Goal: Task Accomplishment & Management: Manage account settings

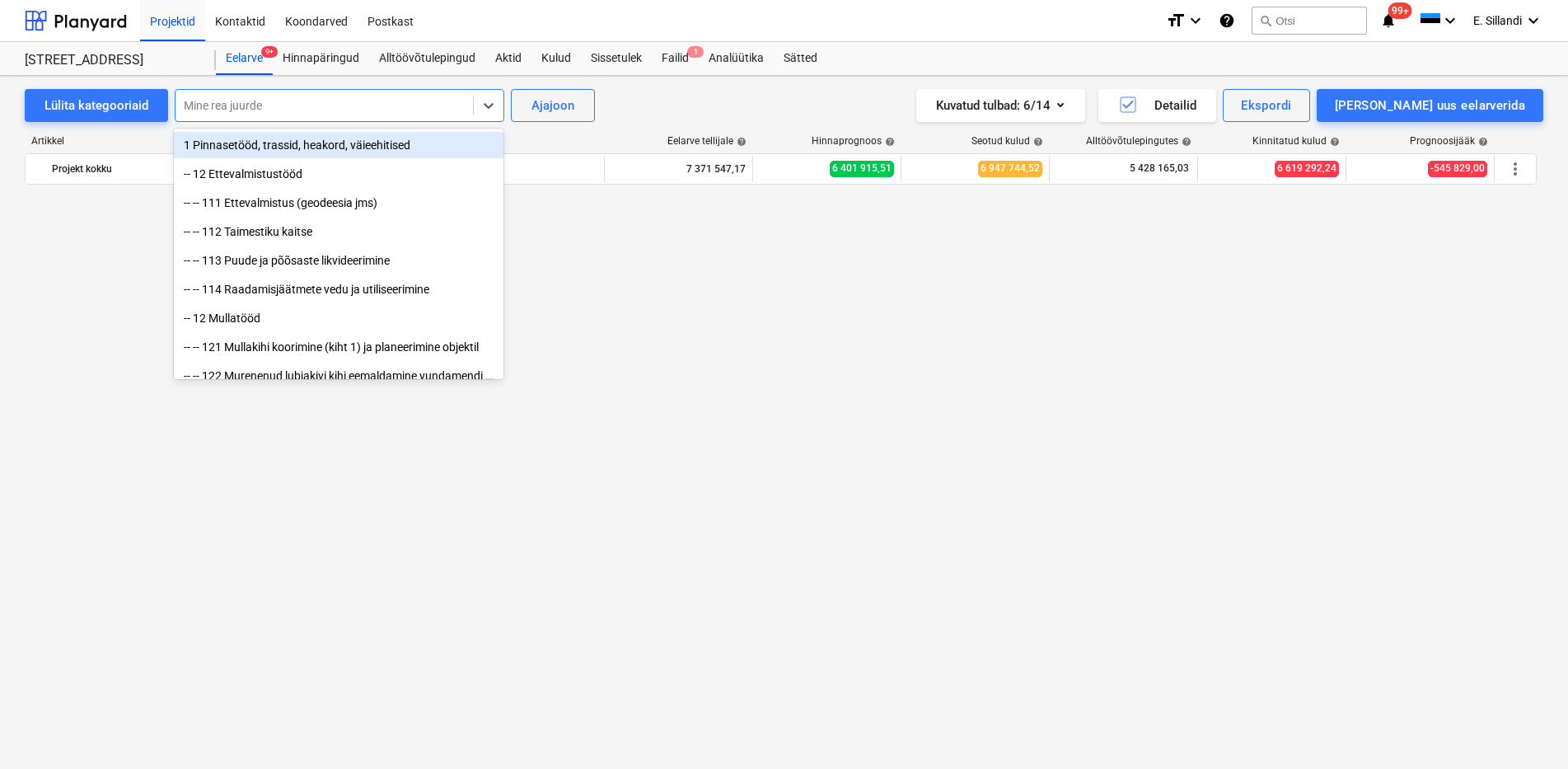
scroll to position [3365, 0]
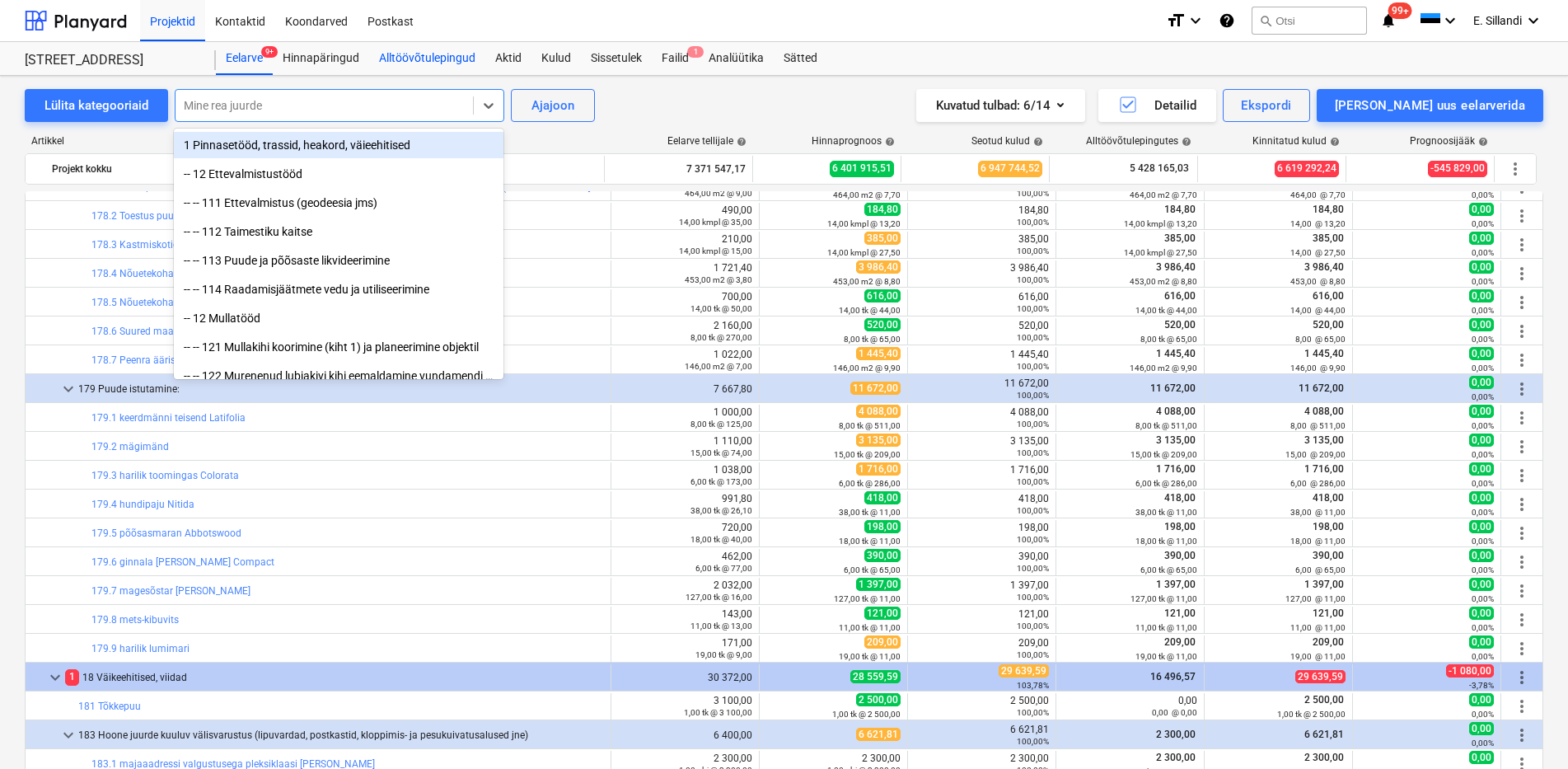
click at [468, 68] on div "Alltöövõtulepingud" at bounding box center [426, 59] width 116 height 33
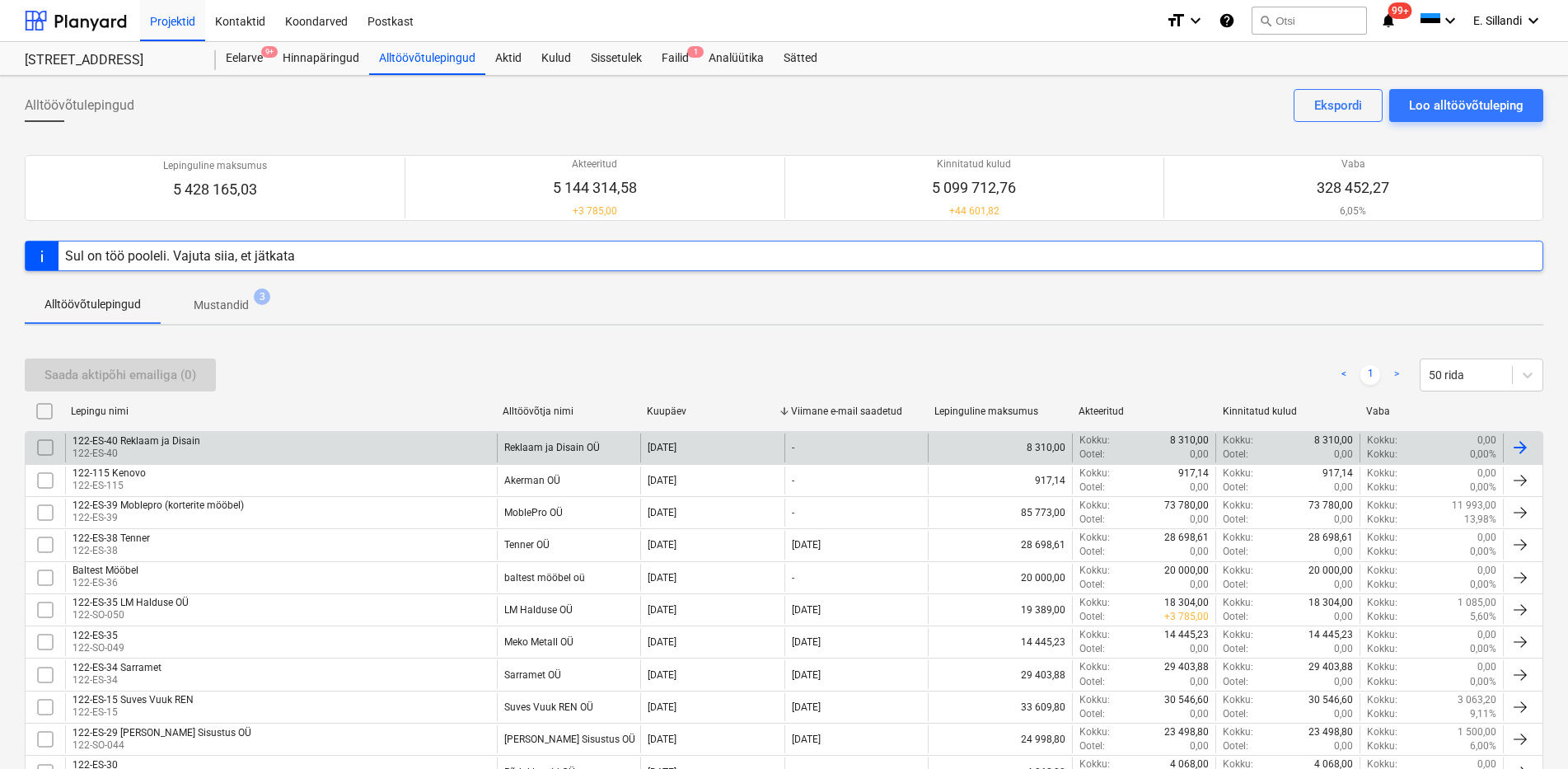
scroll to position [1019, 0]
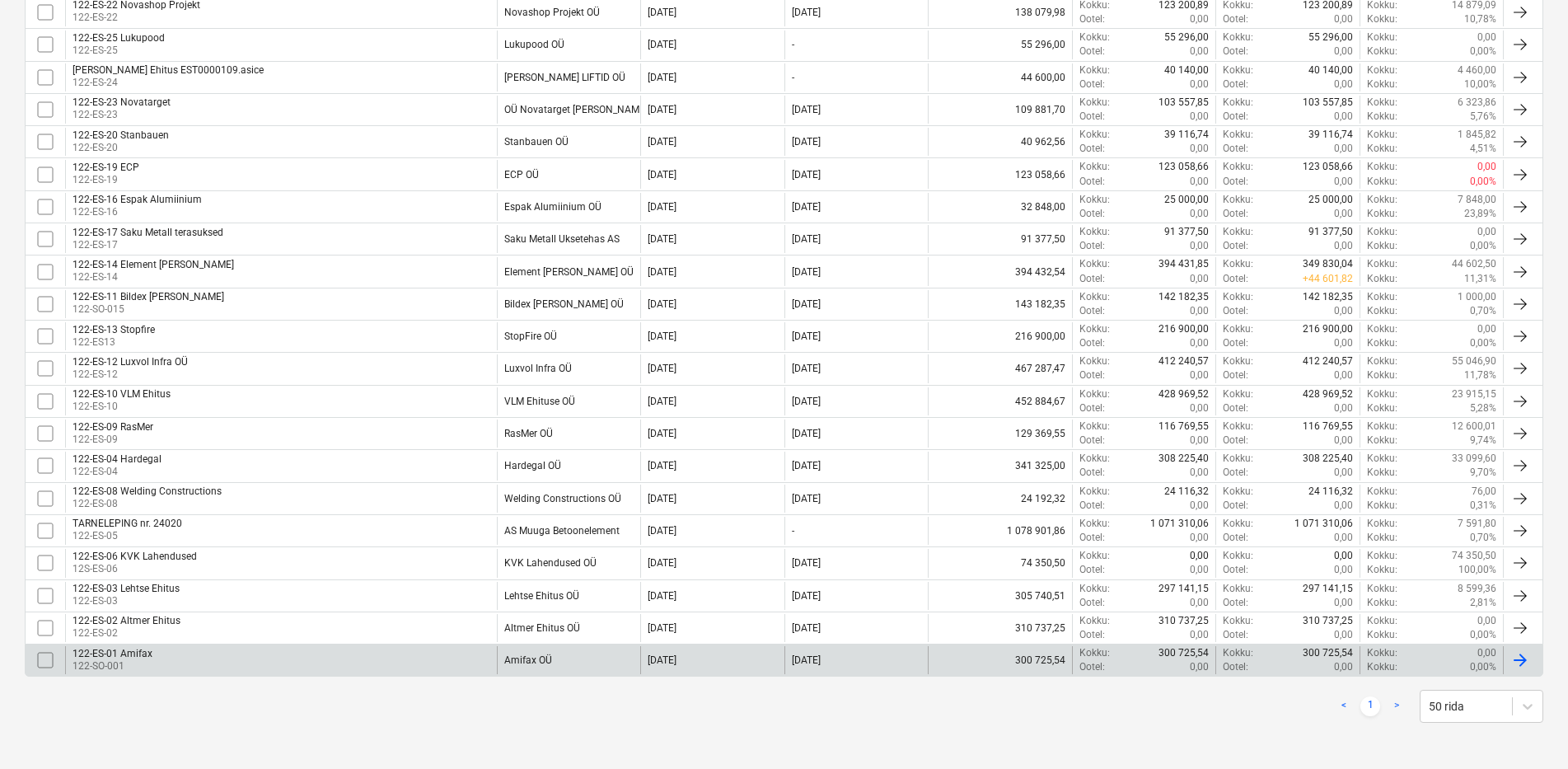
click at [109, 654] on div "122-ES-01 Amifax" at bounding box center [112, 654] width 80 height 12
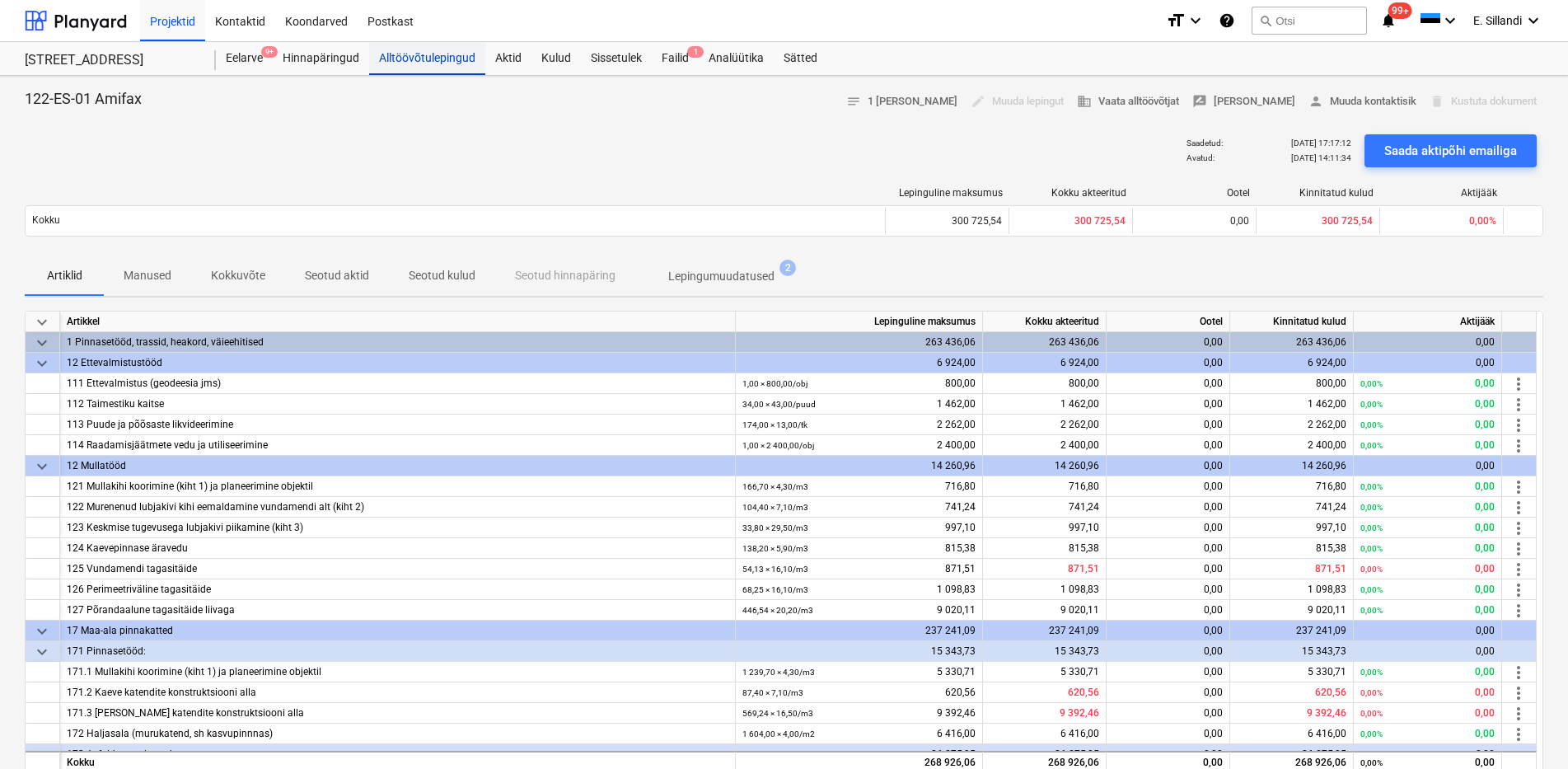
click at [436, 67] on div "Alltöövõtulepingud" at bounding box center [426, 59] width 116 height 33
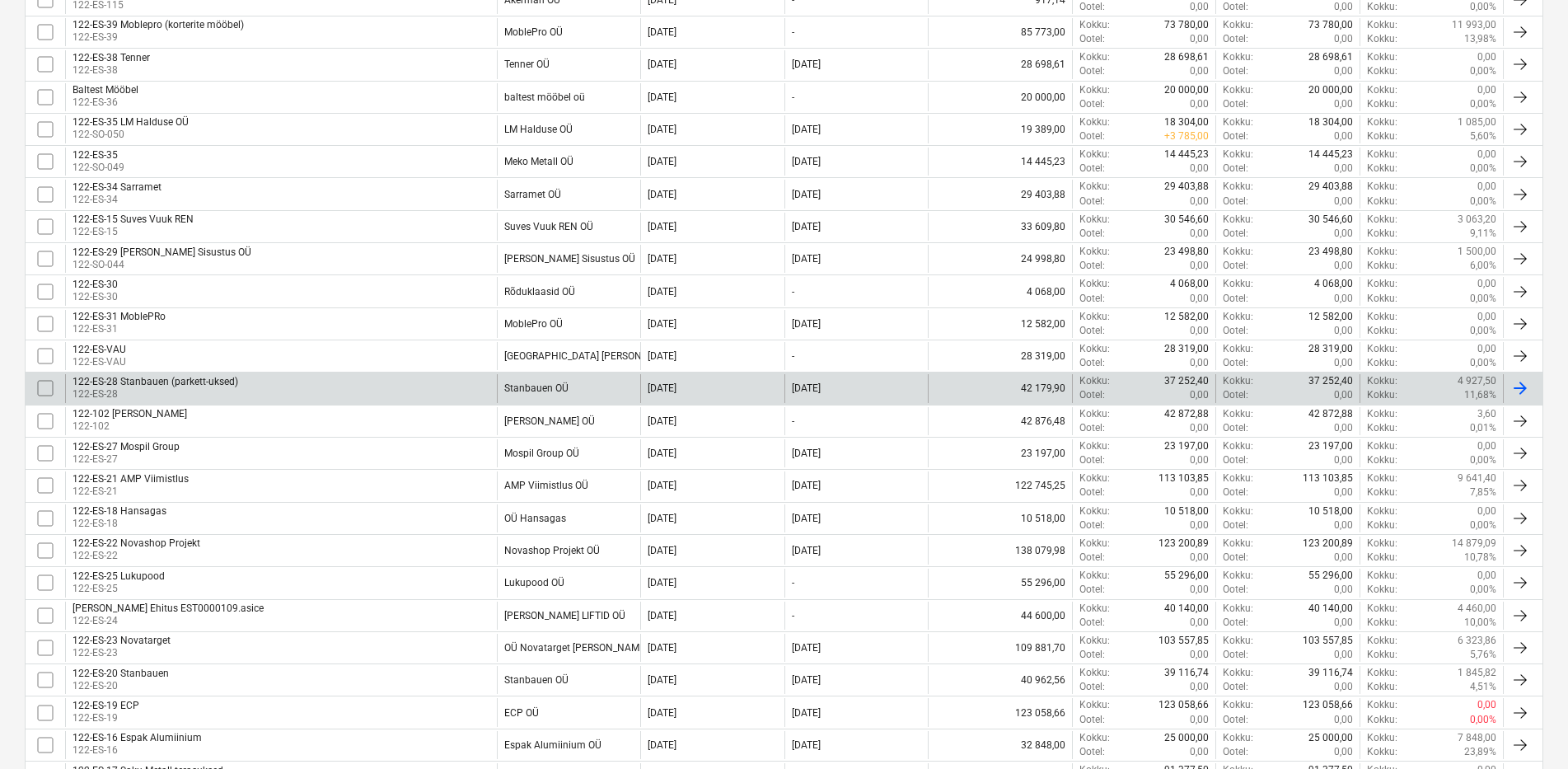
scroll to position [1019, 0]
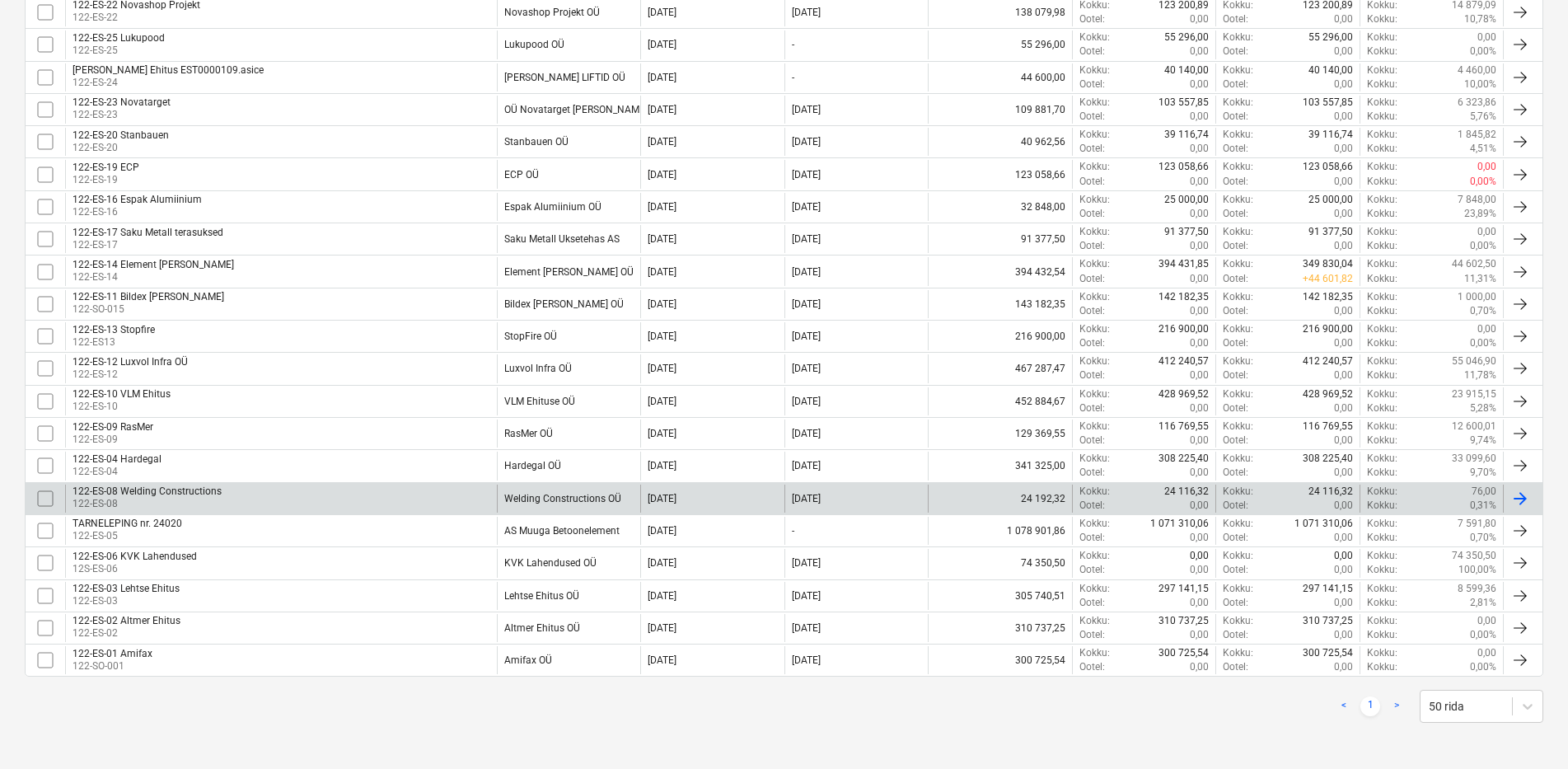
click at [248, 496] on div "122-ES-08 Welding Constructions 122-ES-08" at bounding box center [281, 498] width 431 height 28
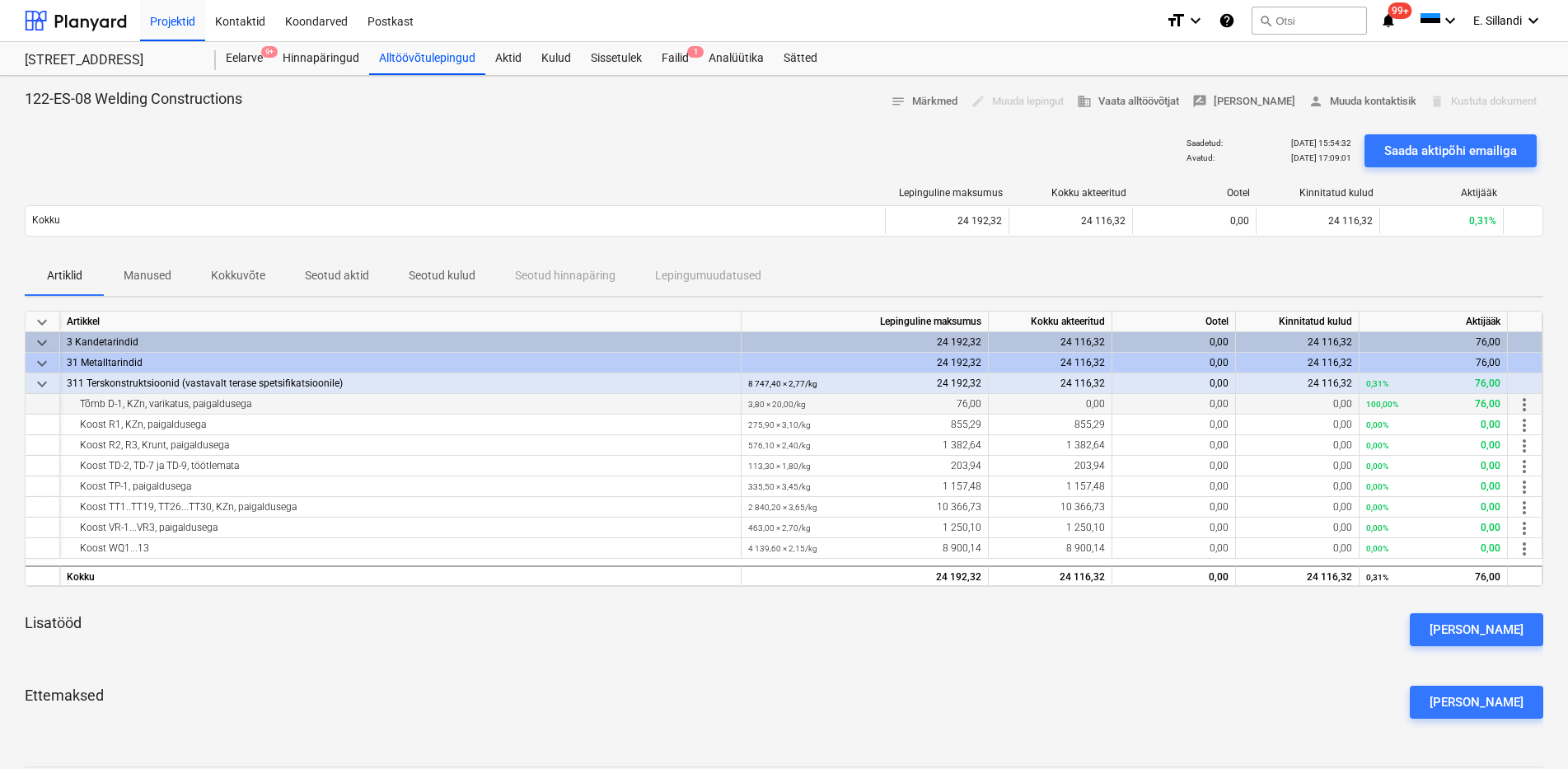
click at [1527, 408] on span "more_vert" at bounding box center [1524, 404] width 20 height 20
click at [1531, 400] on li "Muuda" at bounding box center [1527, 404] width 67 height 38
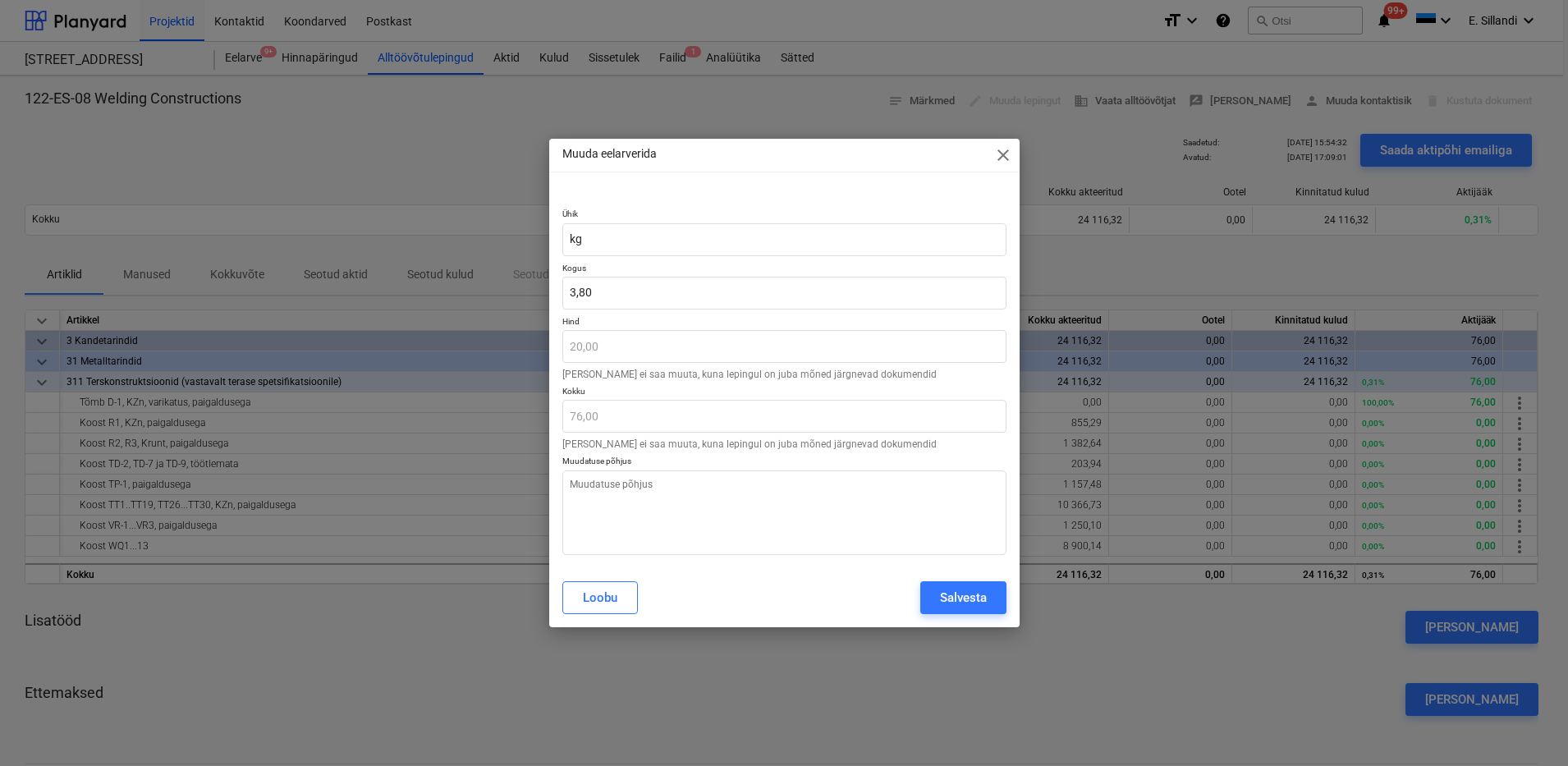
type textarea "x"
type input "3,8"
drag, startPoint x: 620, startPoint y: 291, endPoint x: 496, endPoint y: 280, distance: 124.5
click at [508, 284] on div "Muuda eelarverida close Ühik kg Kogus 3,8 Hind 20,00 [PERSON_NAME] ei saa muuta…" at bounding box center [784, 383] width 1568 height 766
type textarea "x"
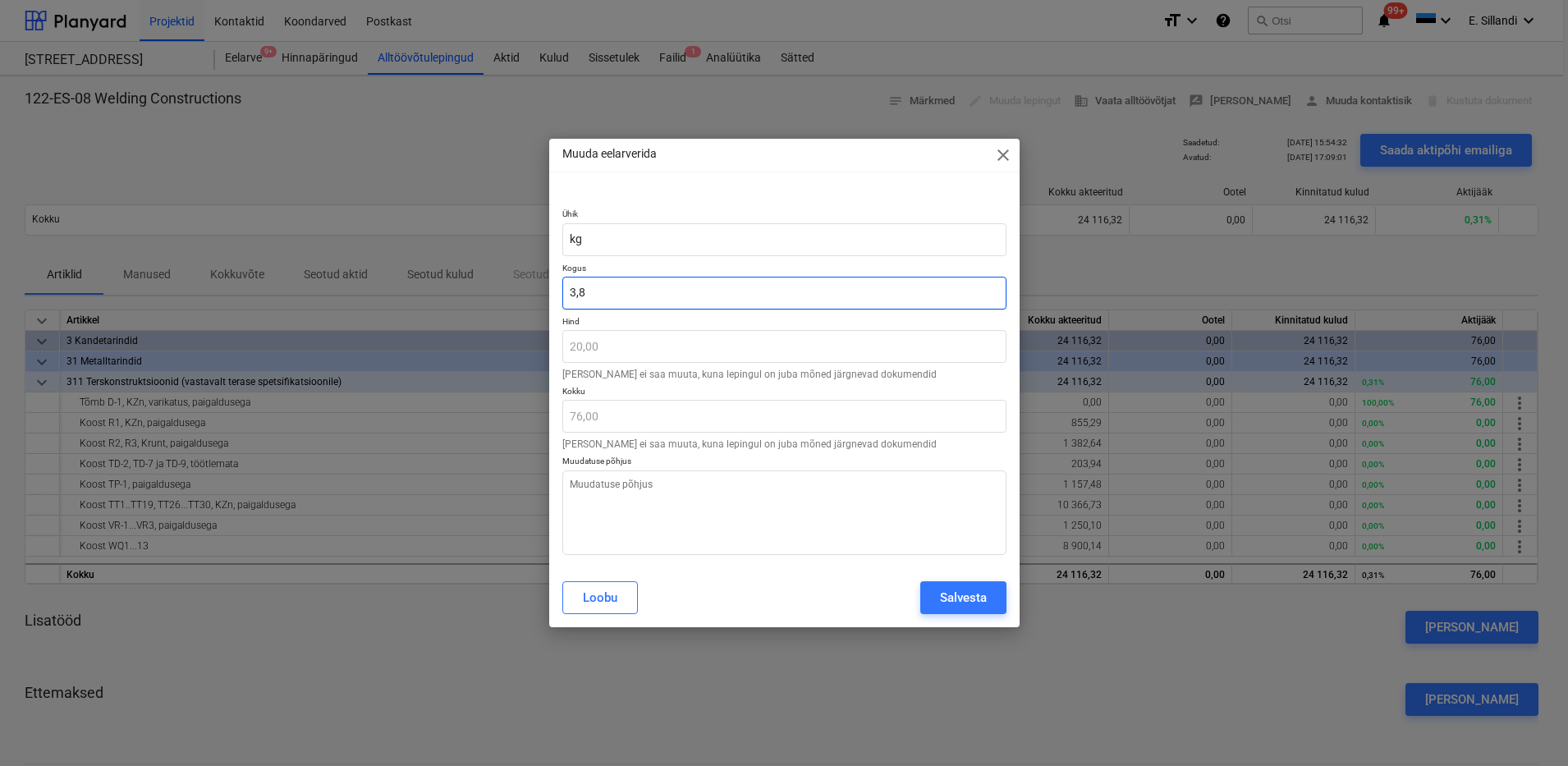
type input "0"
type input "0,00"
type input "0"
type textarea "x"
type input "0,00"
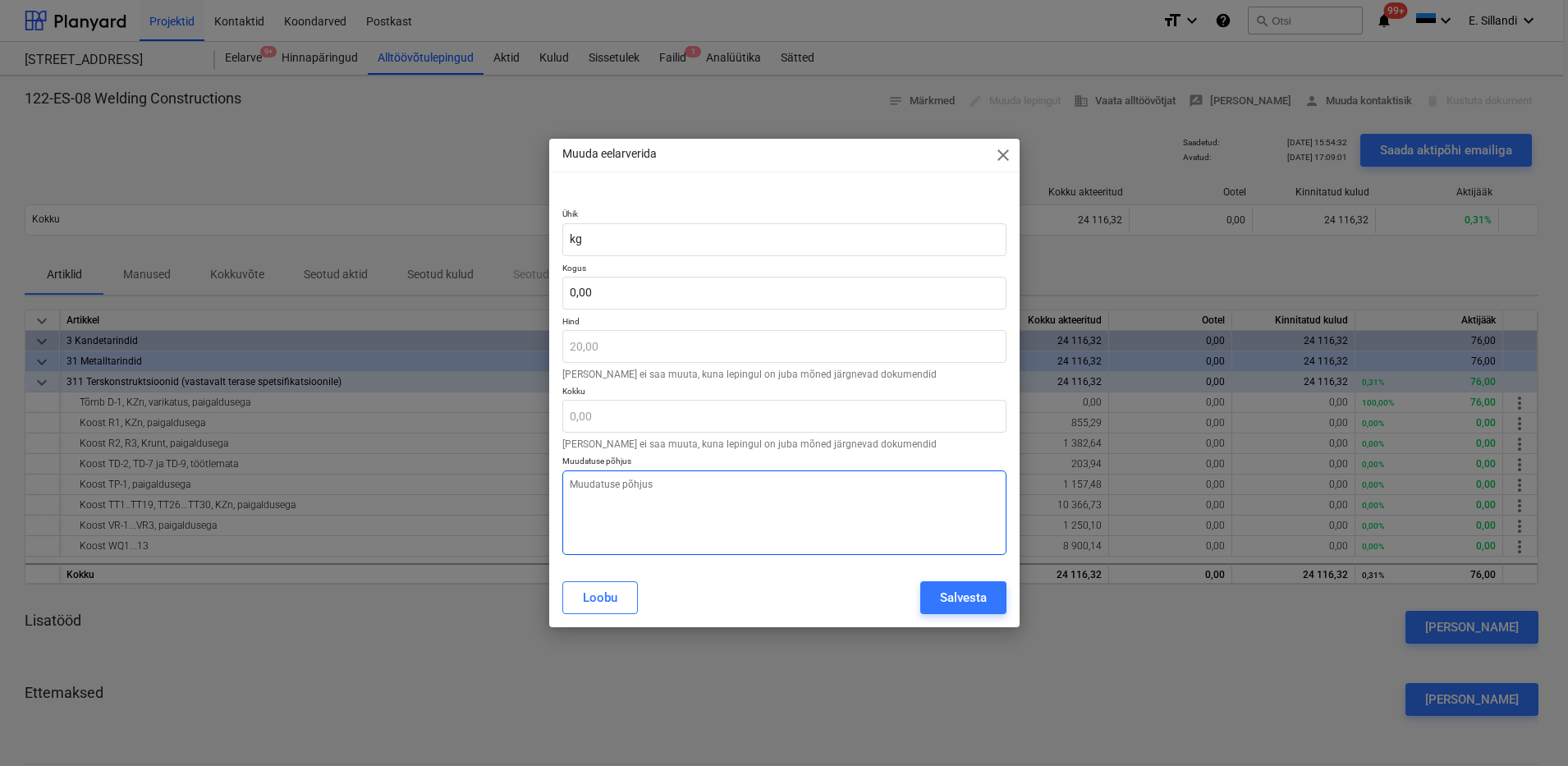
click at [682, 522] on textarea at bounding box center [784, 512] width 444 height 85
type textarea "x"
type textarea "k"
type textarea "x"
type textarea "ko"
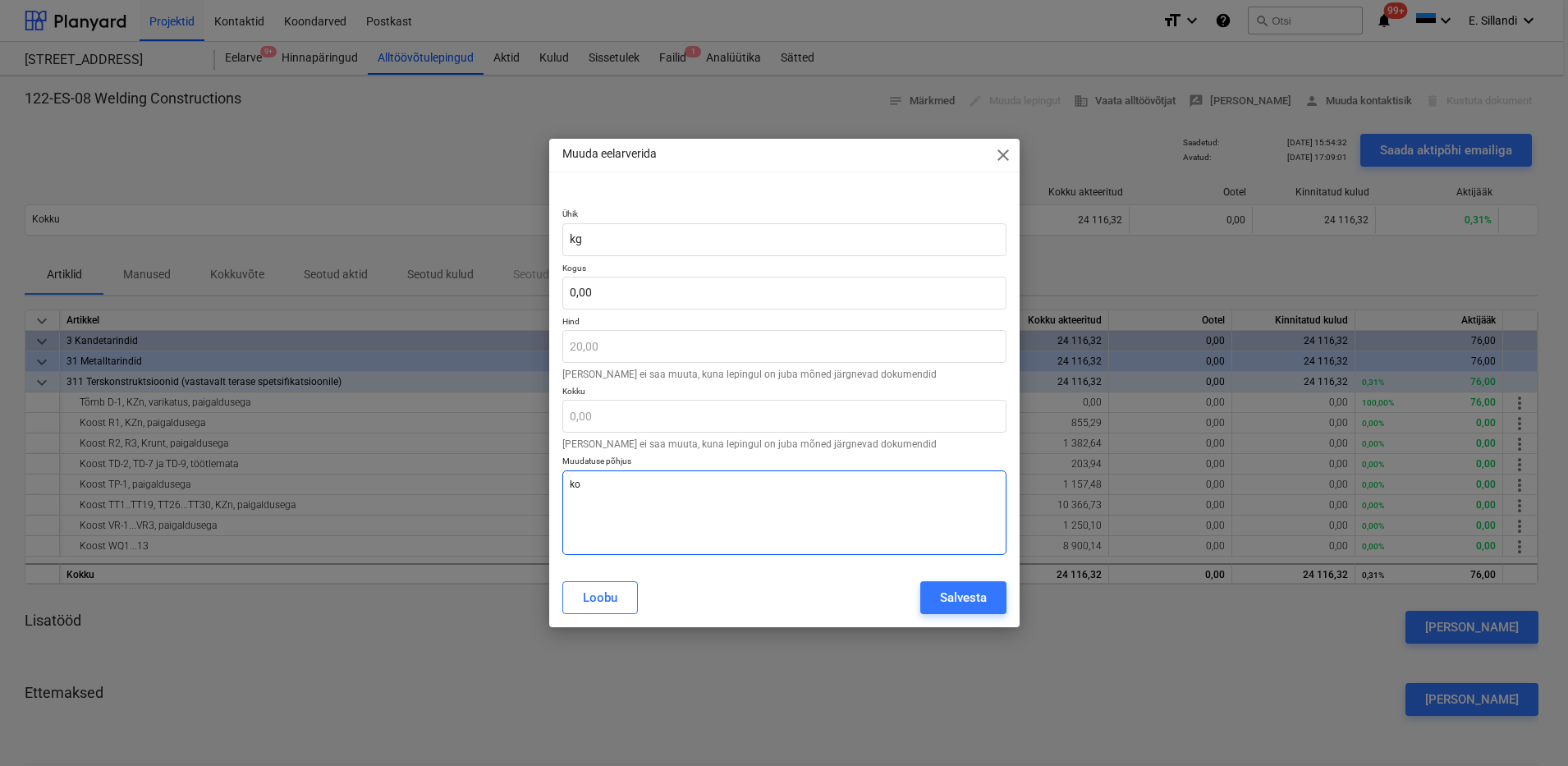
type textarea "x"
type textarea "kog"
type textarea "x"
type textarea "kogu"
type textarea "x"
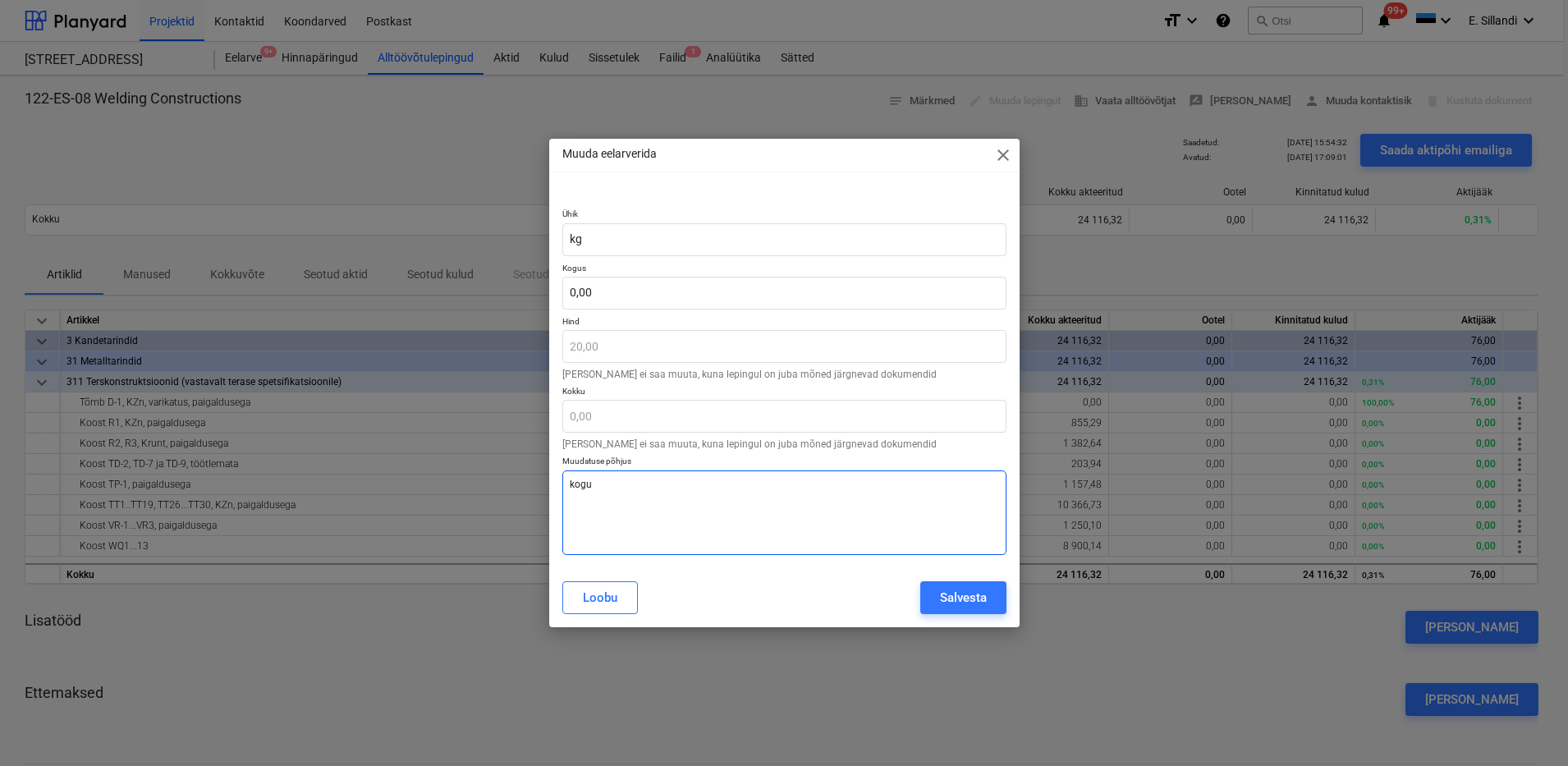
type textarea "kogus"
type textarea "x"
type textarea "koguse"
type textarea "x"
type textarea "koguse"
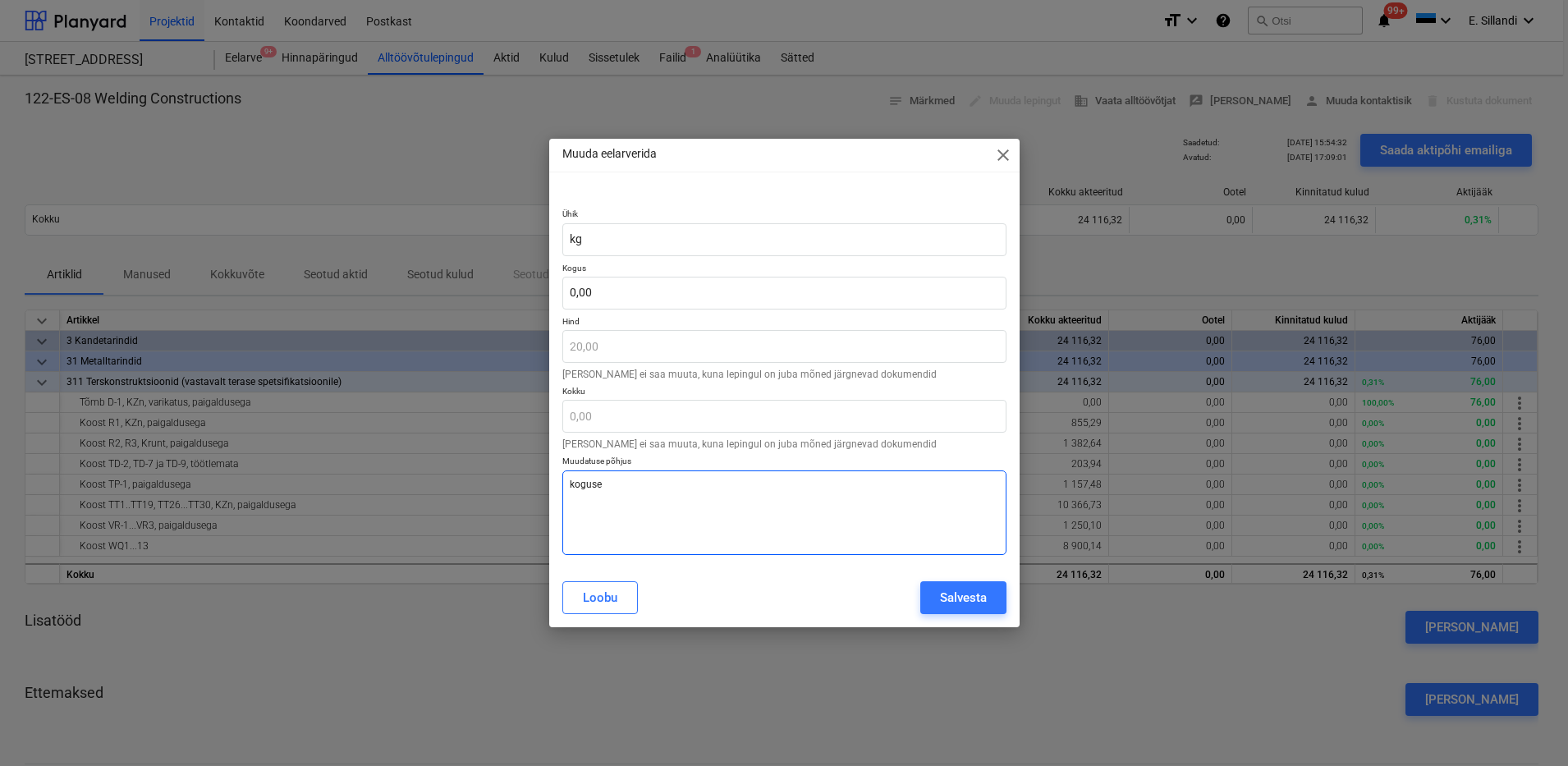
type textarea "x"
type textarea "koguse t"
type textarea "x"
type textarea "koguse tä"
type textarea "x"
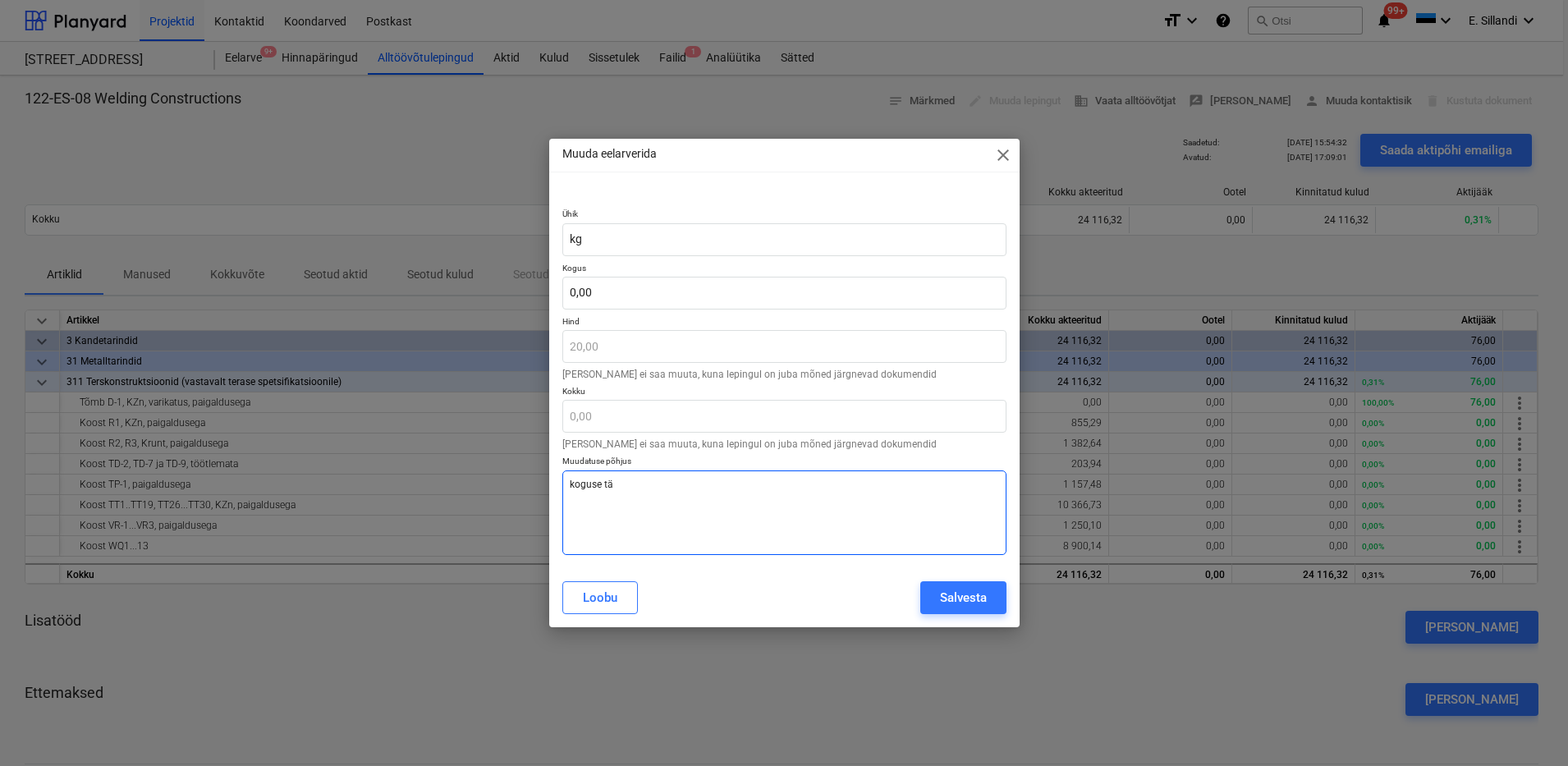
type textarea "koguse täp"
type textarea "x"
type textarea "koguse täps"
type textarea "x"
type textarea "koguse täpsu"
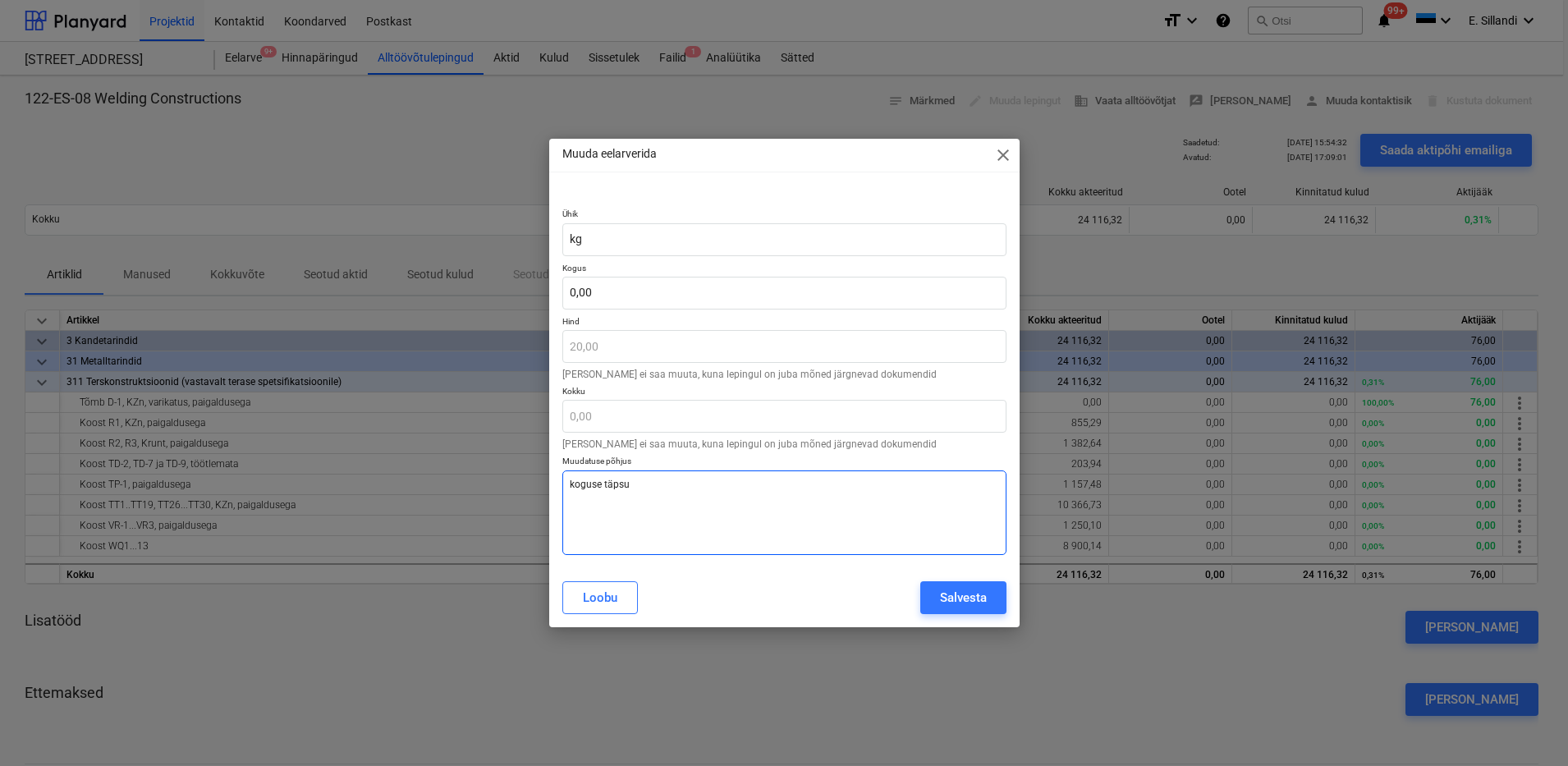
type textarea "x"
type textarea "koguse täpsus"
type textarea "x"
type textarea "koguse täpsustu"
type textarea "x"
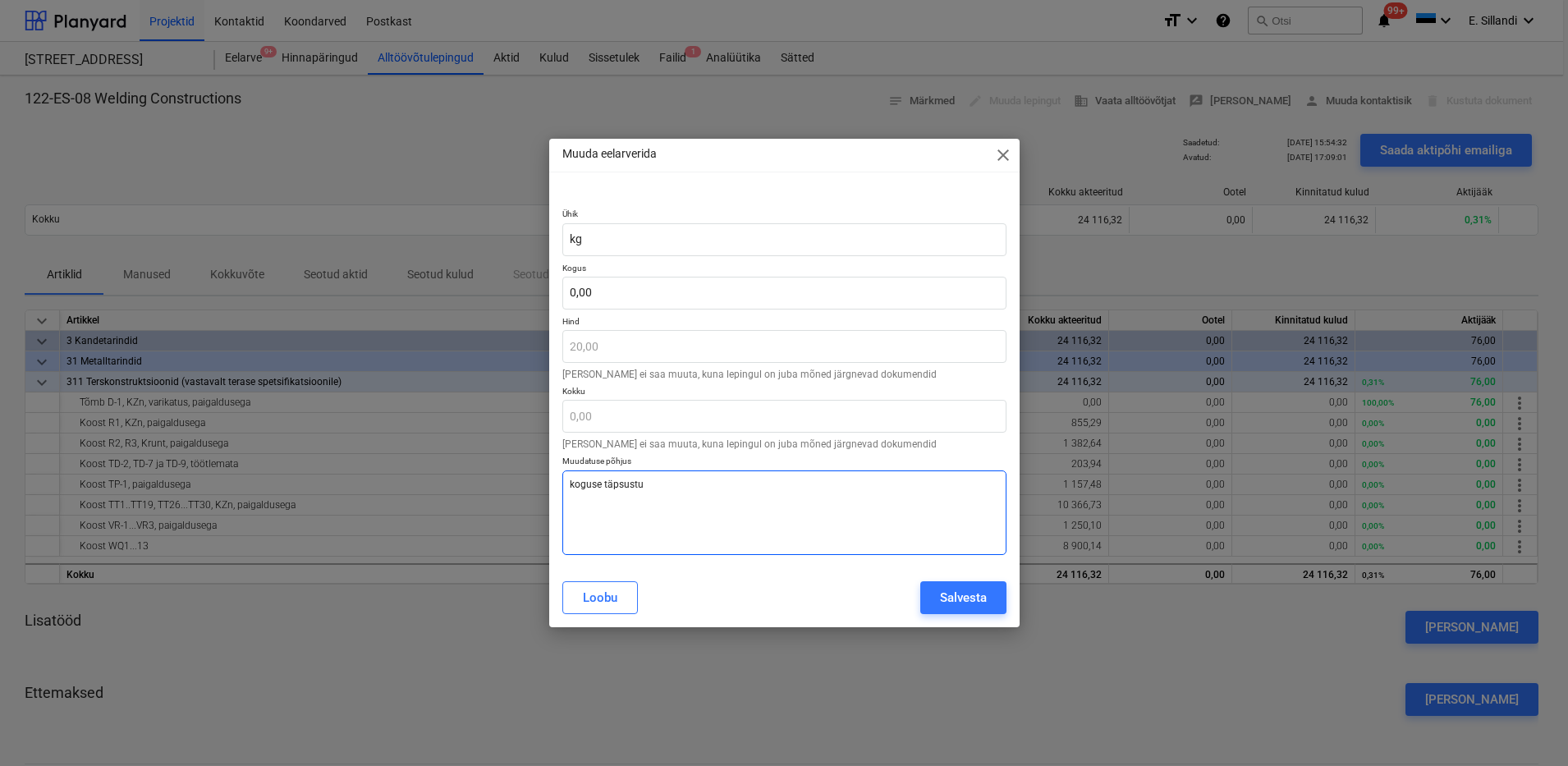
type textarea "koguse täpsustus"
click at [946, 599] on div "Salvesta" at bounding box center [963, 598] width 47 height 21
type textarea "x"
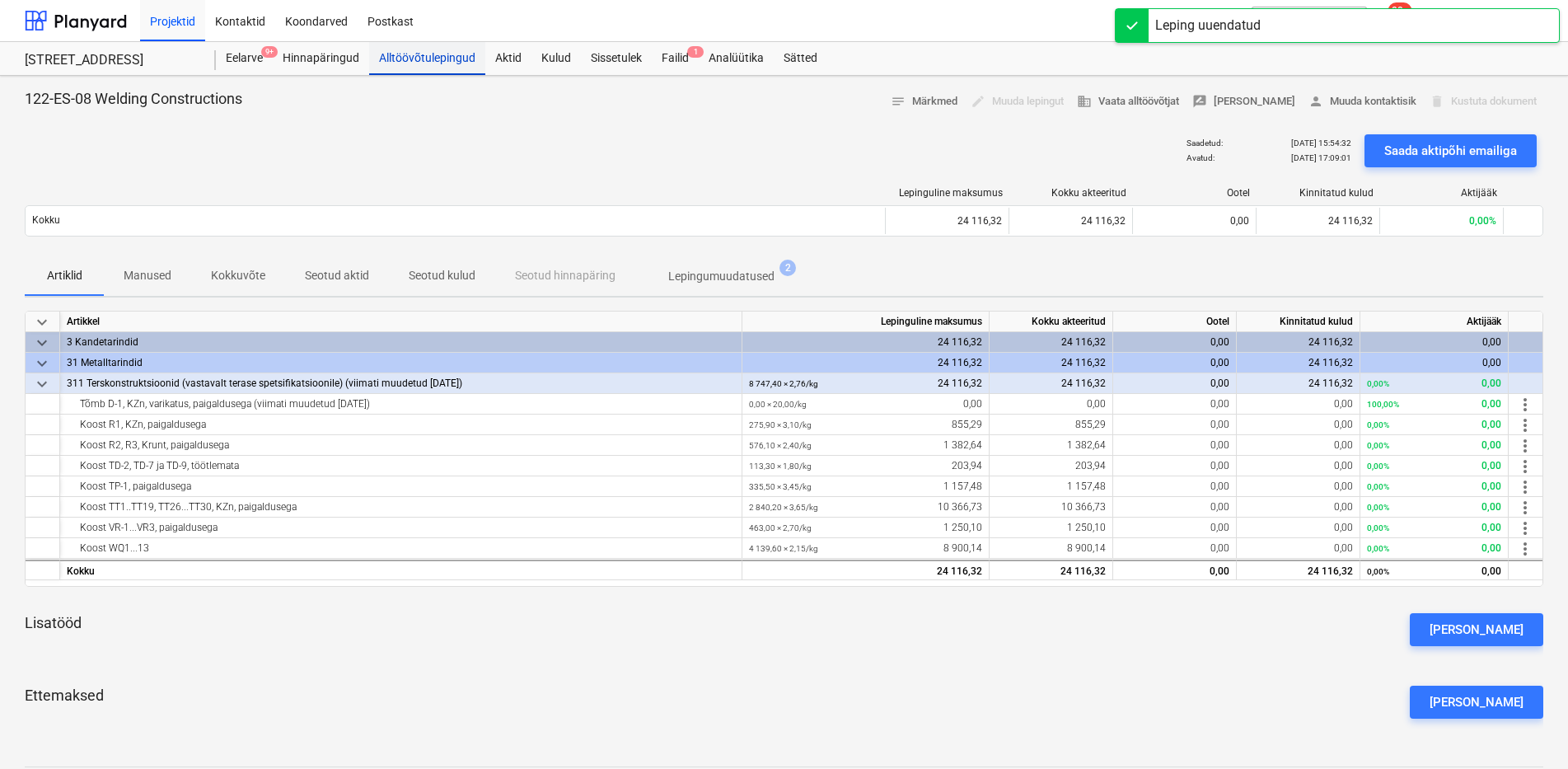
click at [421, 55] on div "Alltöövõtulepingud" at bounding box center [426, 59] width 116 height 33
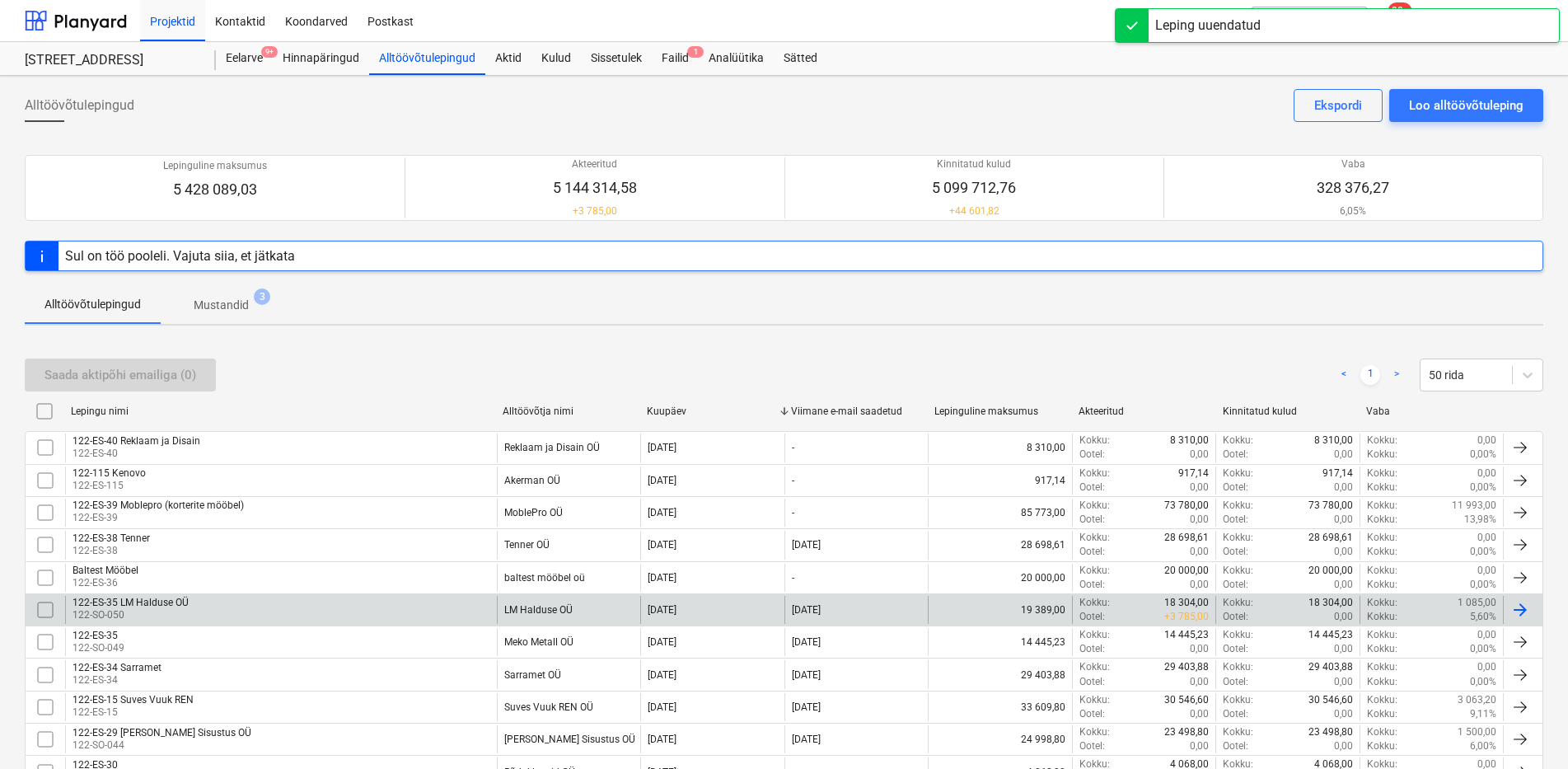
scroll to position [241, 0]
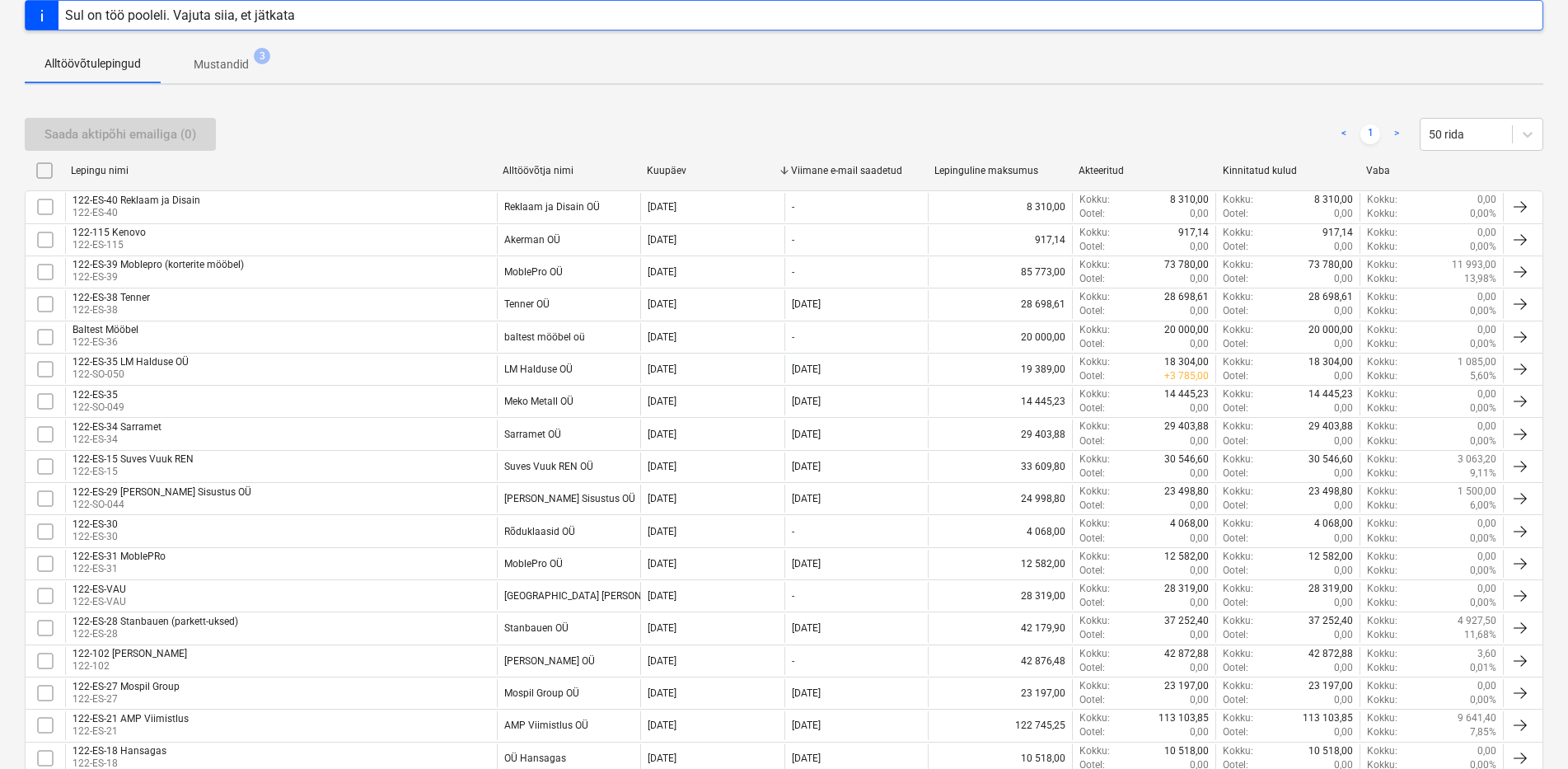
click at [1379, 169] on div "Vaba" at bounding box center [1431, 171] width 131 height 12
checkbox input "false"
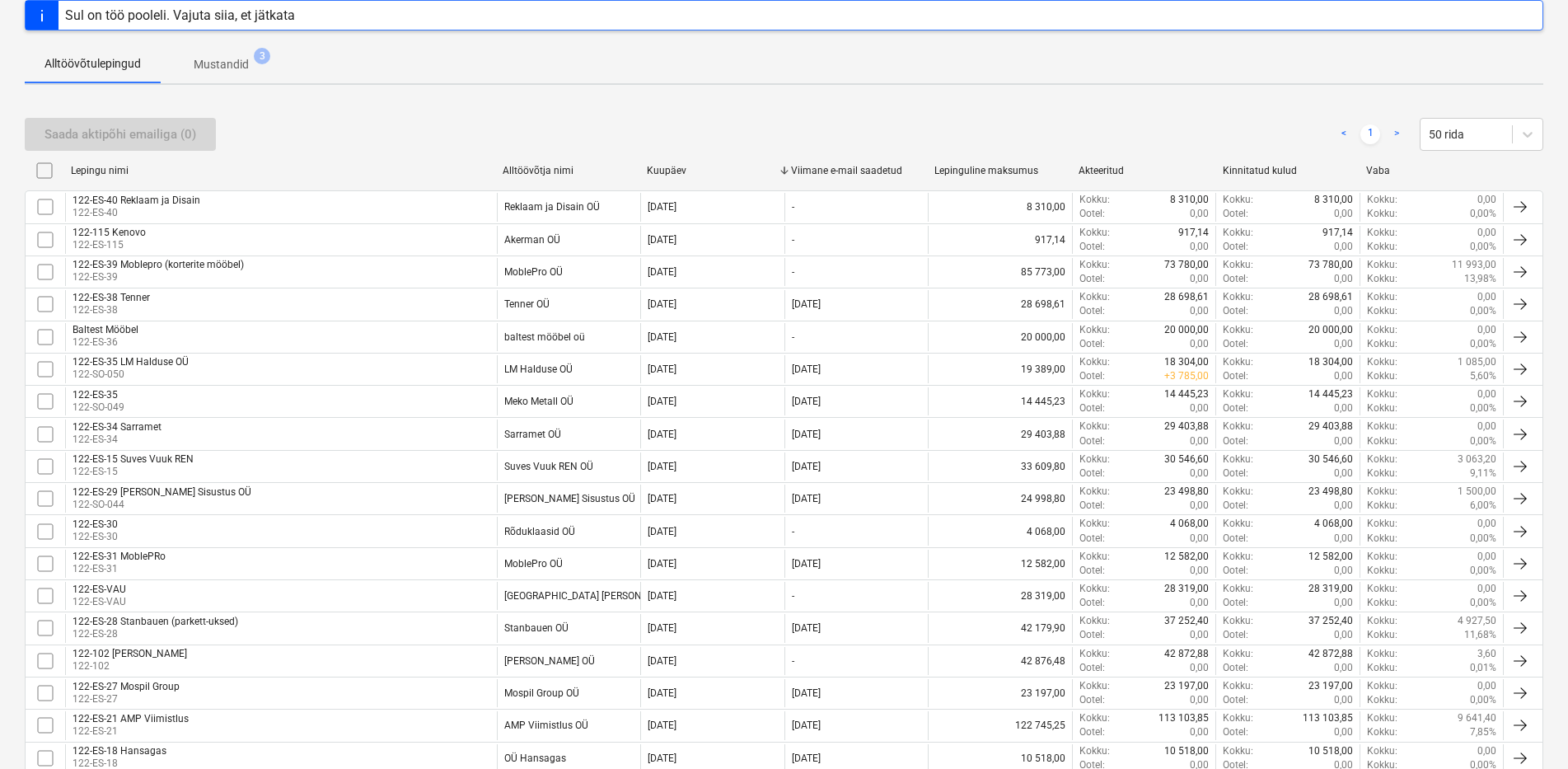
checkbox input "false"
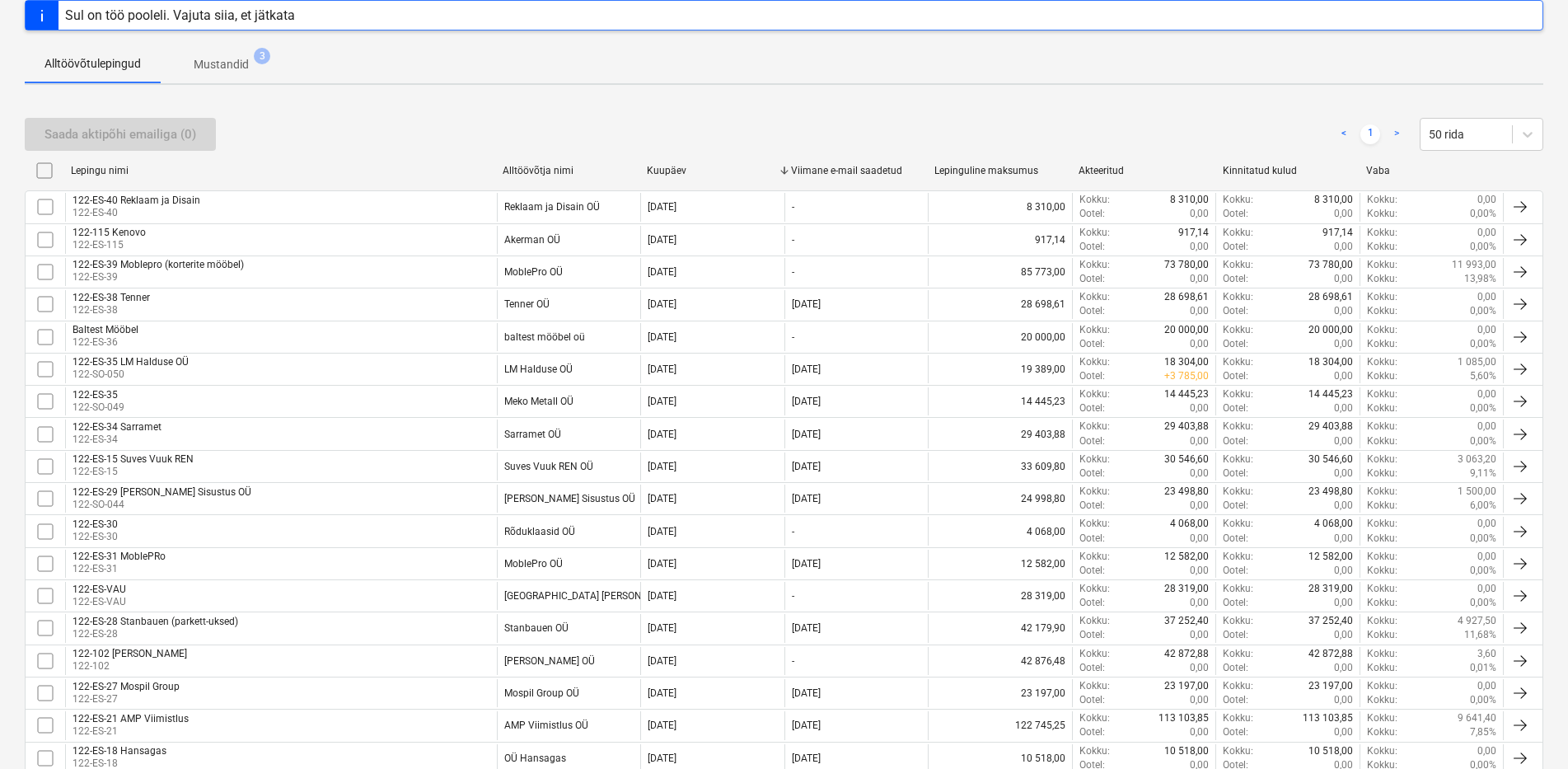
checkbox input "false"
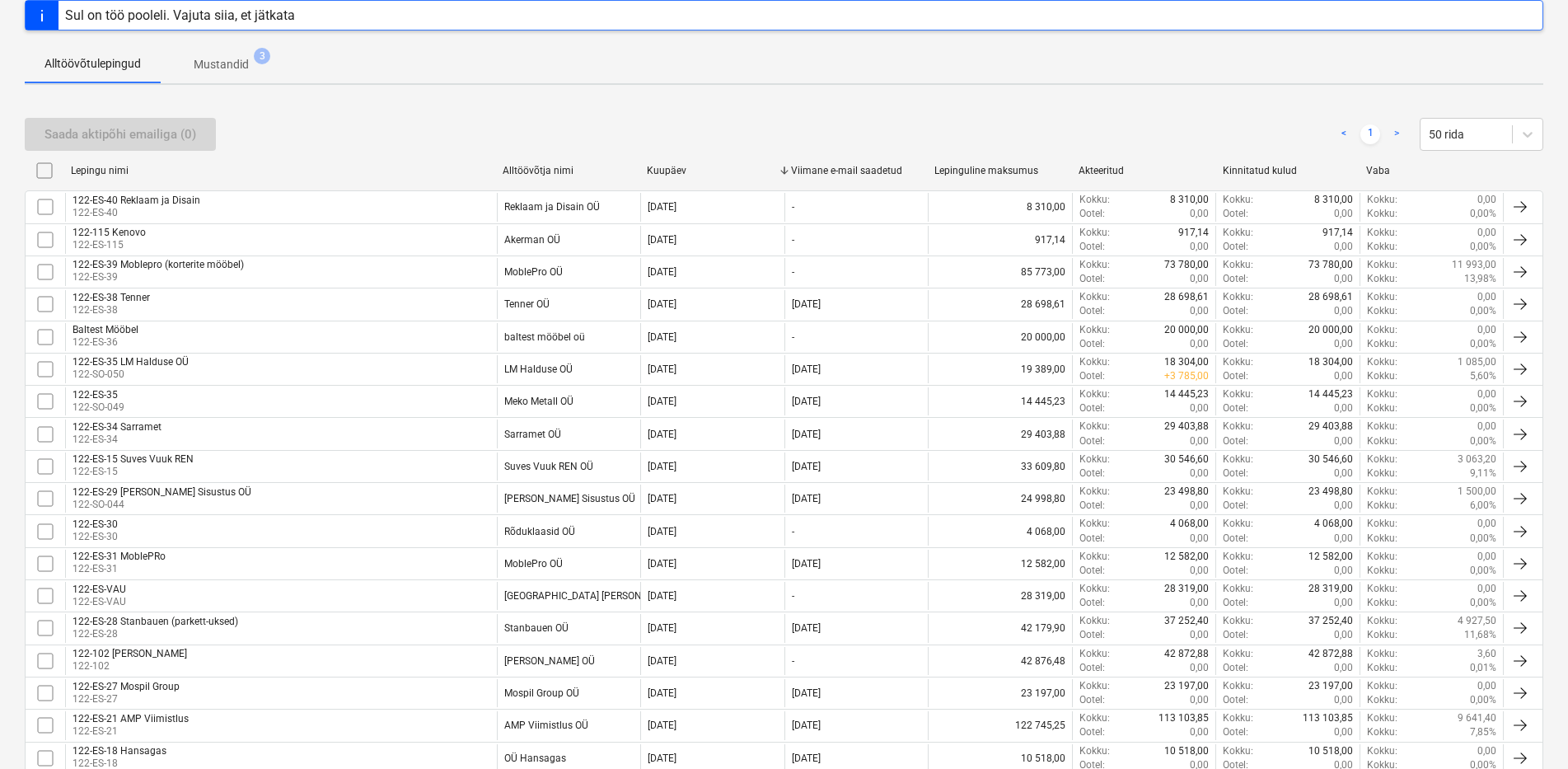
checkbox input "false"
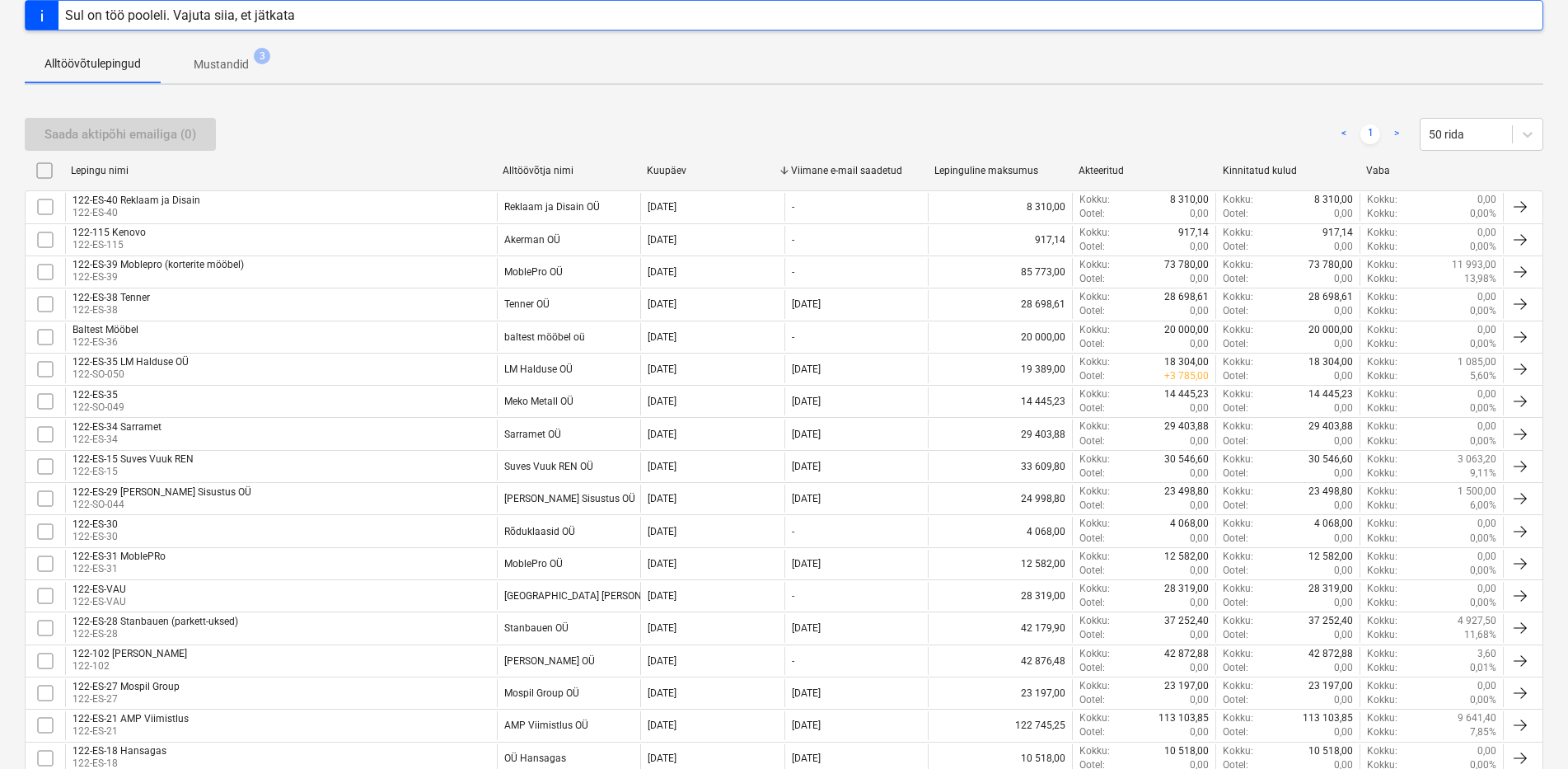
checkbox input "false"
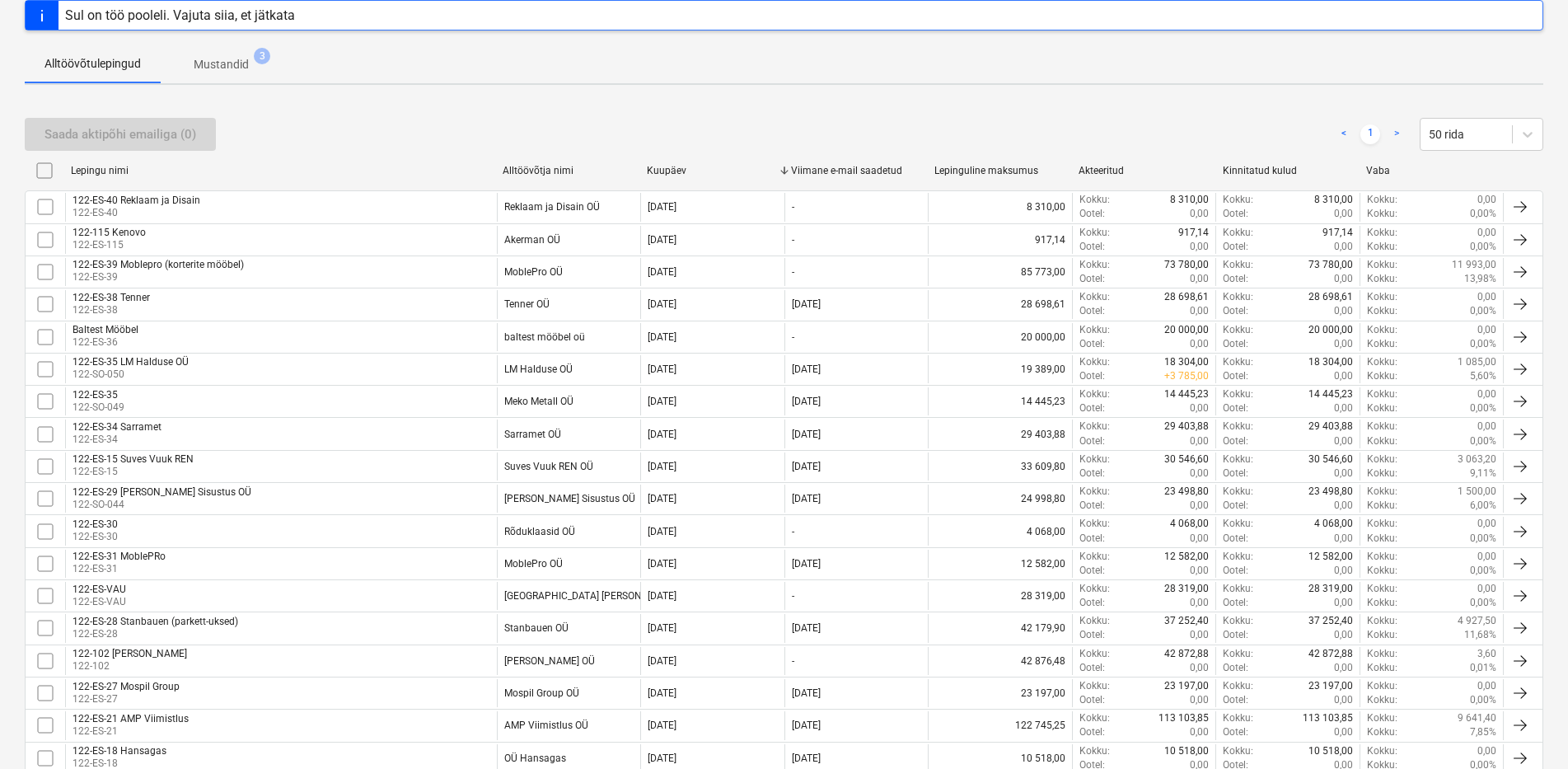
checkbox input "false"
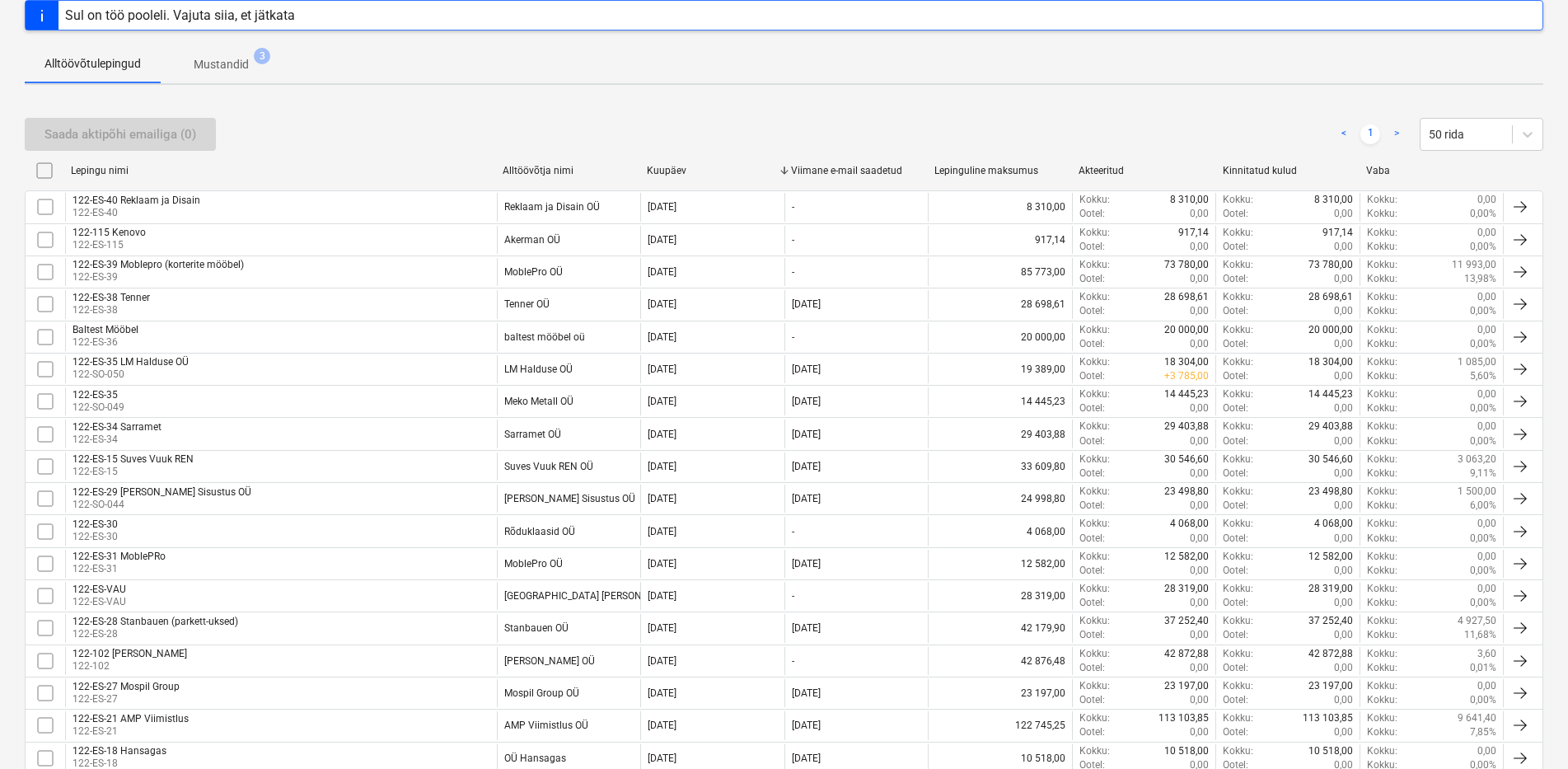
checkbox input "false"
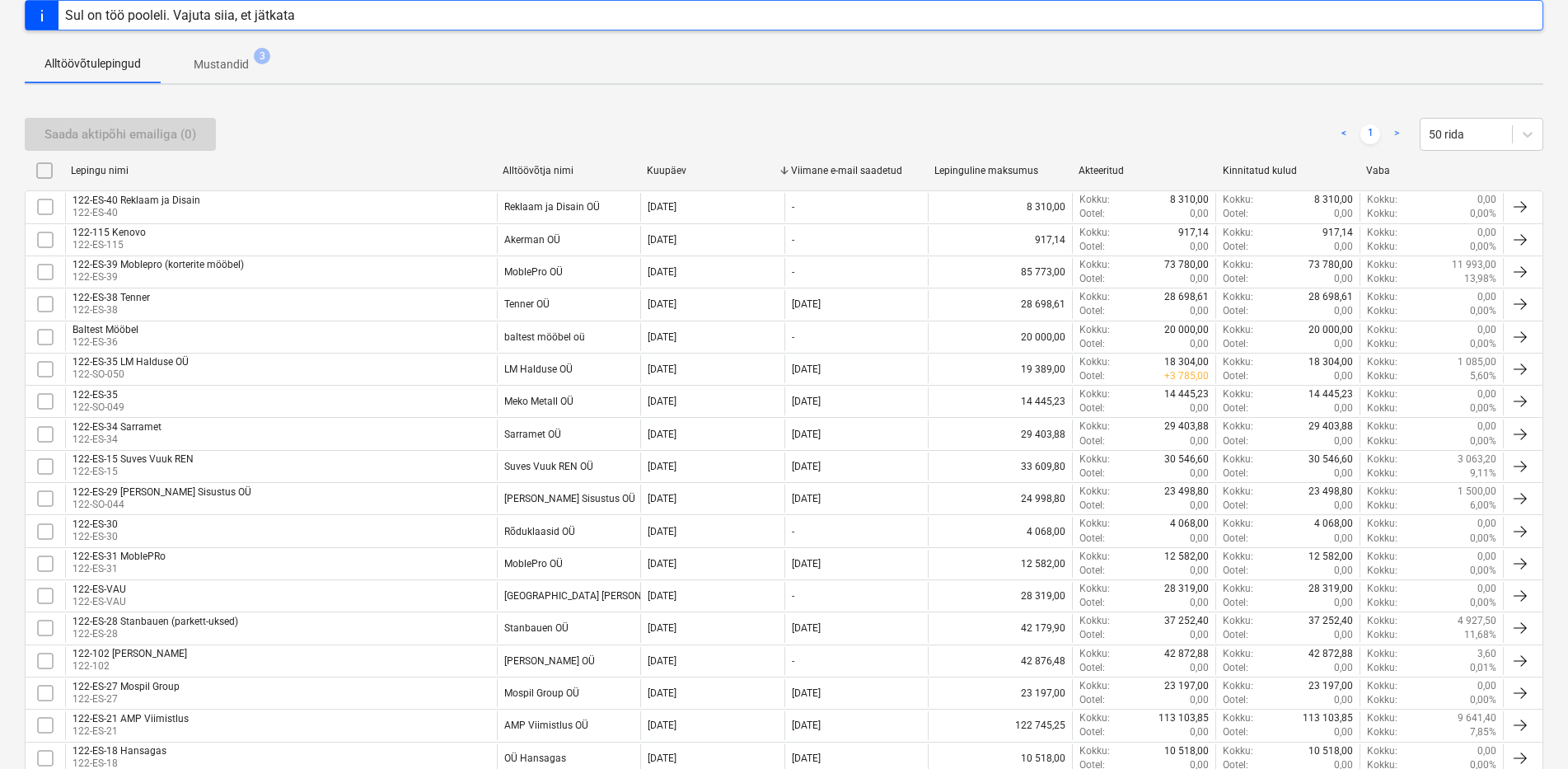
checkbox input "false"
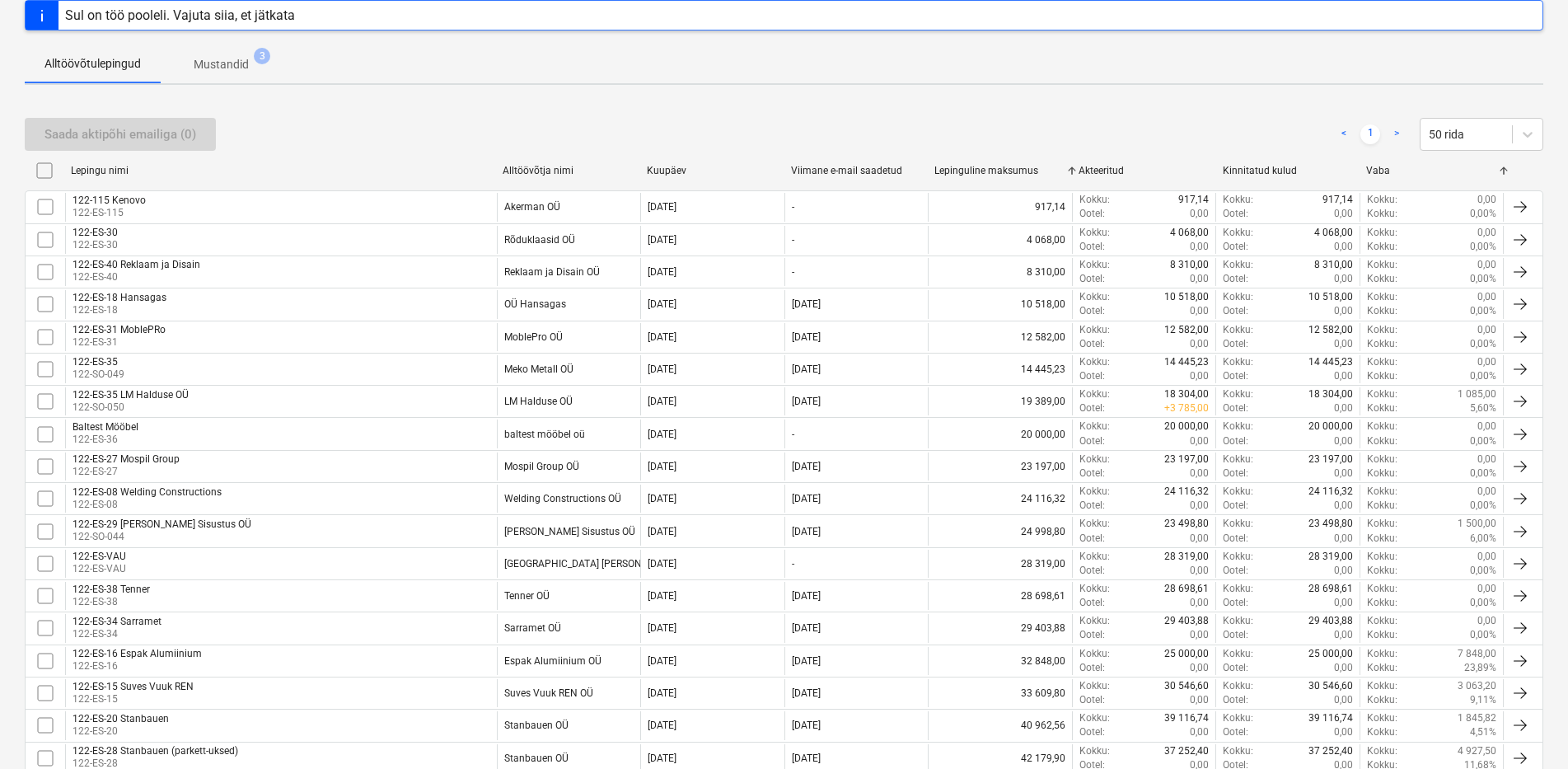
click at [1379, 169] on div "Vaba" at bounding box center [1431, 171] width 131 height 12
checkbox input "false"
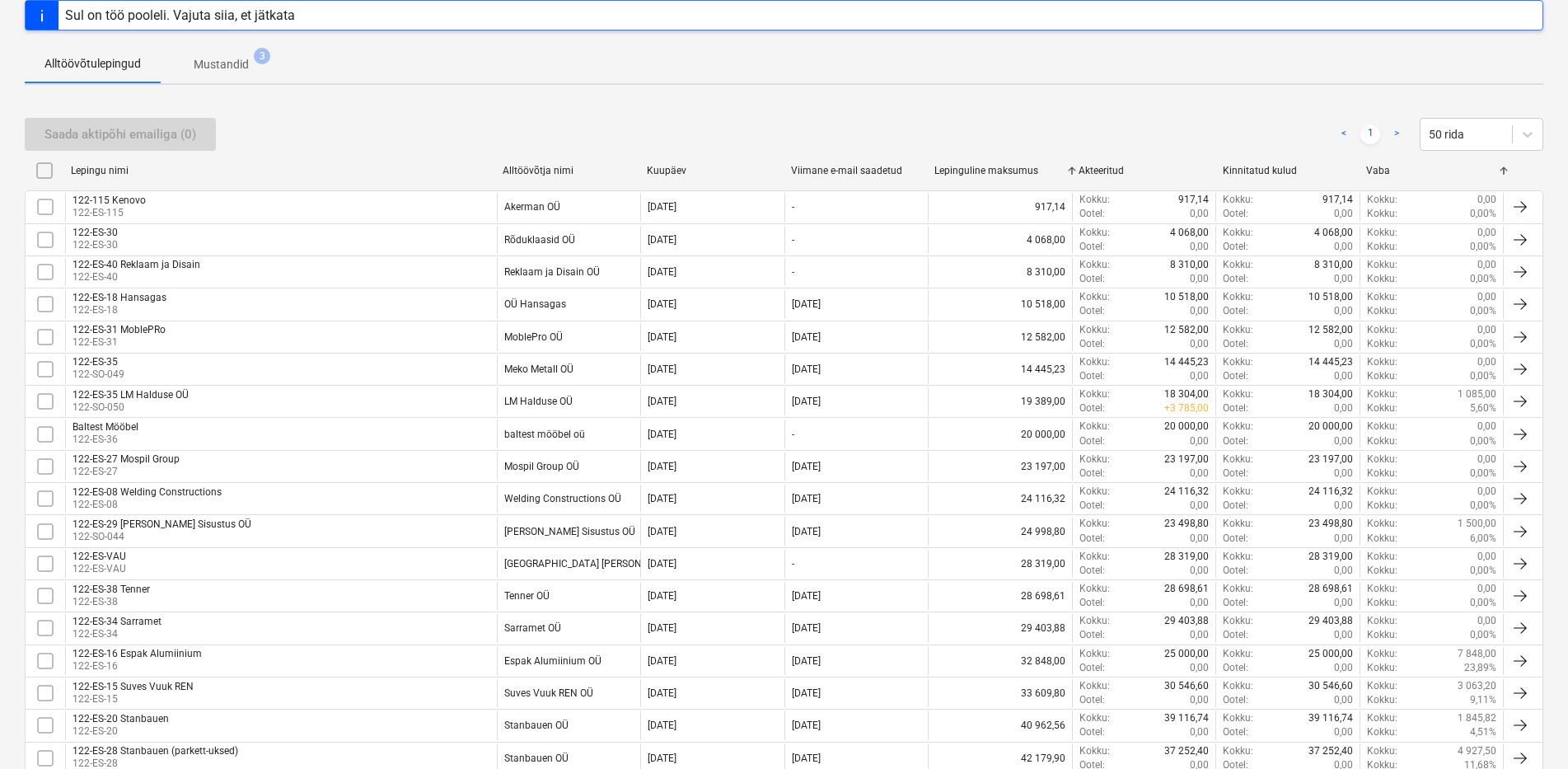
checkbox input "false"
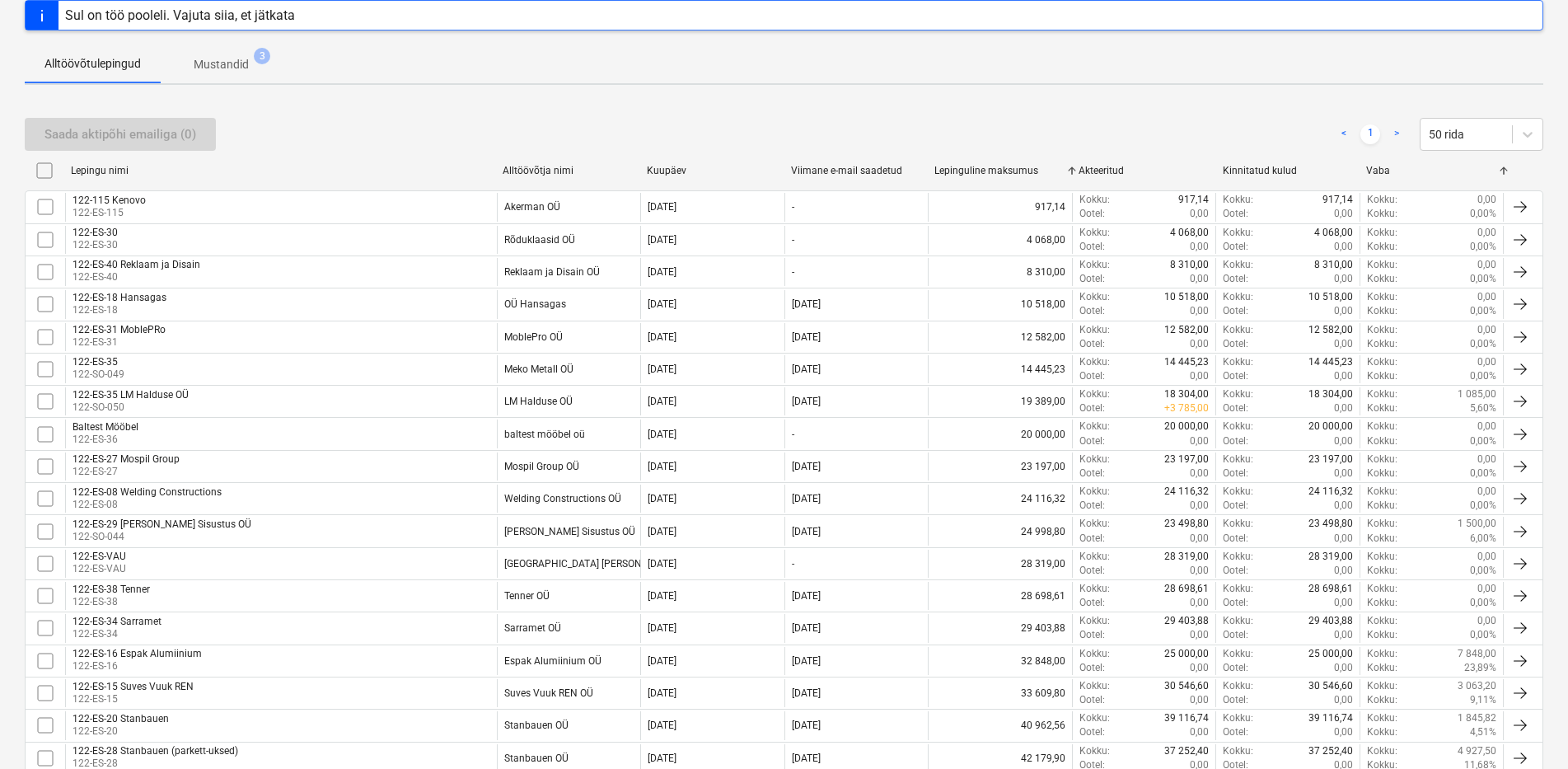
checkbox input "false"
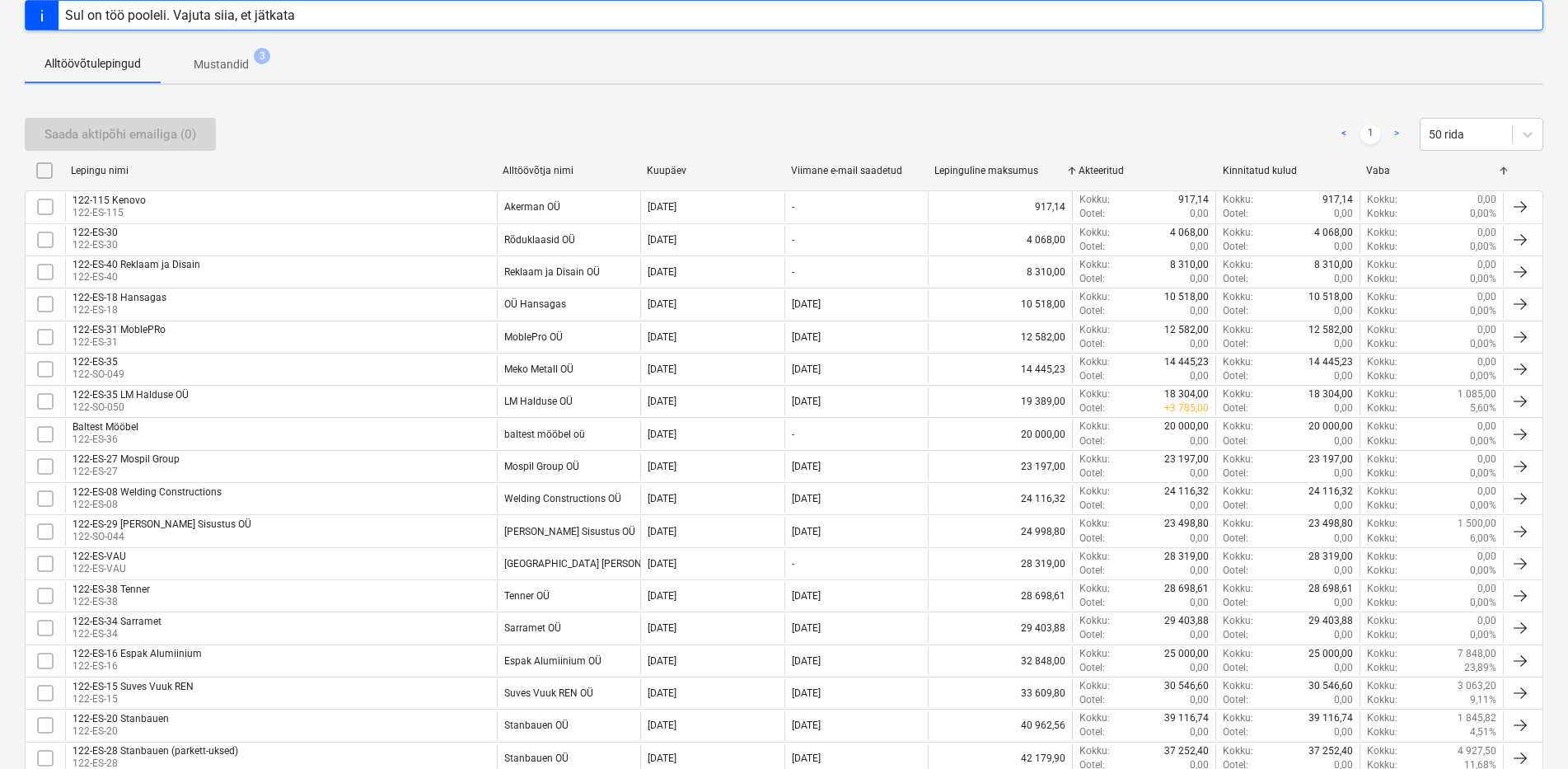
checkbox input "false"
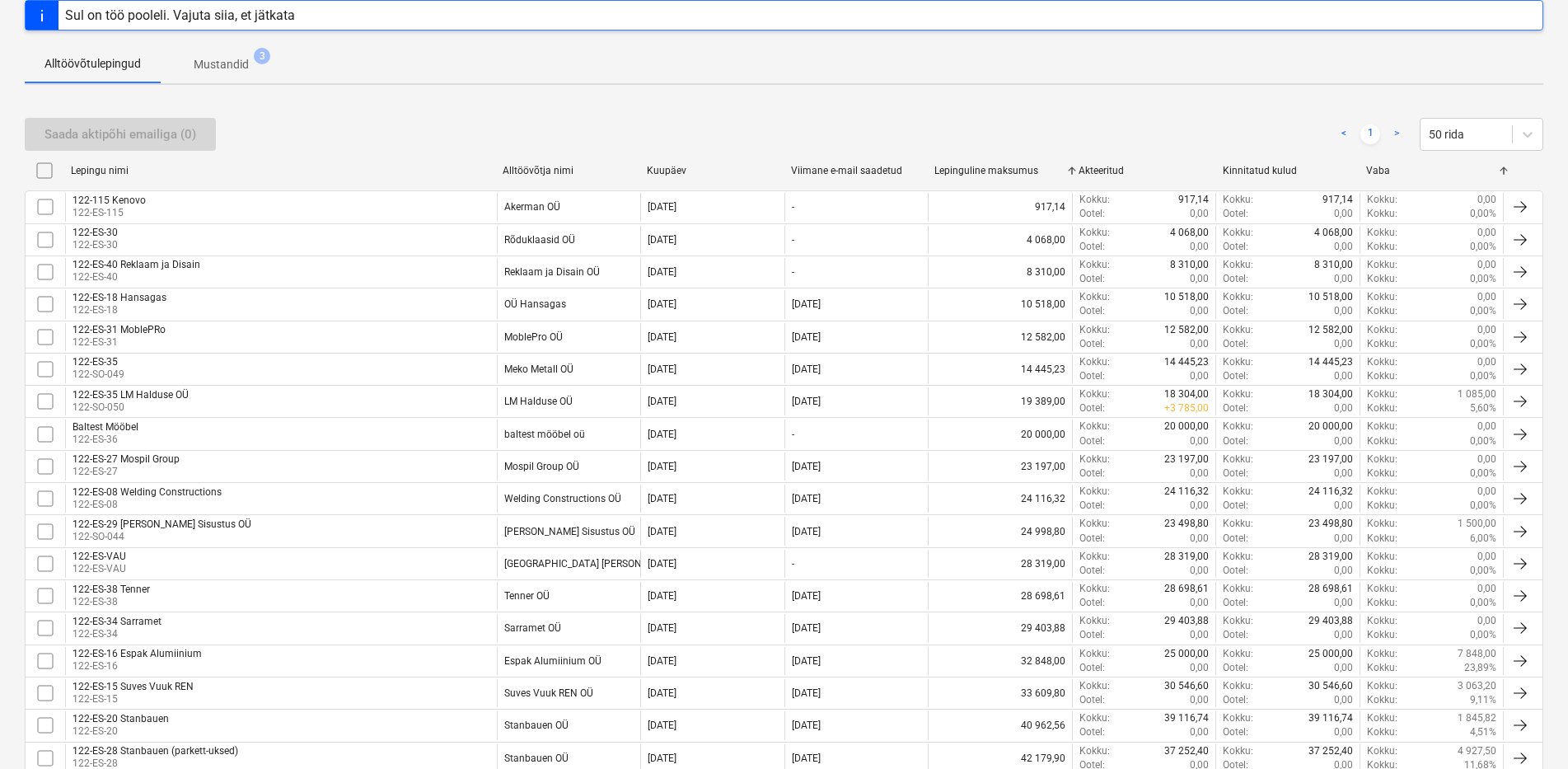
checkbox input "false"
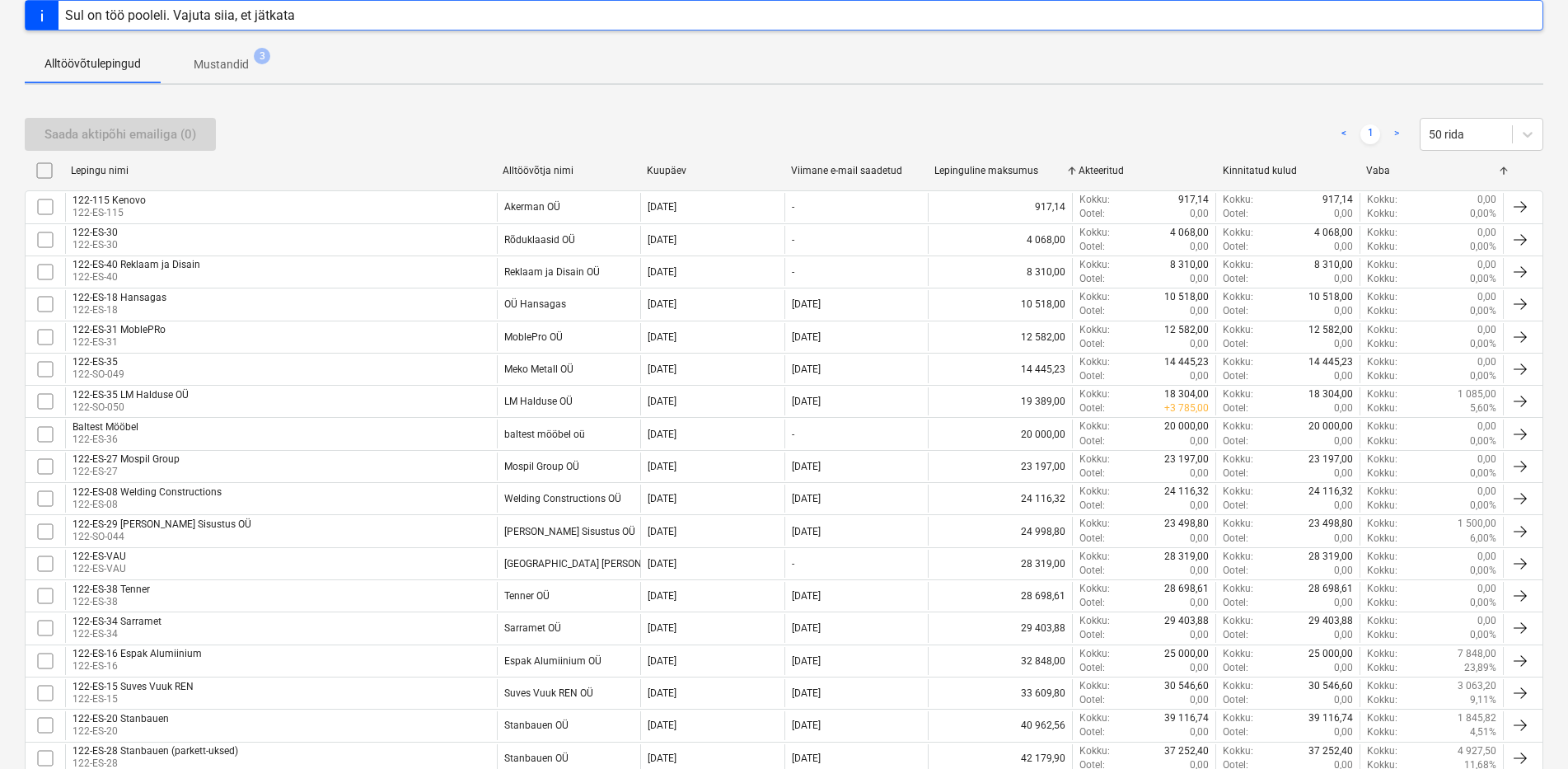
checkbox input "false"
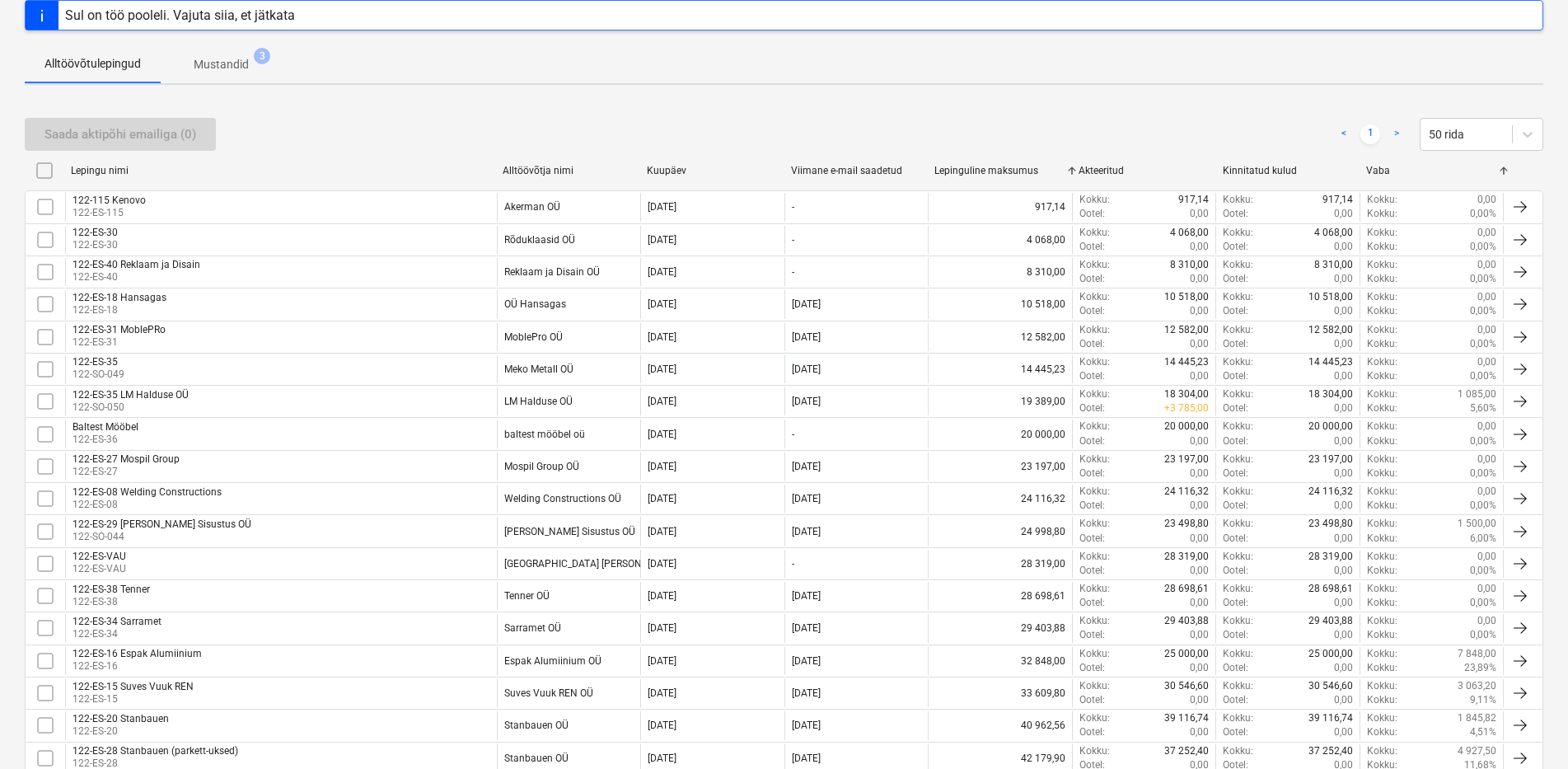
checkbox input "false"
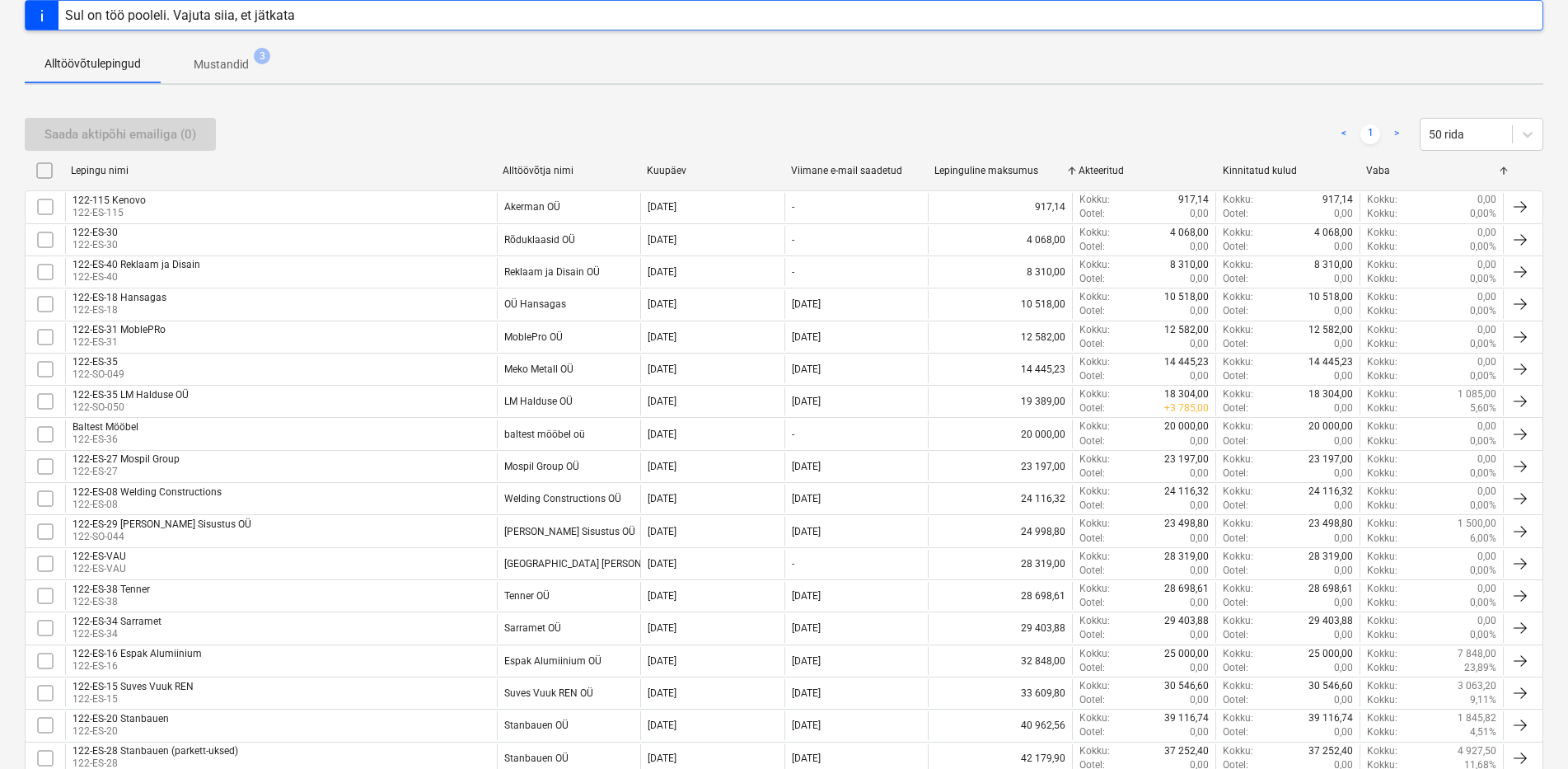
checkbox input "false"
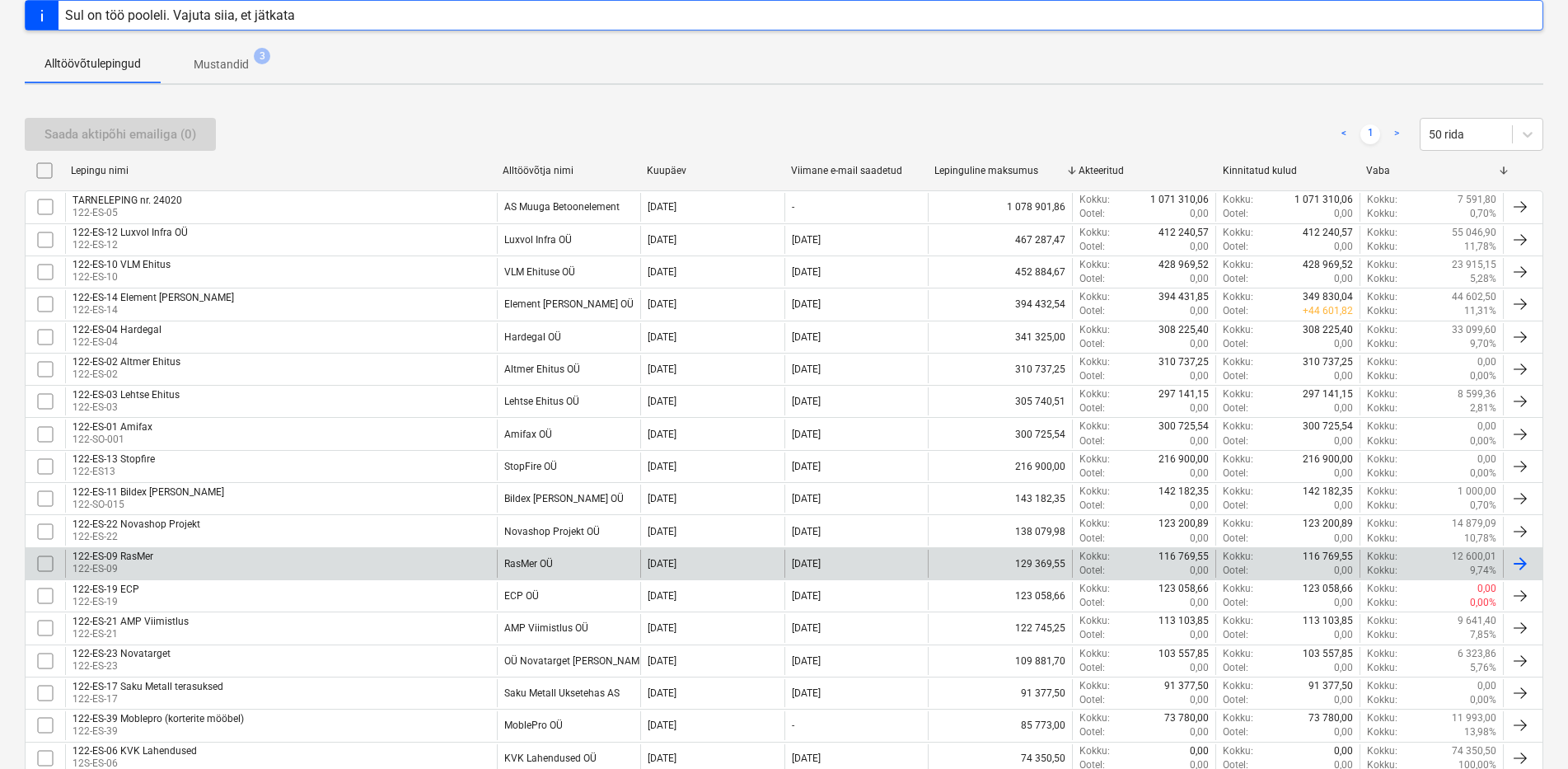
click at [226, 560] on div "122-ES-09 RasMer 122-ES-09" at bounding box center [281, 563] width 431 height 28
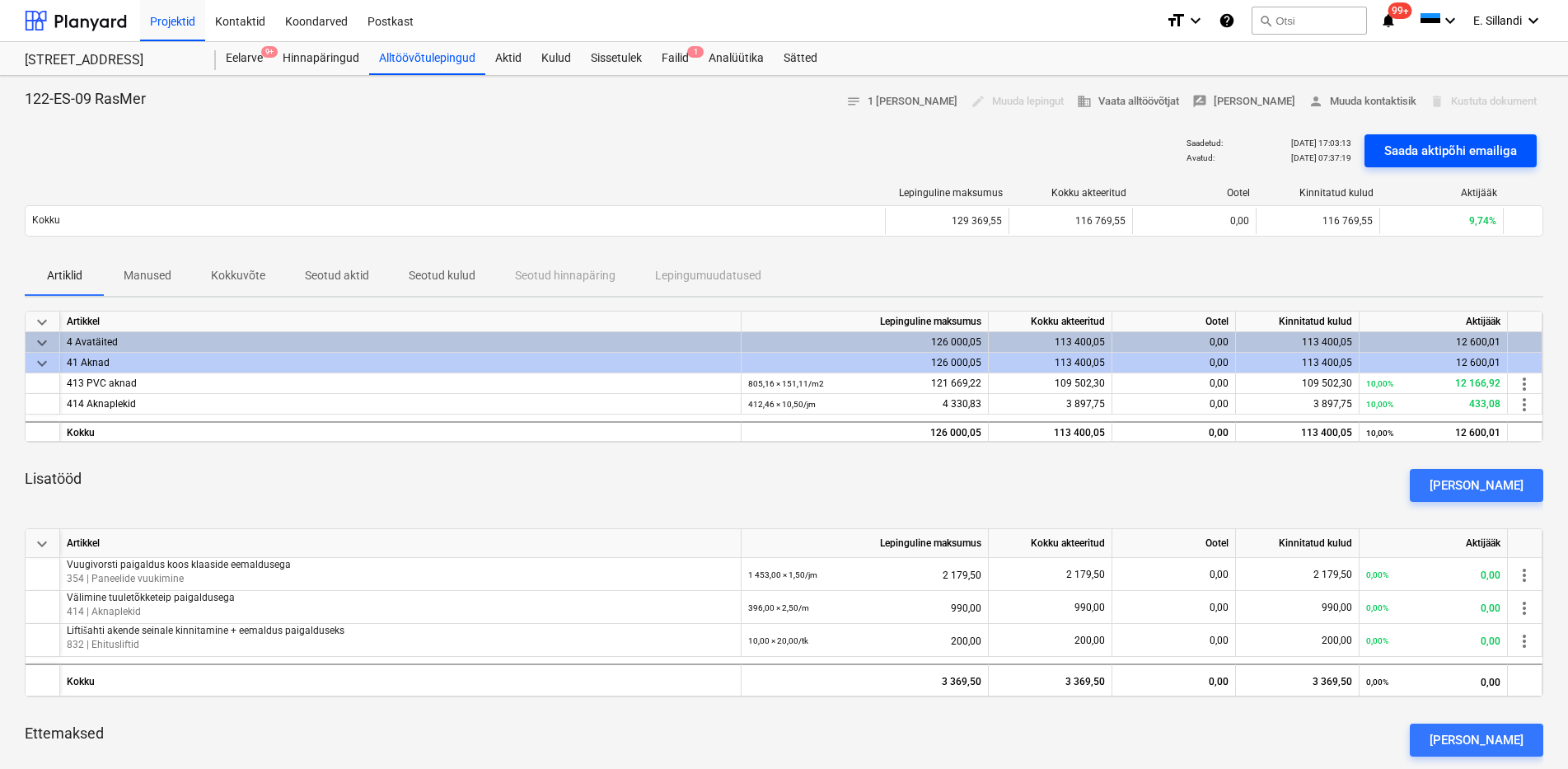
click at [1453, 152] on div "Saada aktipõhi emailiga" at bounding box center [1450, 151] width 133 height 21
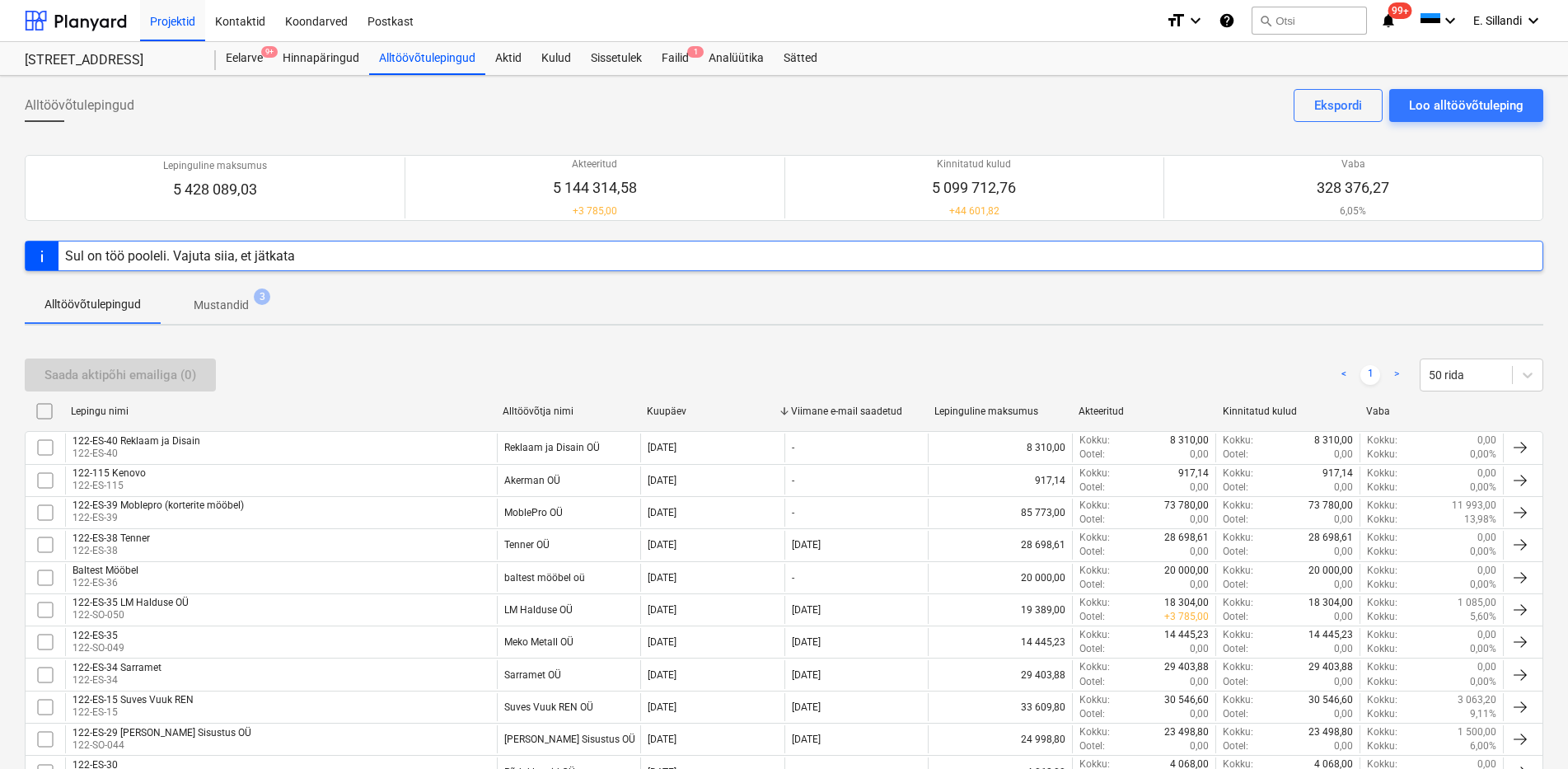
click at [1383, 402] on div "Vaba" at bounding box center [1431, 411] width 144 height 26
checkbox input "false"
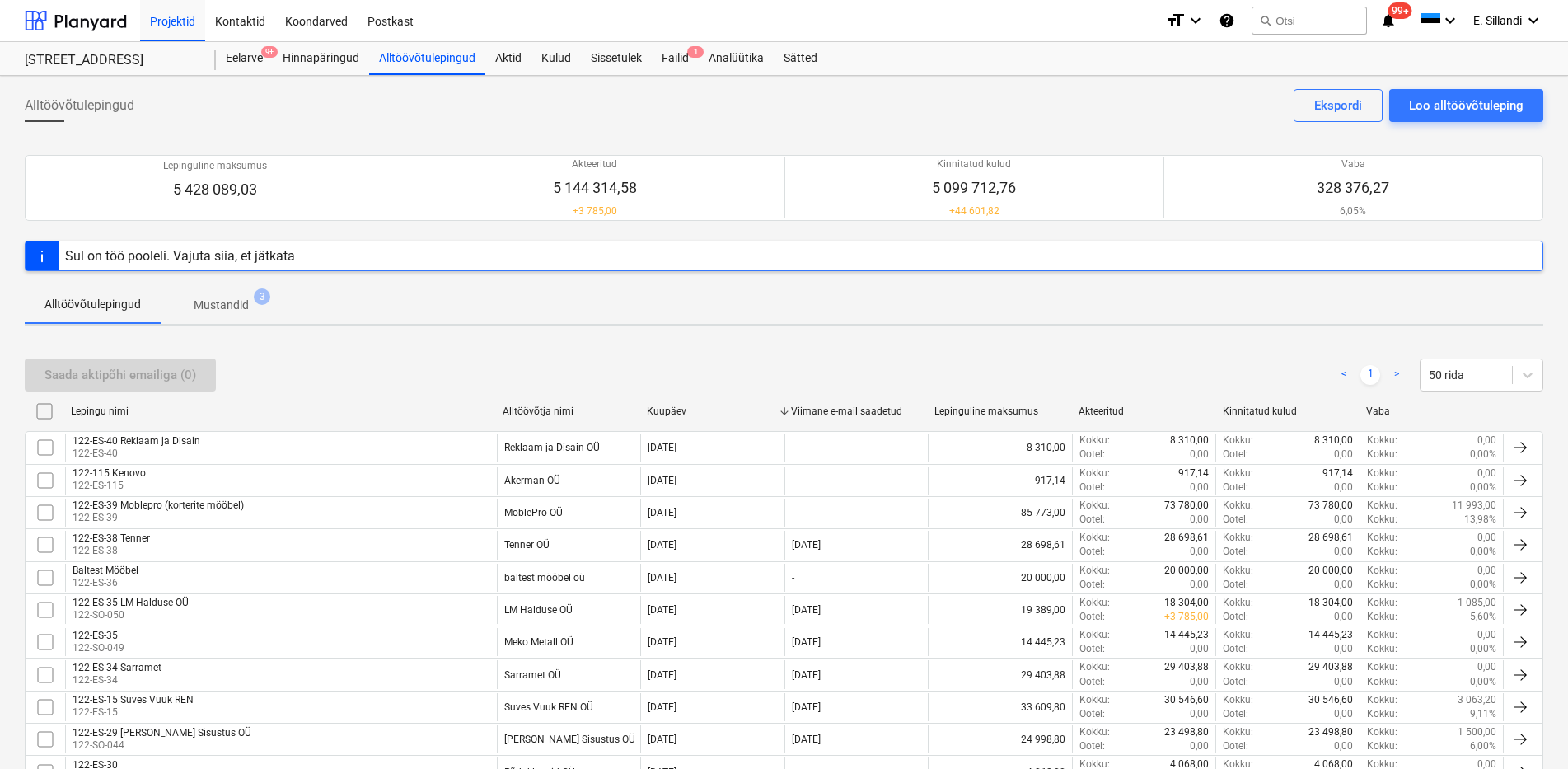
checkbox input "false"
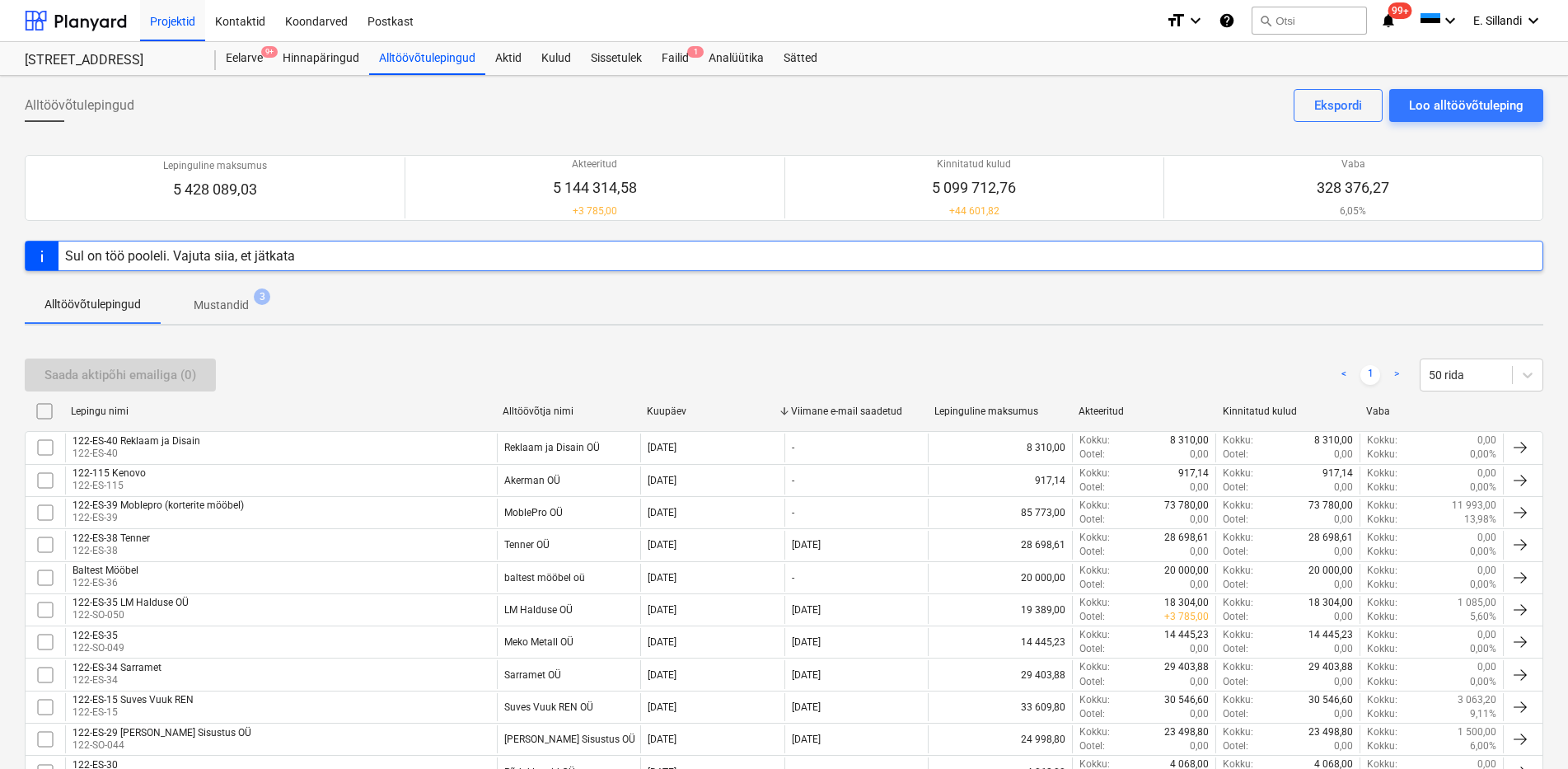
checkbox input "false"
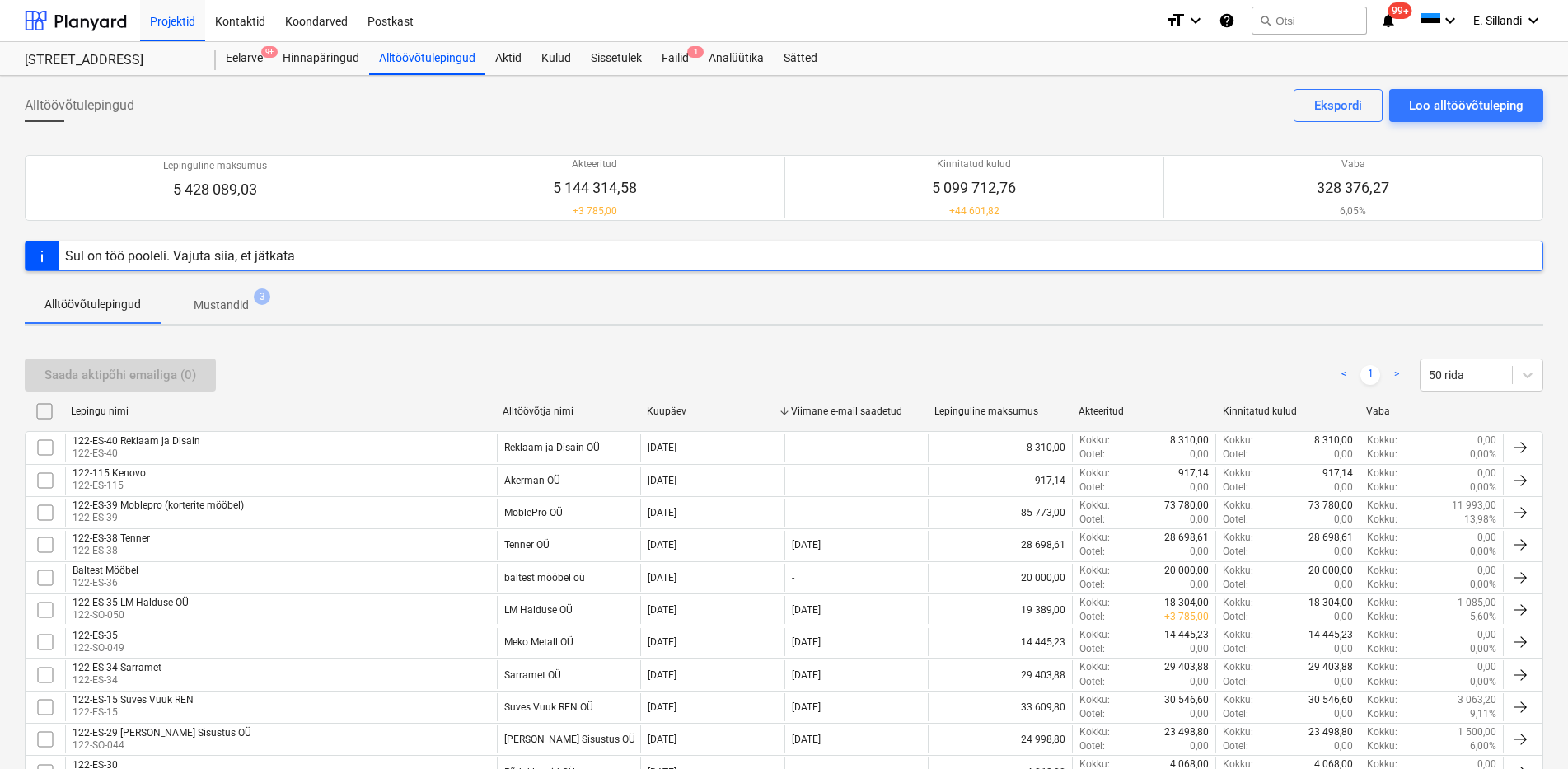
checkbox input "false"
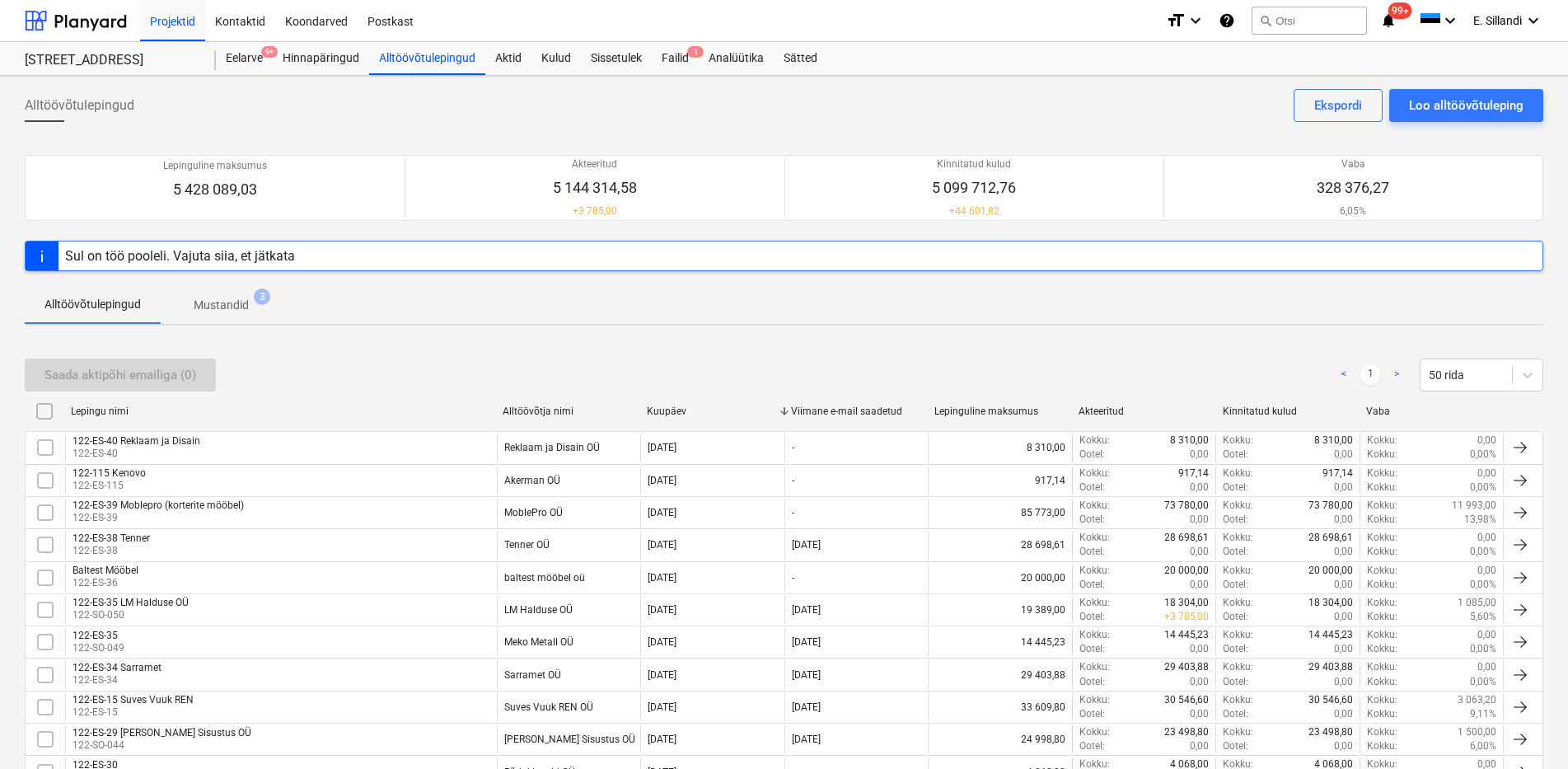
checkbox input "false"
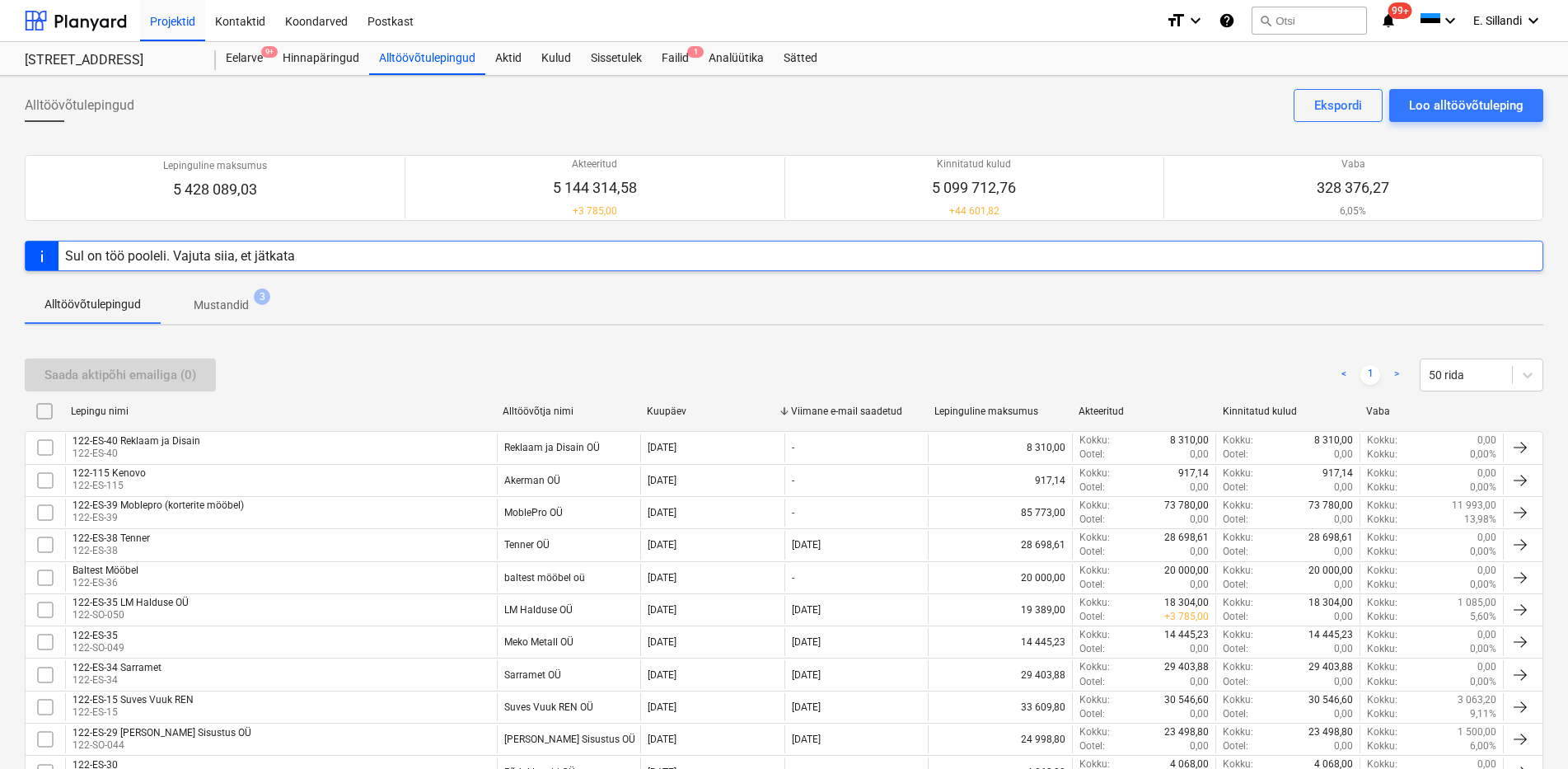
checkbox input "false"
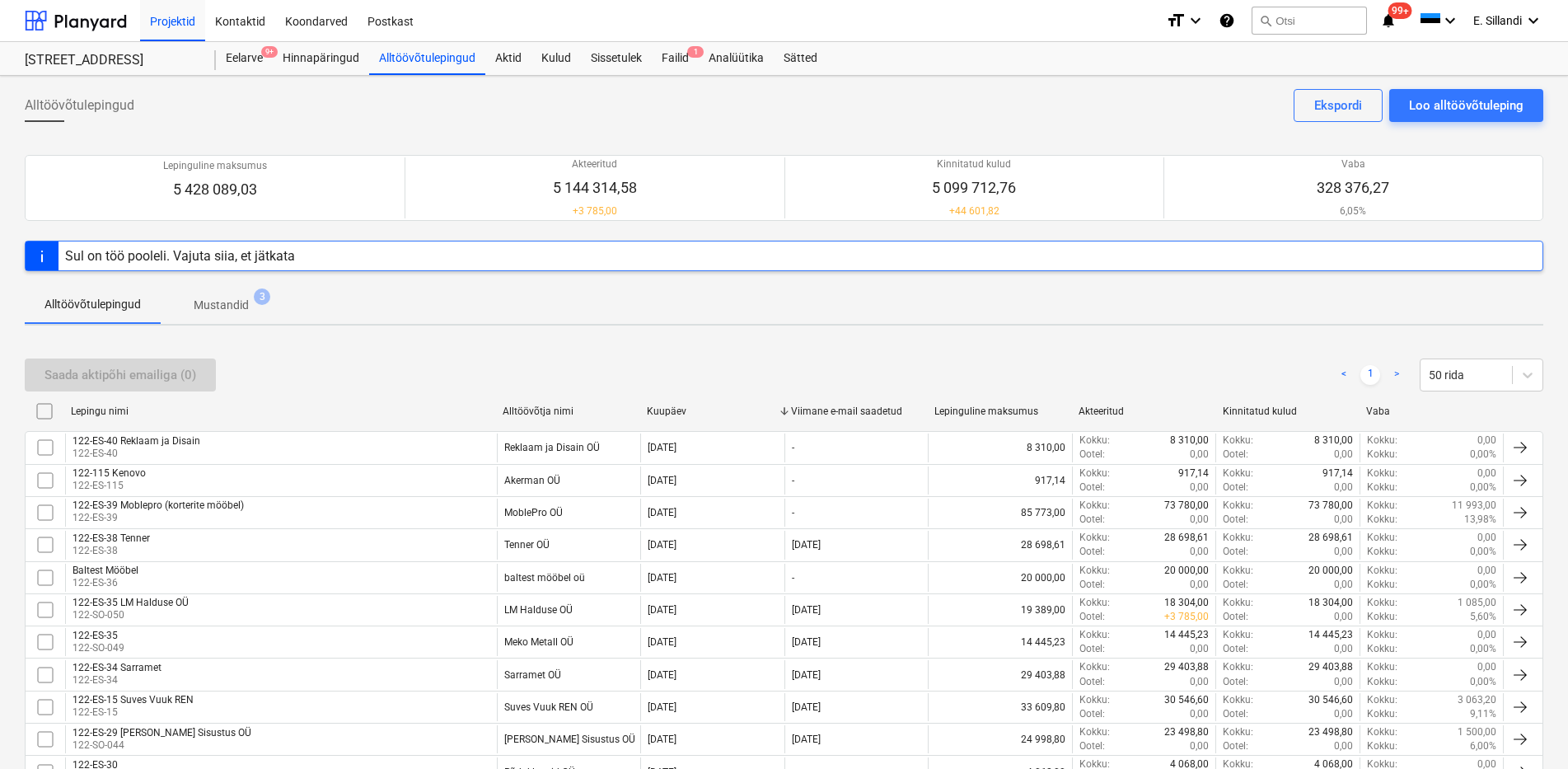
checkbox input "false"
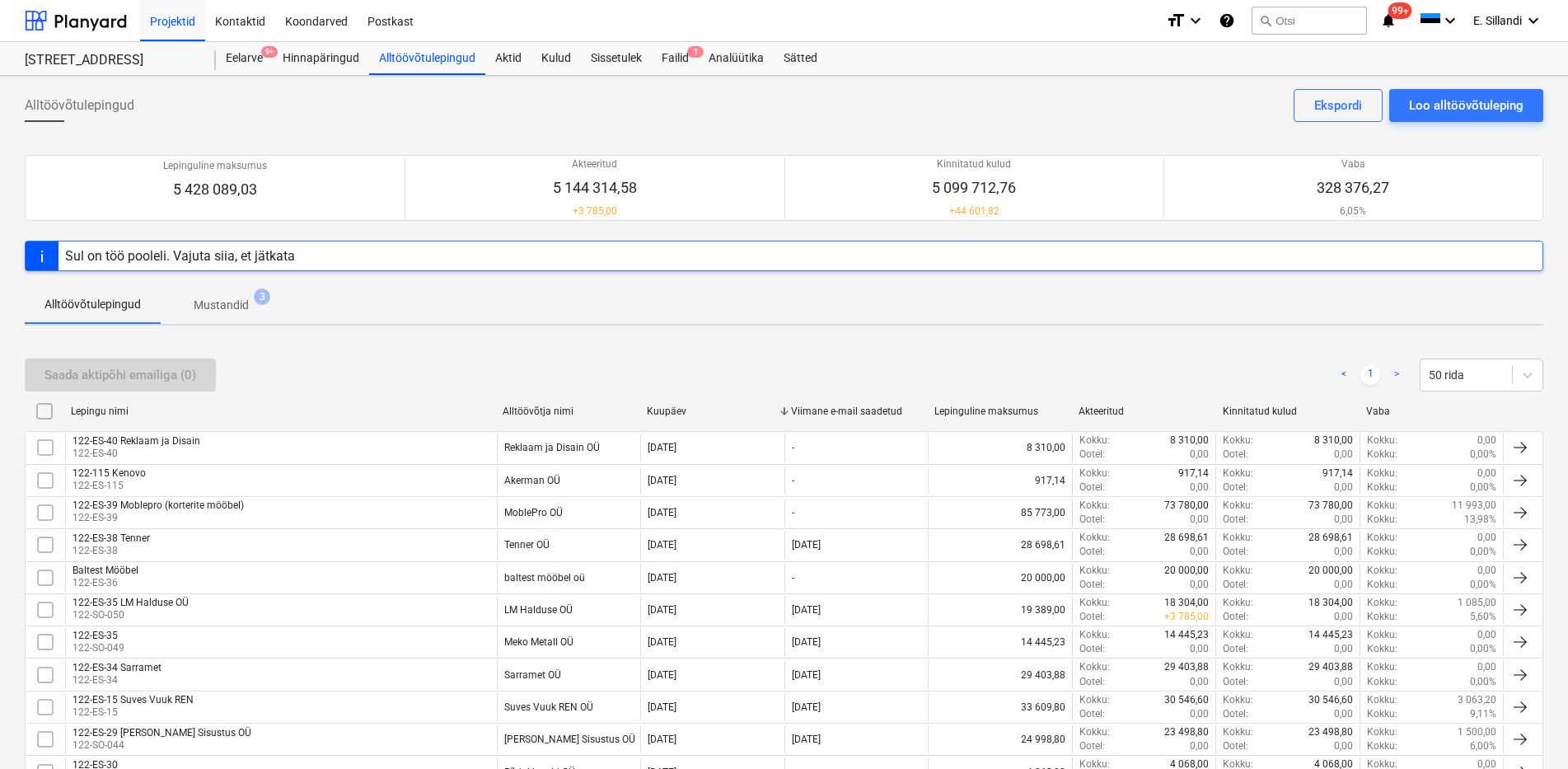
checkbox input "false"
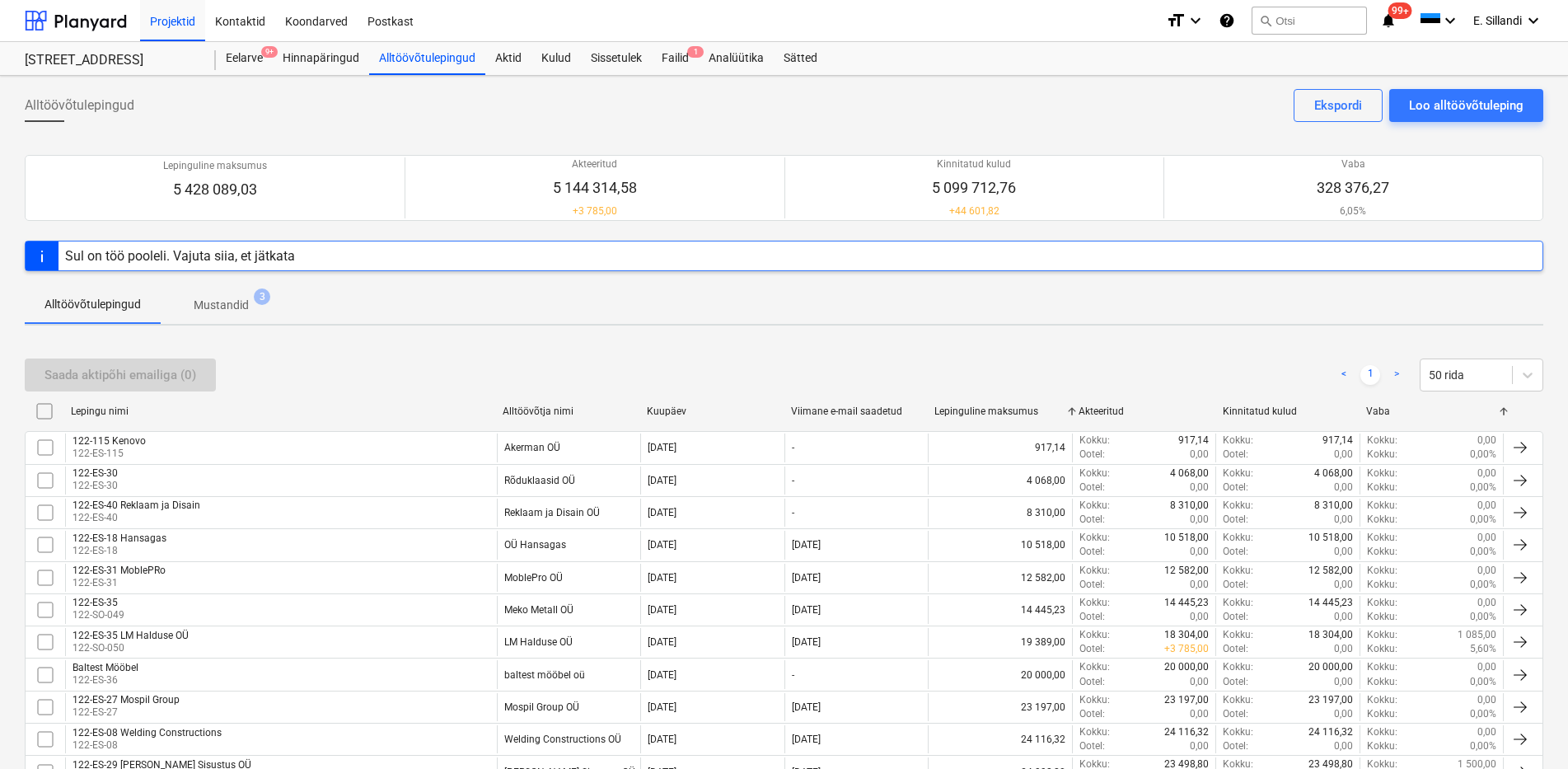
scroll to position [480, 0]
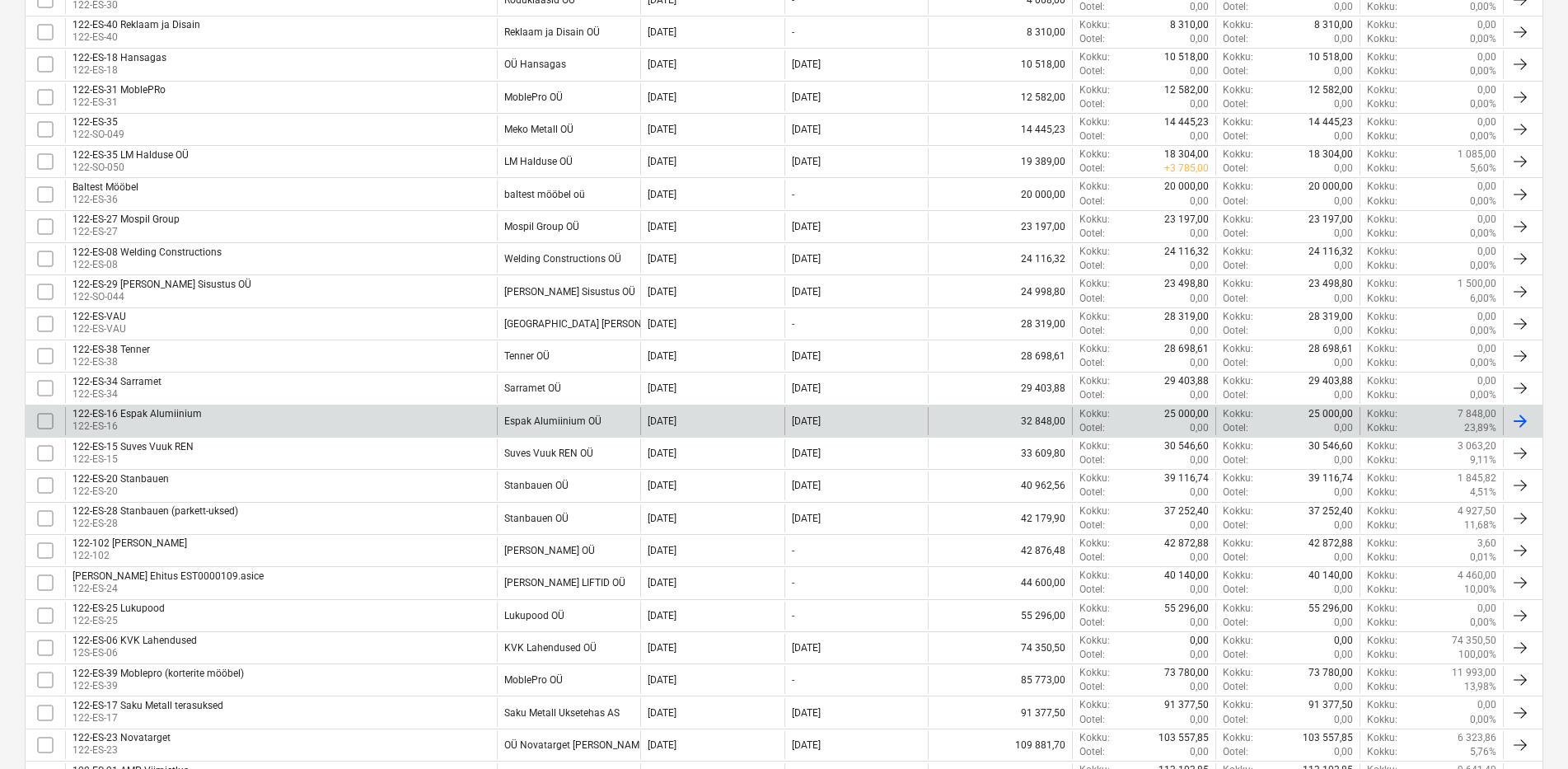
click at [1072, 426] on div "Kokku : 25 000,00 Ootel : 0,00" at bounding box center [1144, 421] width 144 height 28
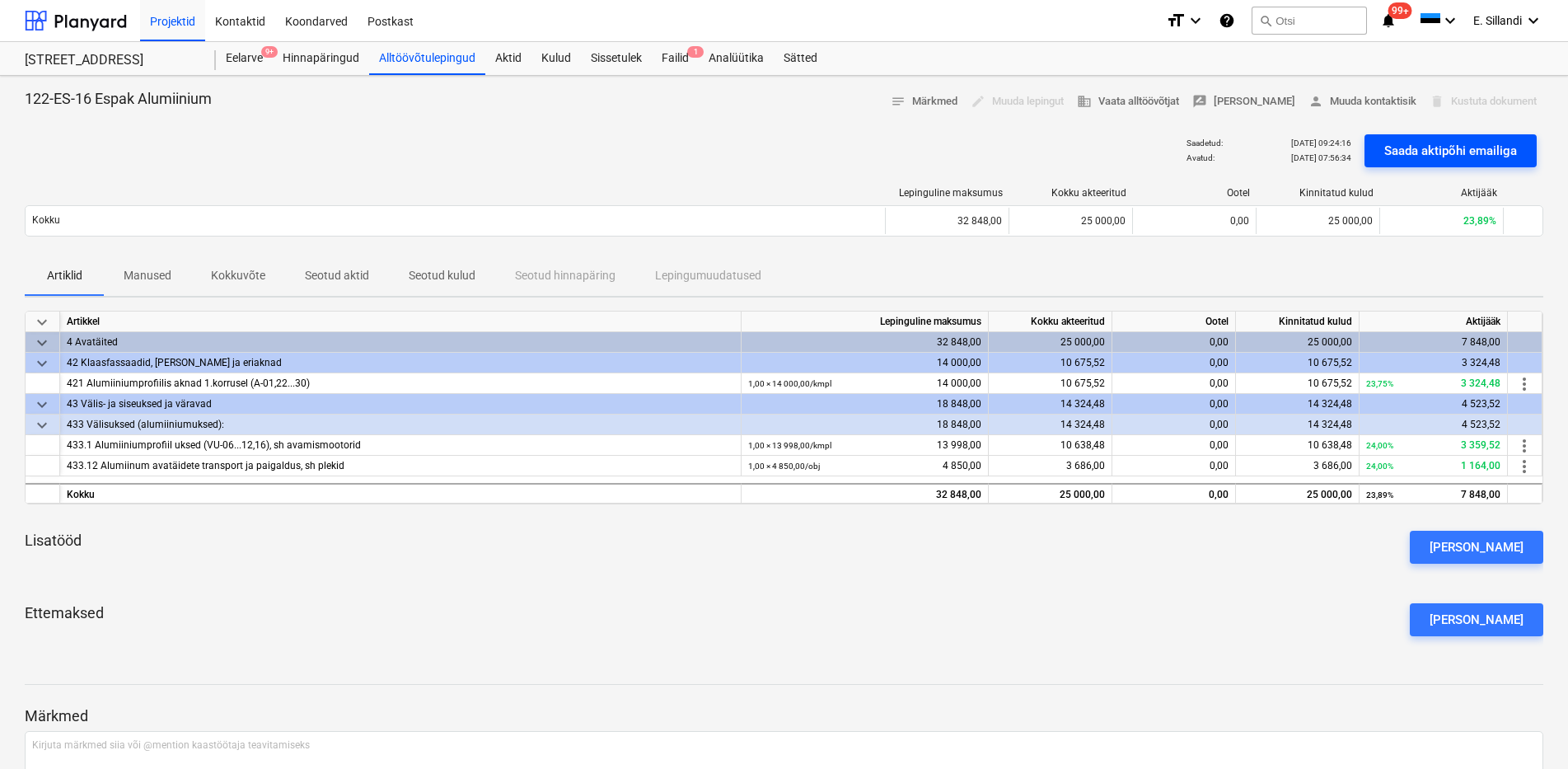
click at [1411, 150] on div "Saada aktipõhi emailiga" at bounding box center [1450, 151] width 133 height 21
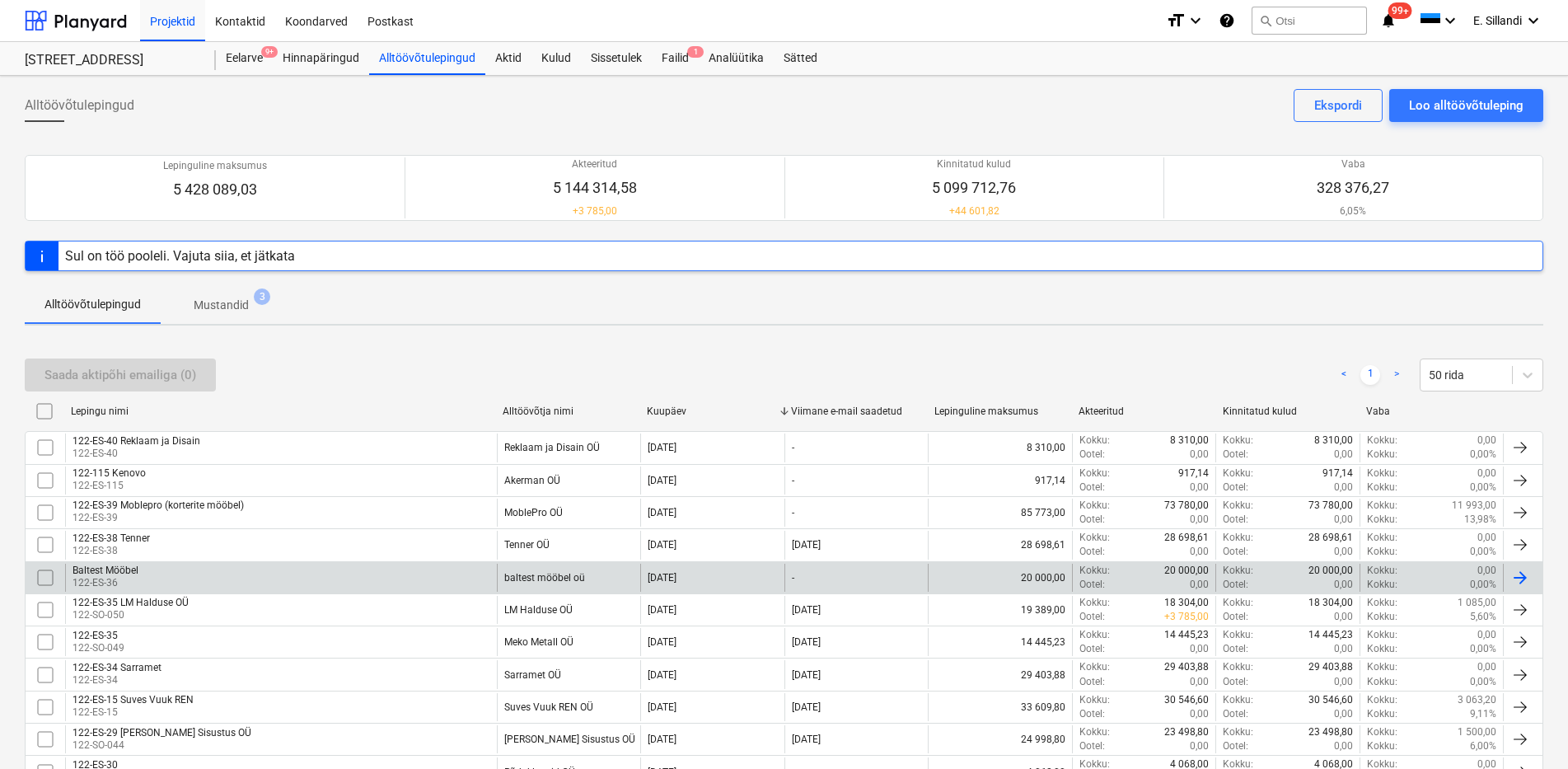
scroll to position [241, 0]
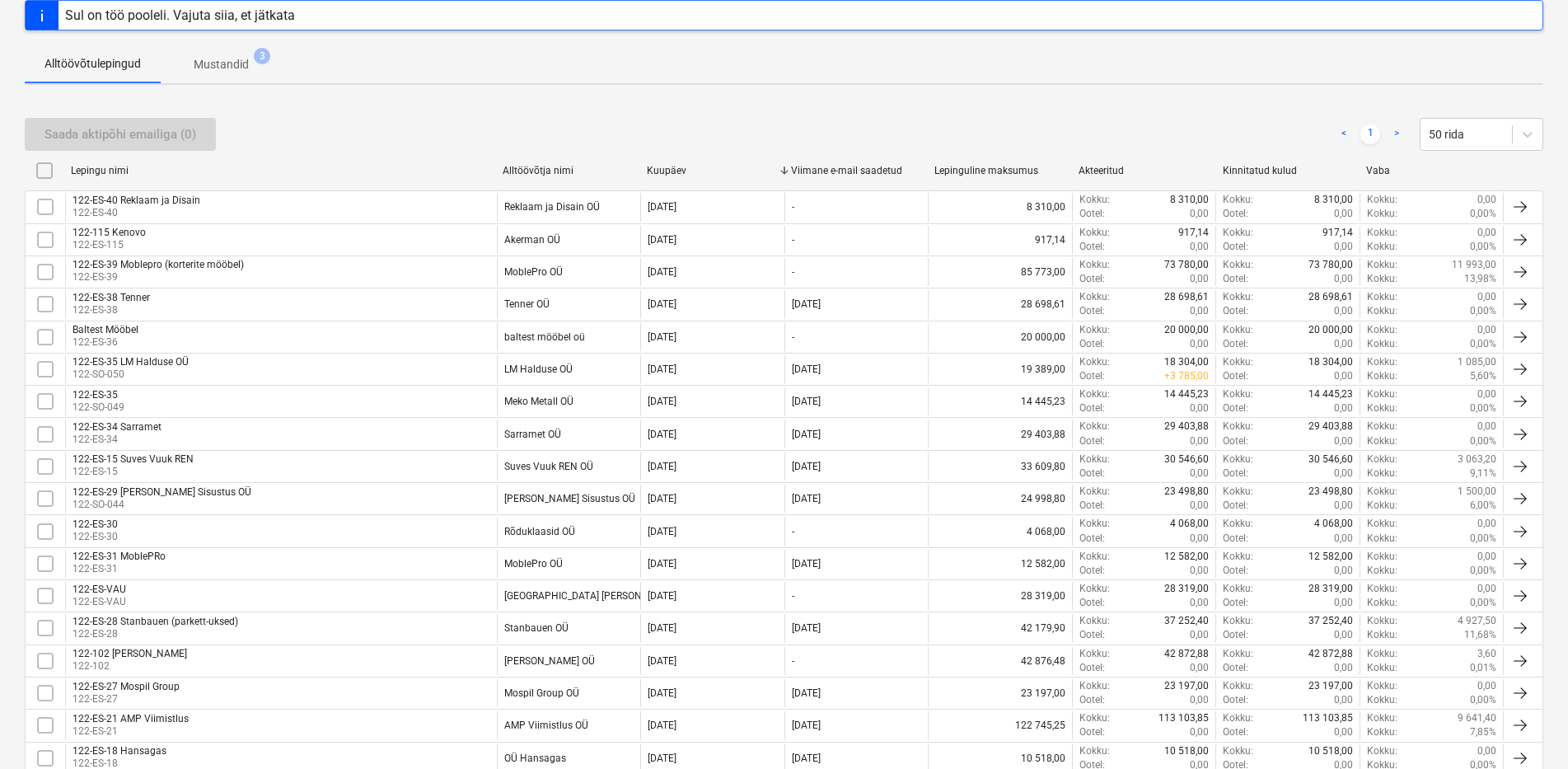
click at [1387, 173] on div "Vaba" at bounding box center [1431, 171] width 131 height 12
checkbox input "false"
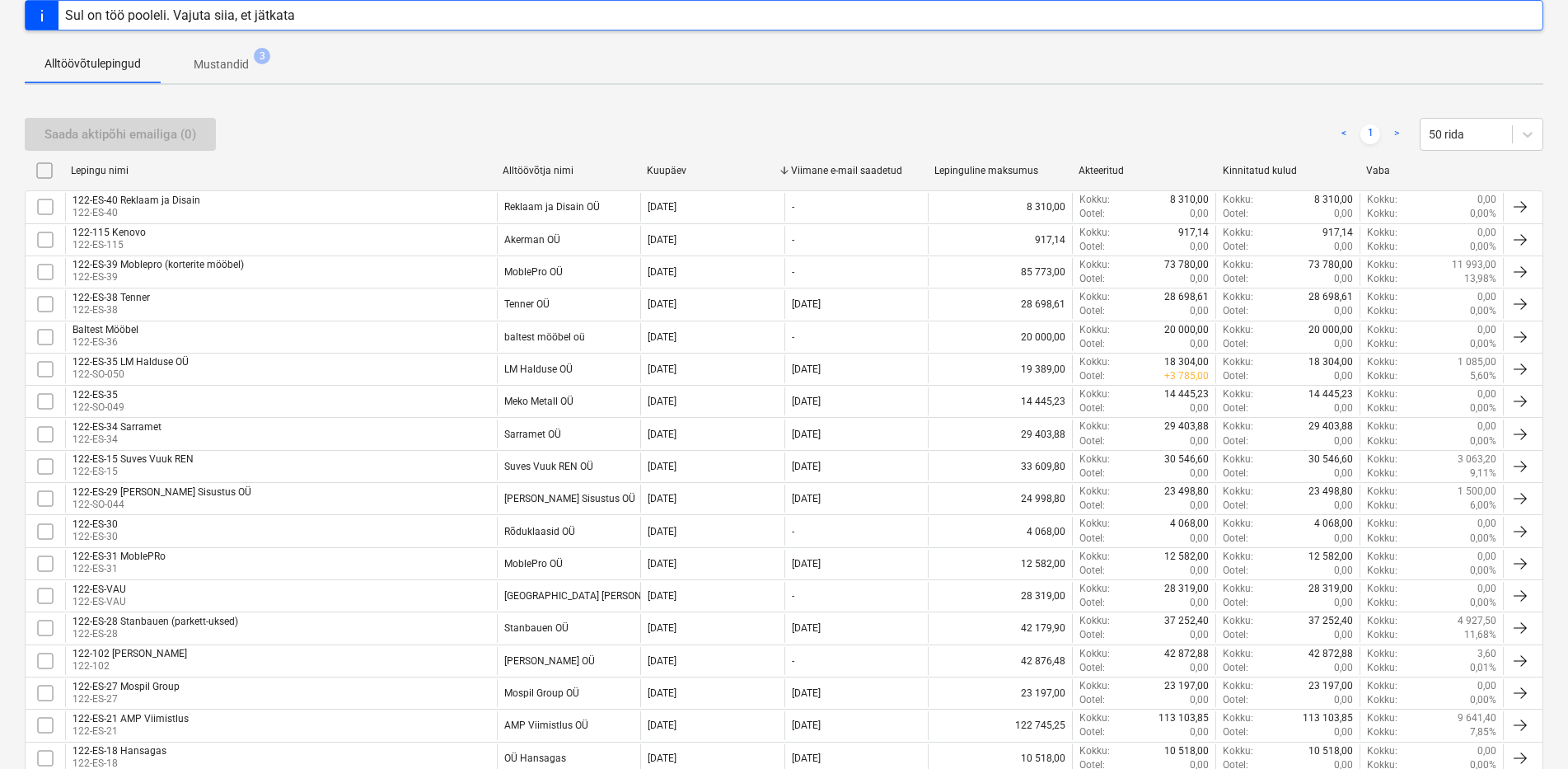
checkbox input "false"
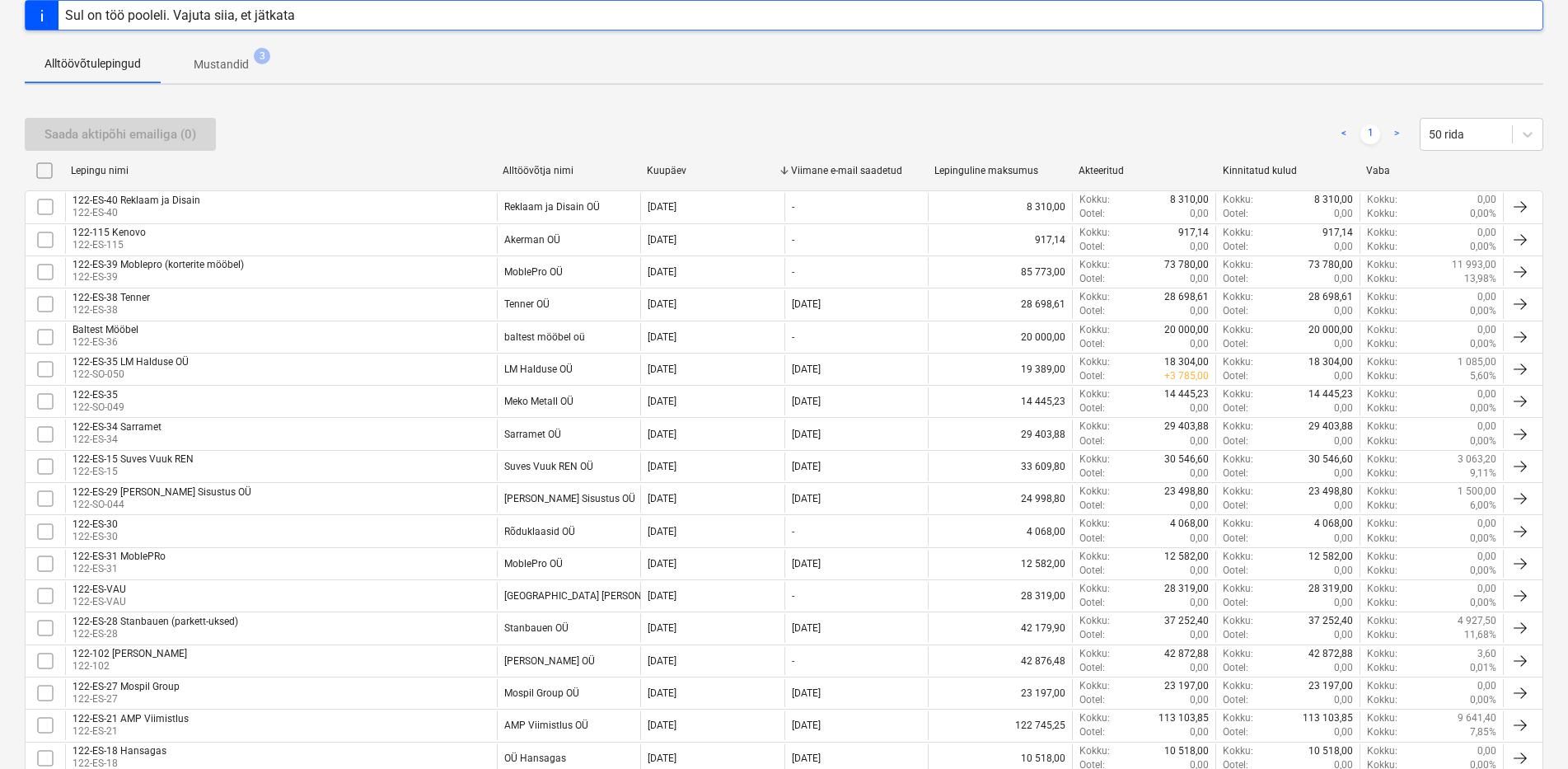
checkbox input "false"
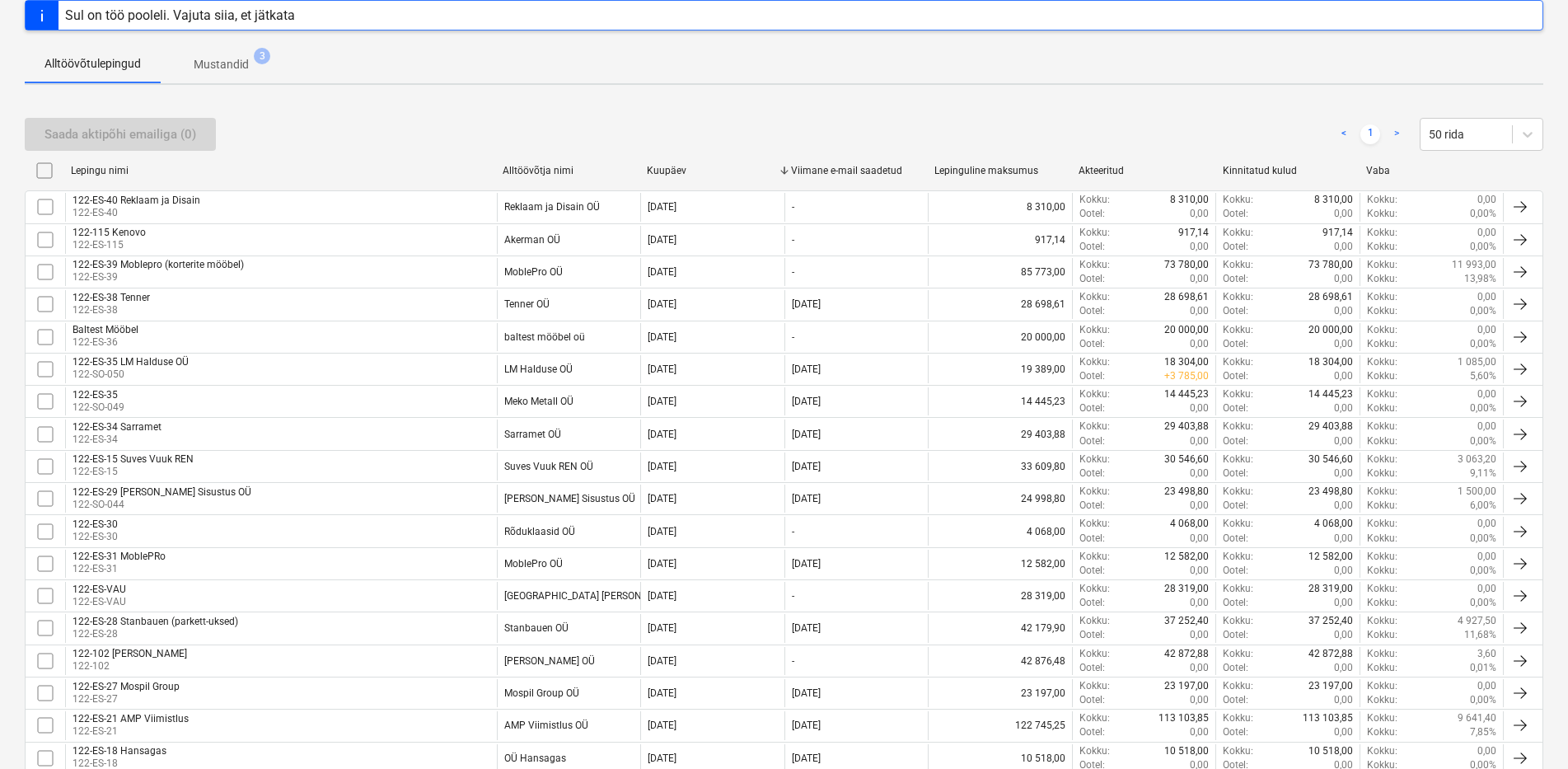
checkbox input "false"
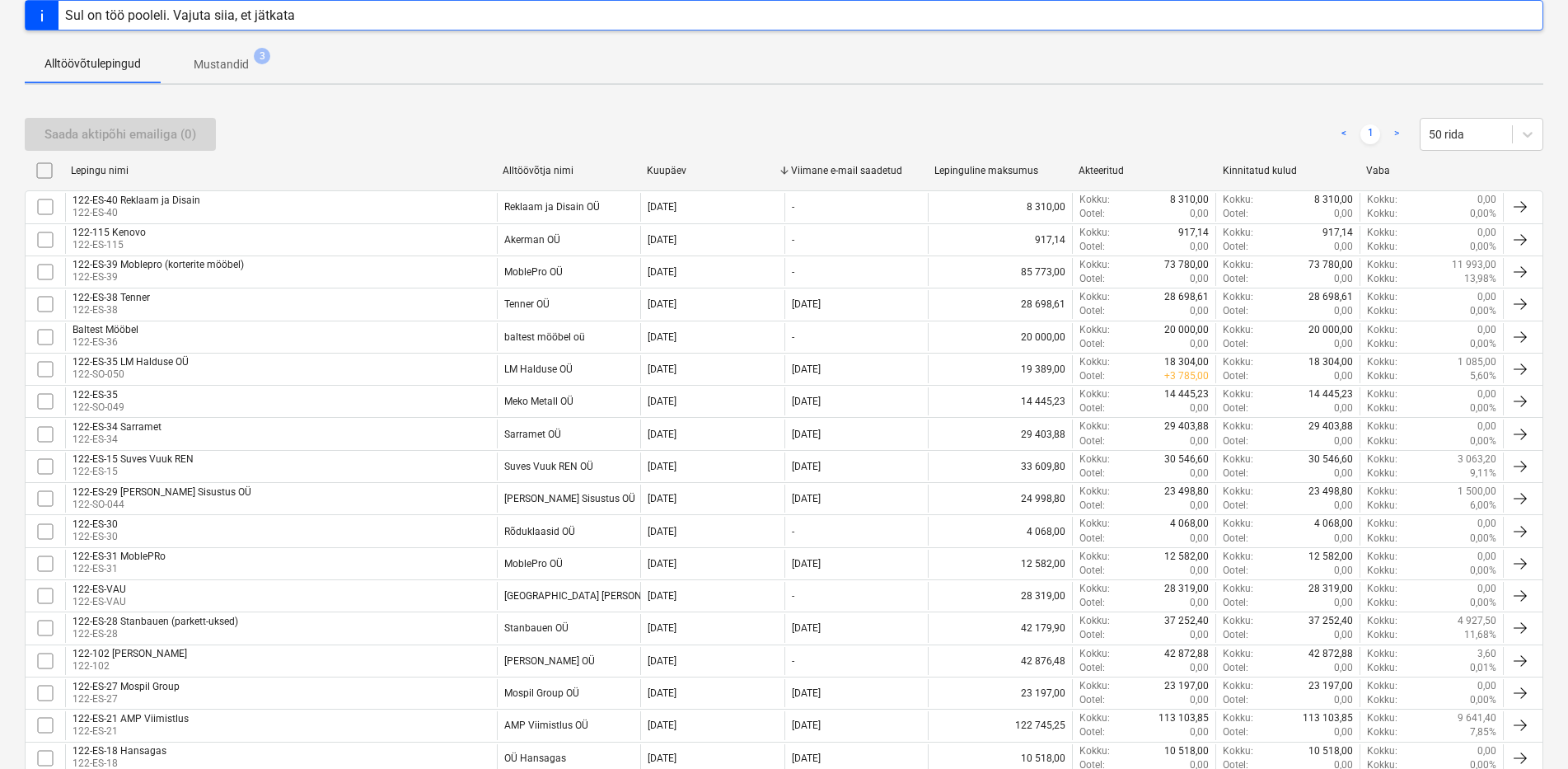
checkbox input "false"
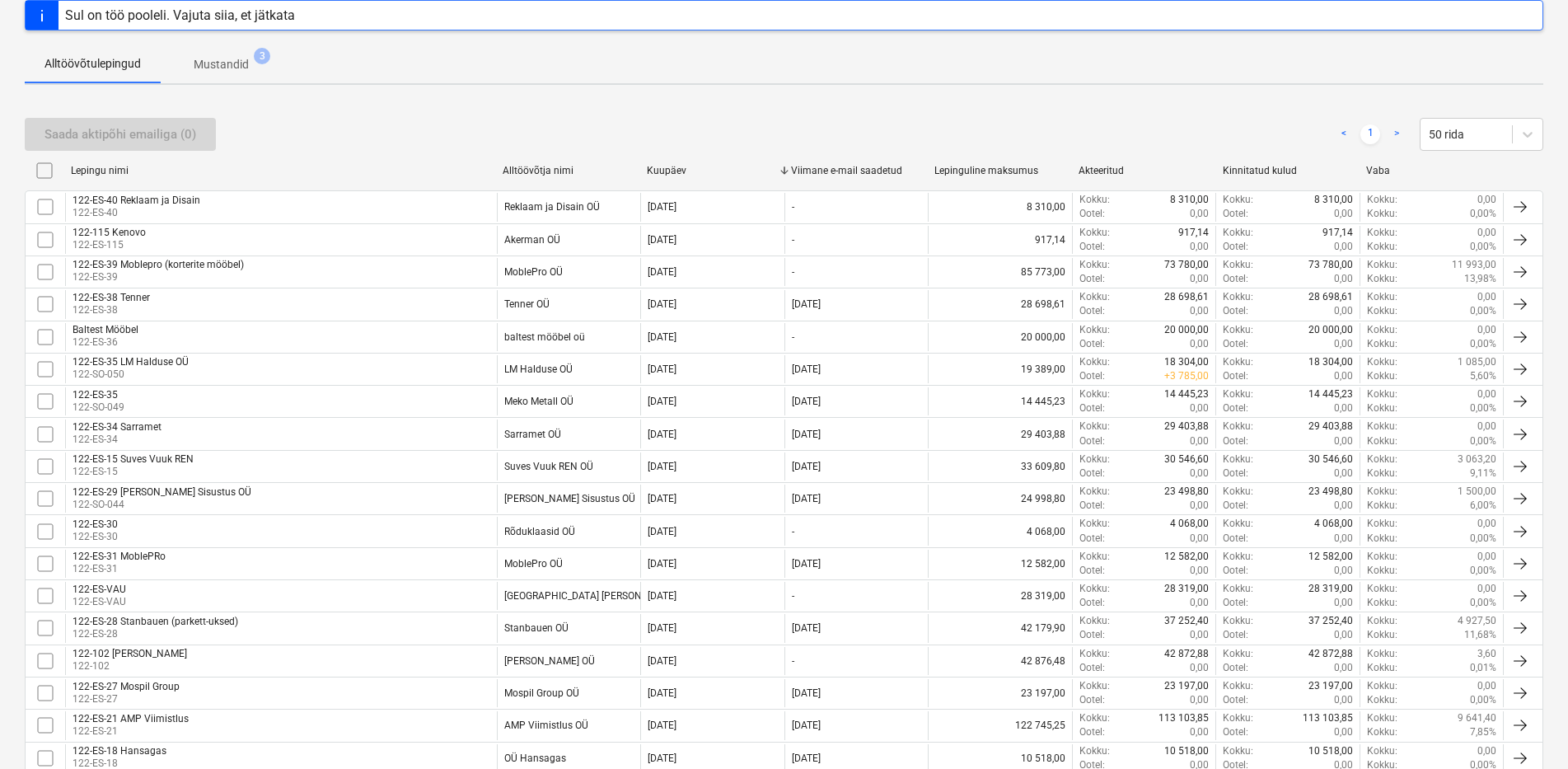
checkbox input "false"
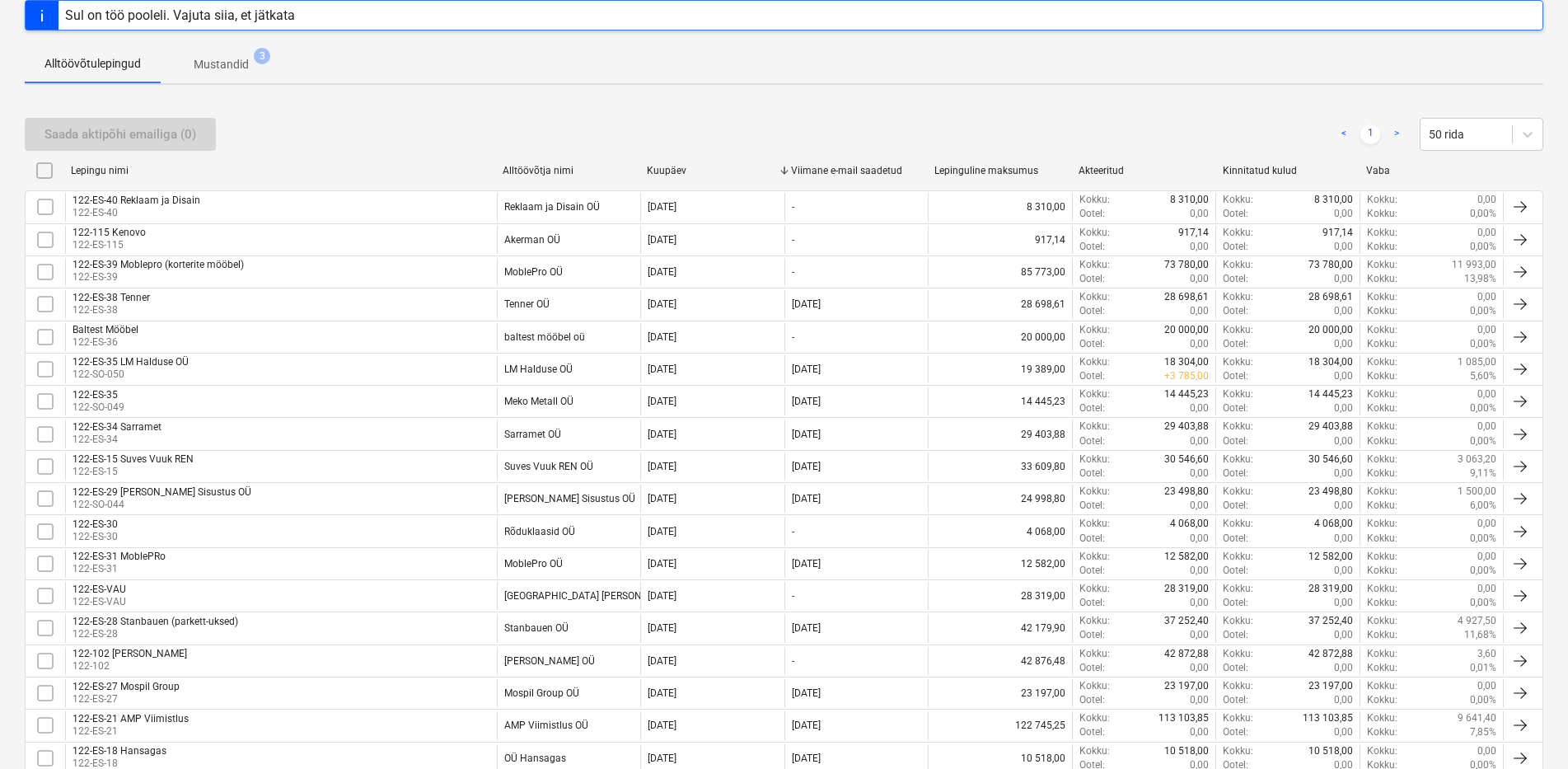
checkbox input "false"
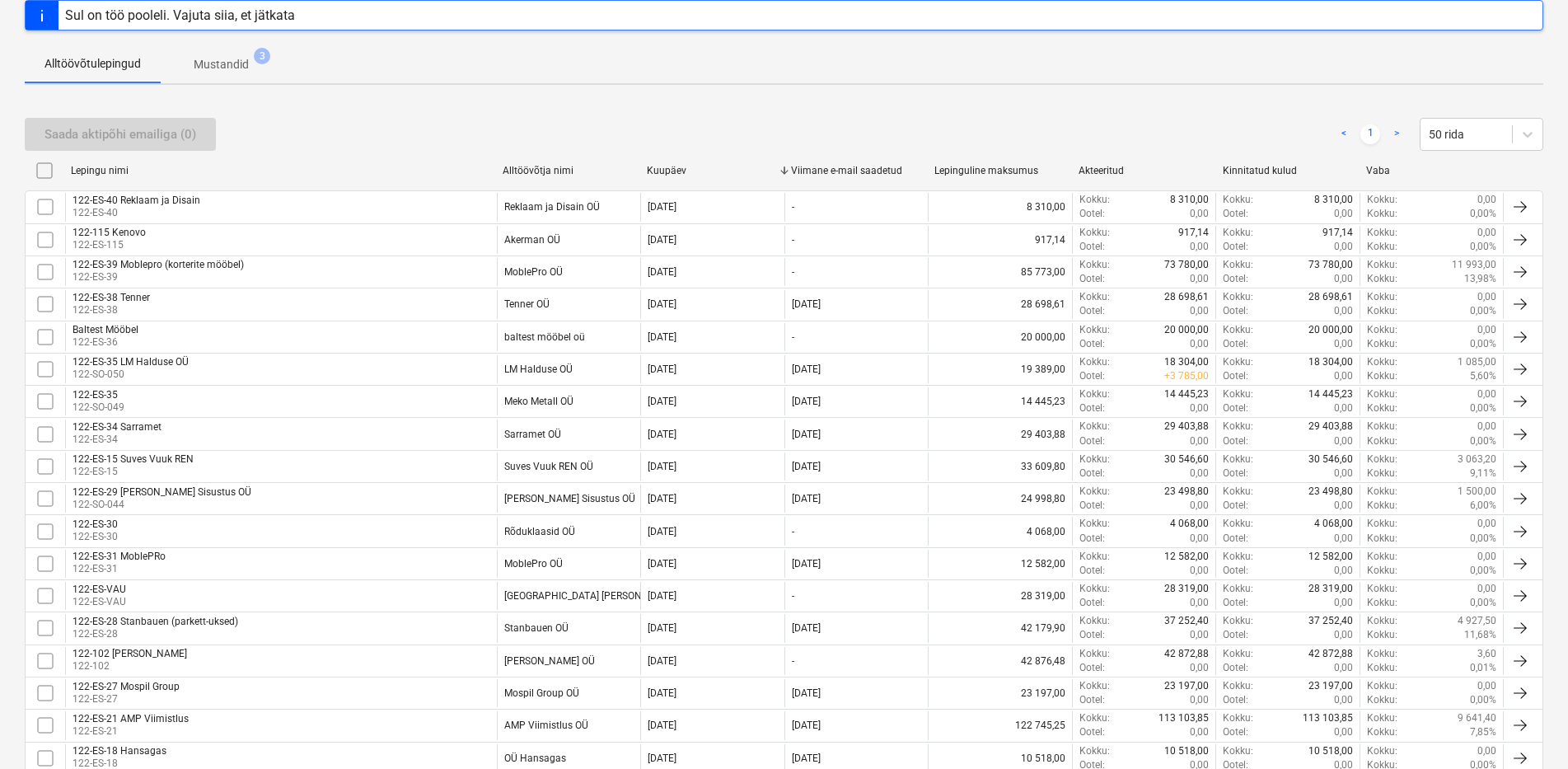
checkbox input "false"
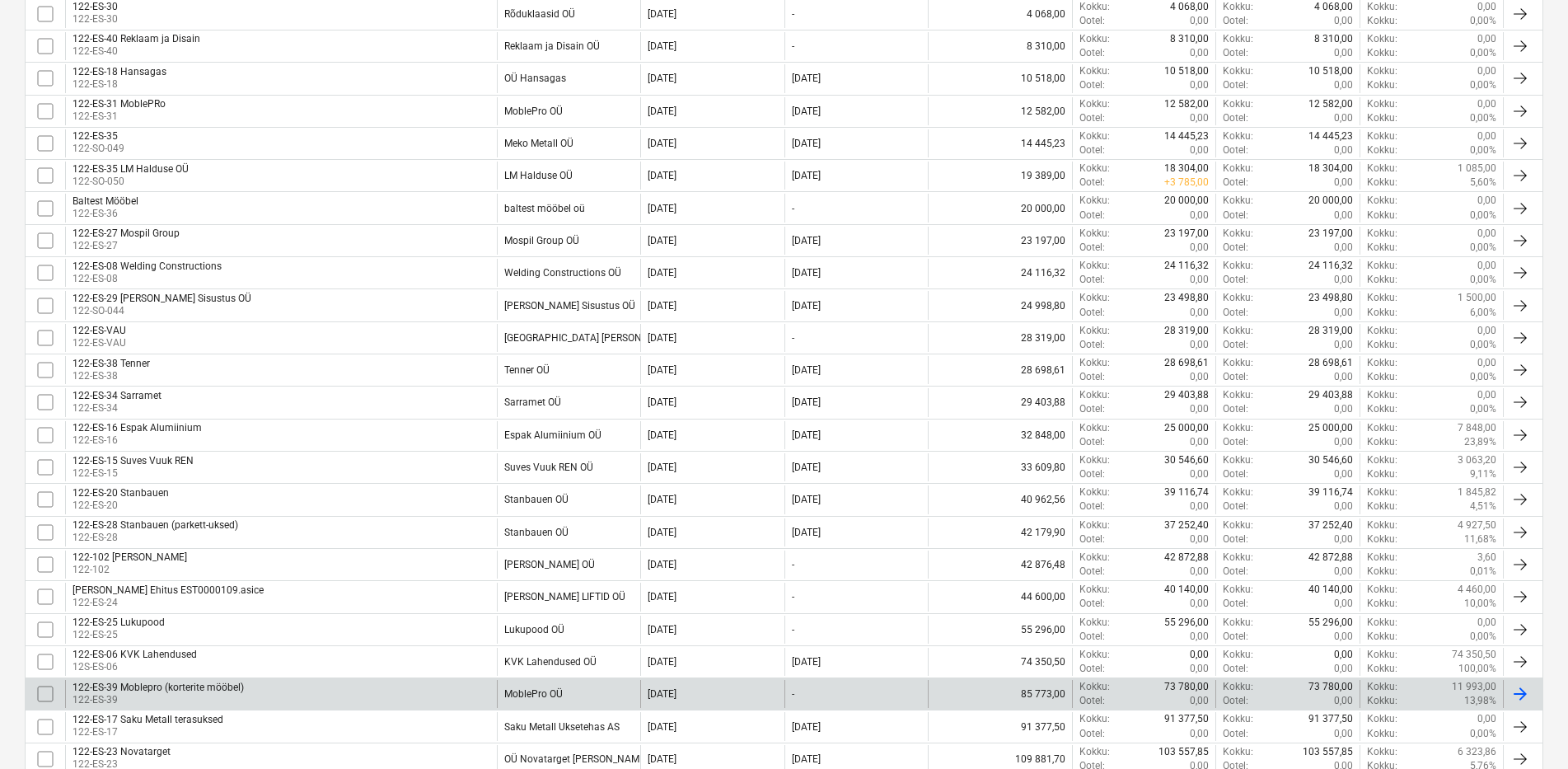
scroll to position [480, 0]
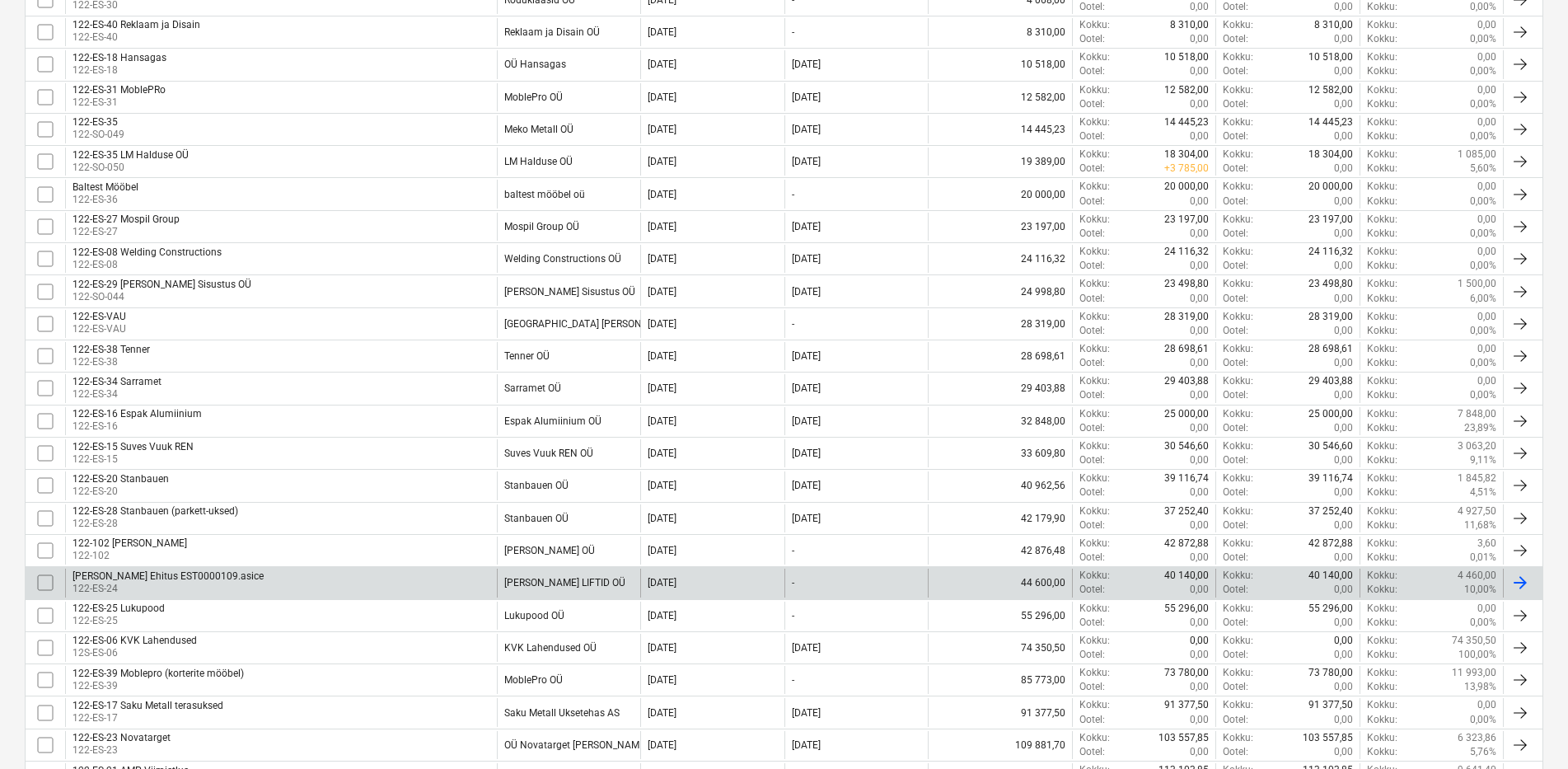
click at [1385, 589] on p "Kokku :" at bounding box center [1382, 589] width 30 height 14
